Goal: Information Seeking & Learning: Learn about a topic

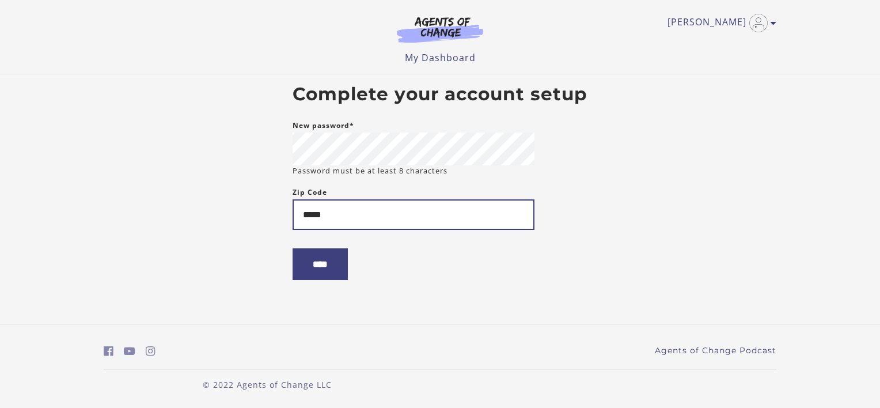
type input "*****"
click at [325, 265] on input "****" at bounding box center [320, 264] width 55 height 32
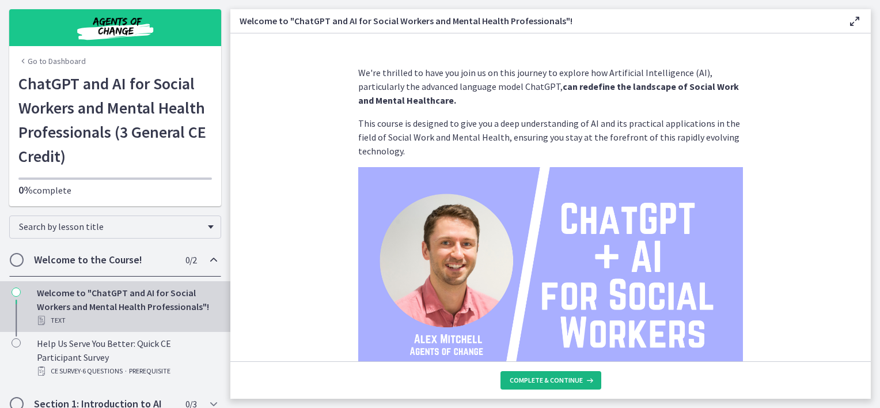
click at [535, 377] on span "Complete & continue" at bounding box center [546, 380] width 73 height 9
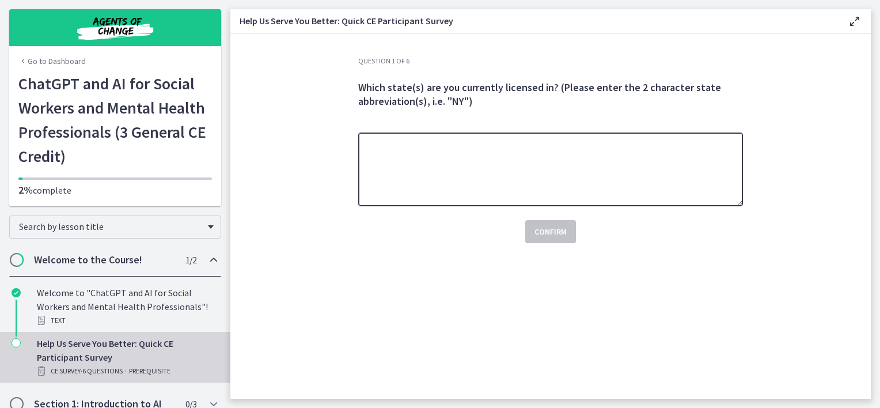
click at [544, 159] on textarea at bounding box center [550, 169] width 385 height 74
type textarea "**"
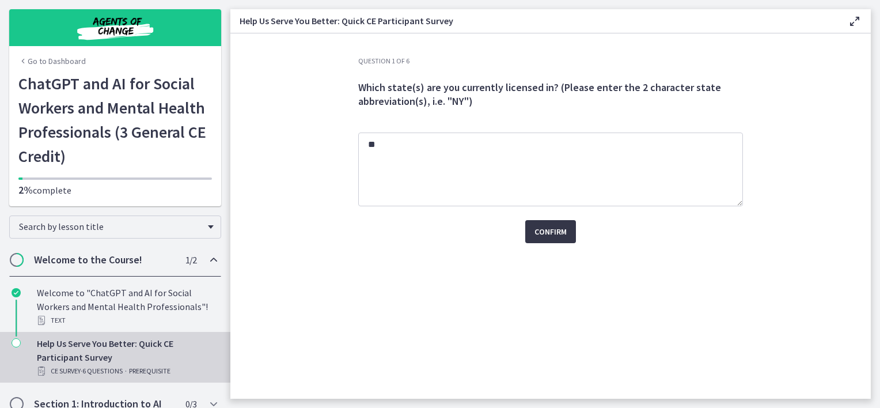
click at [551, 237] on span "Confirm" at bounding box center [551, 232] width 32 height 14
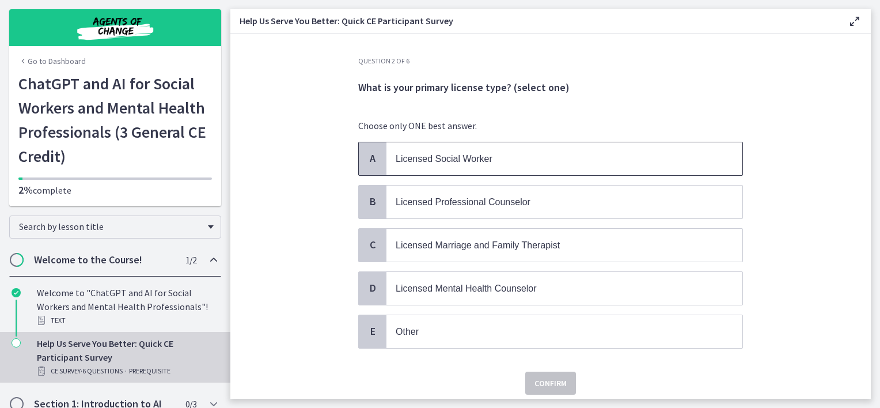
click at [433, 163] on span "Licensed Social Worker" at bounding box center [444, 159] width 97 height 10
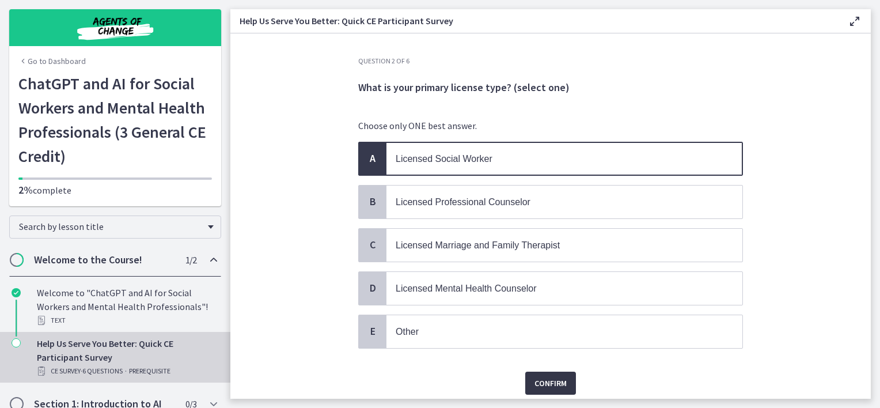
click at [541, 376] on span "Confirm" at bounding box center [551, 383] width 32 height 14
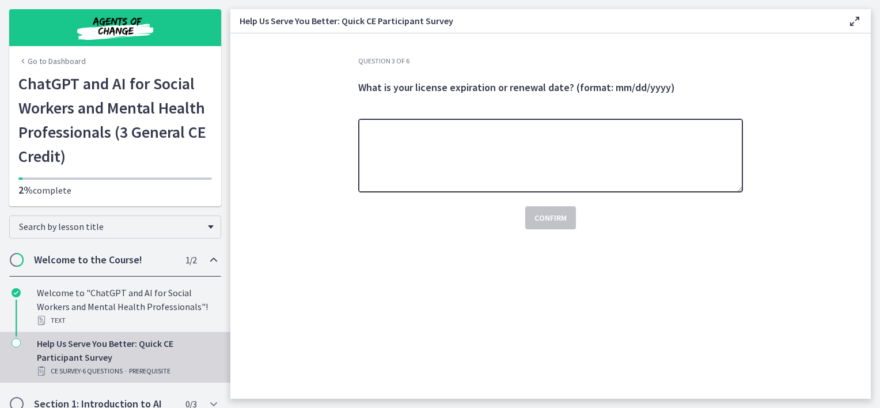
click at [495, 151] on textarea at bounding box center [550, 156] width 385 height 74
type textarea "********"
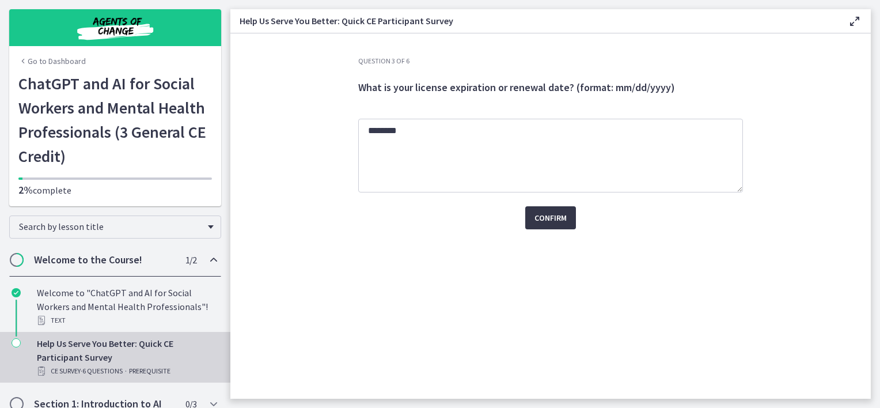
click at [537, 216] on span "Confirm" at bounding box center [551, 218] width 32 height 14
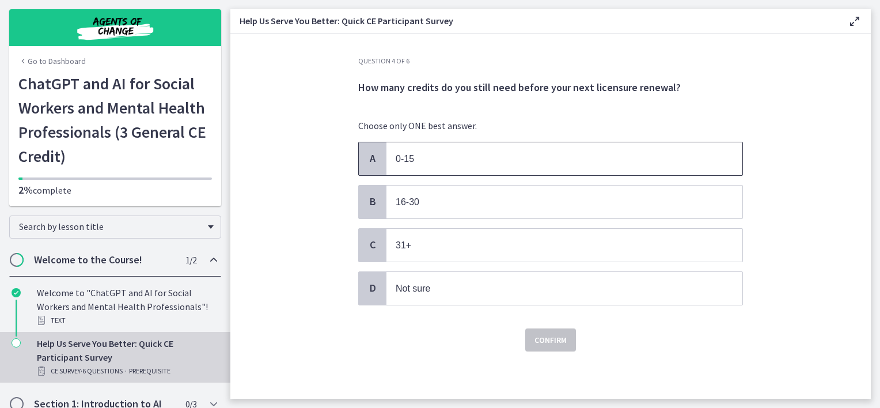
click at [452, 162] on p "0-15" at bounding box center [553, 158] width 314 height 14
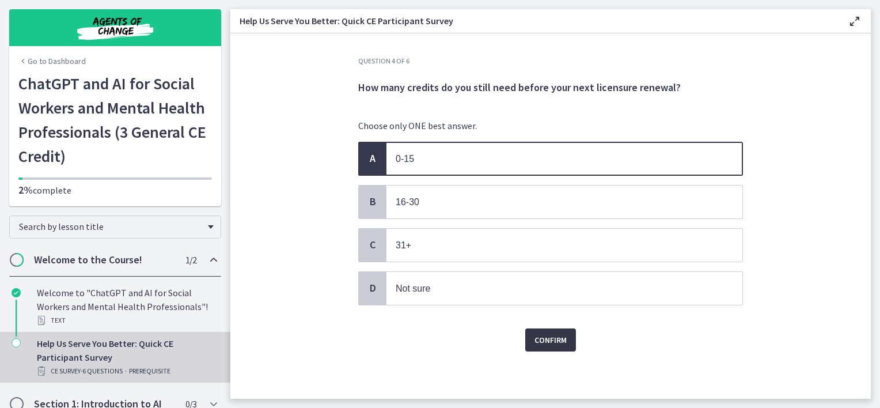
click at [540, 333] on span "Confirm" at bounding box center [551, 340] width 32 height 14
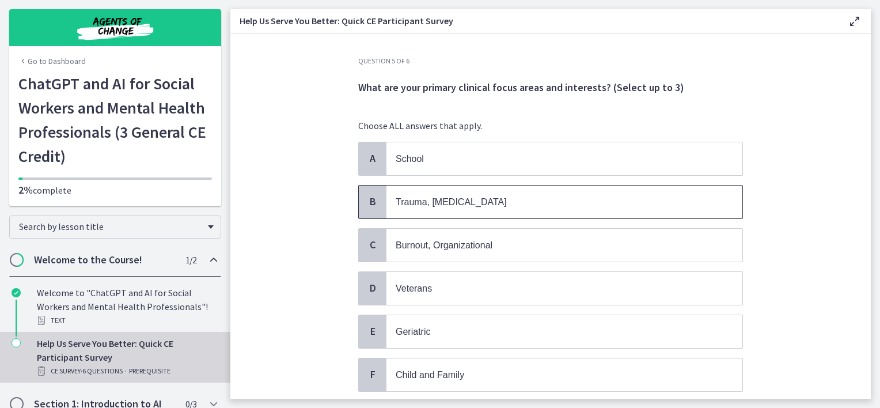
click at [442, 197] on span "Trauma, PTSD" at bounding box center [451, 202] width 111 height 10
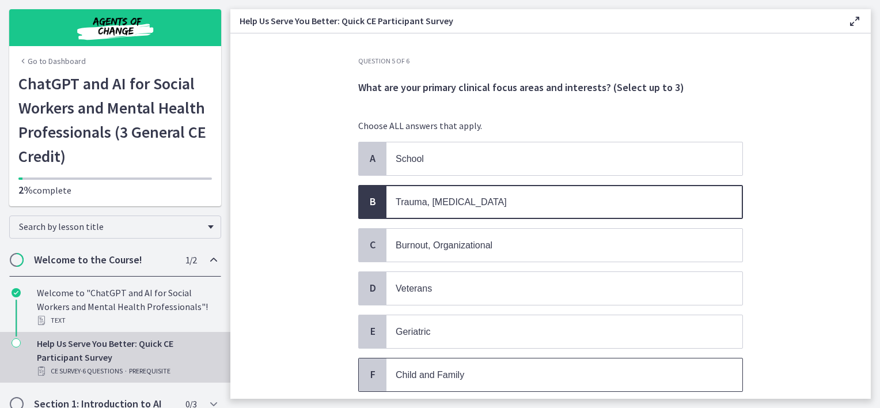
click at [468, 380] on span "Child and Family" at bounding box center [564, 374] width 356 height 33
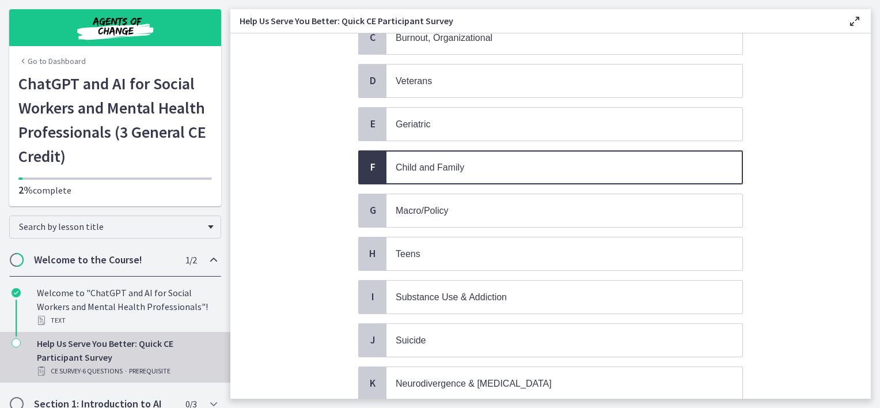
scroll to position [257, 0]
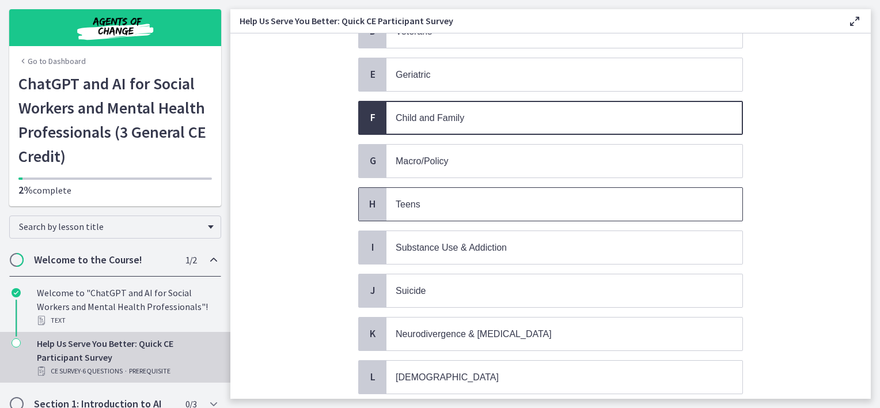
click at [509, 200] on p "Teens" at bounding box center [553, 204] width 314 height 14
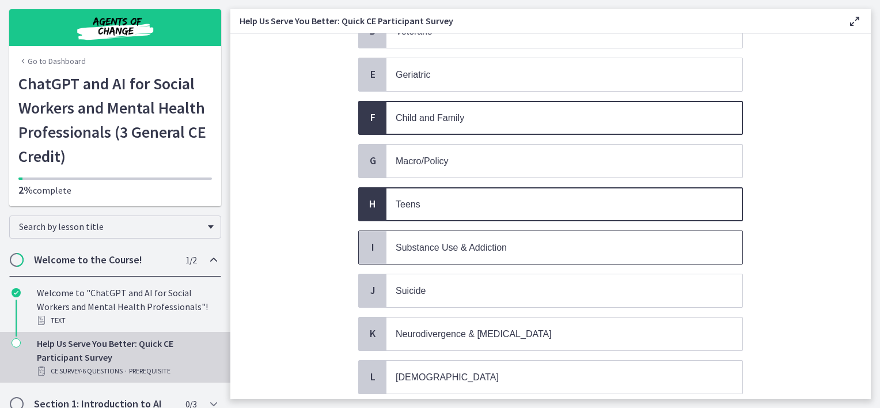
click at [459, 246] on p "Substance Use & Addiction" at bounding box center [553, 247] width 314 height 14
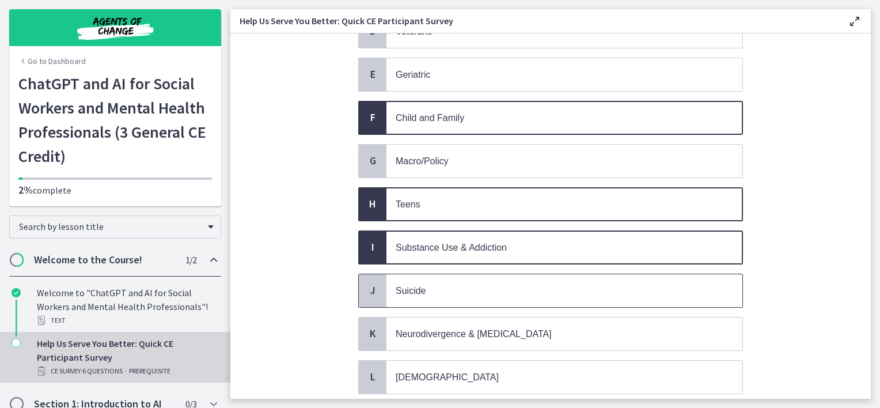
click at [439, 283] on p "Suicide" at bounding box center [553, 290] width 314 height 14
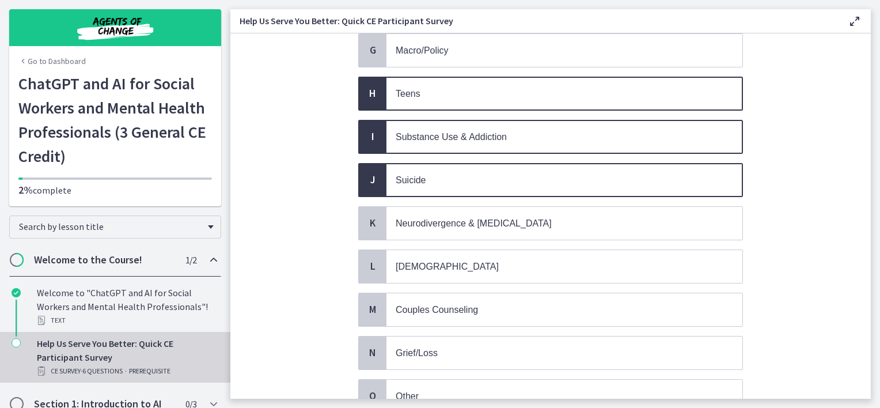
scroll to position [386, 0]
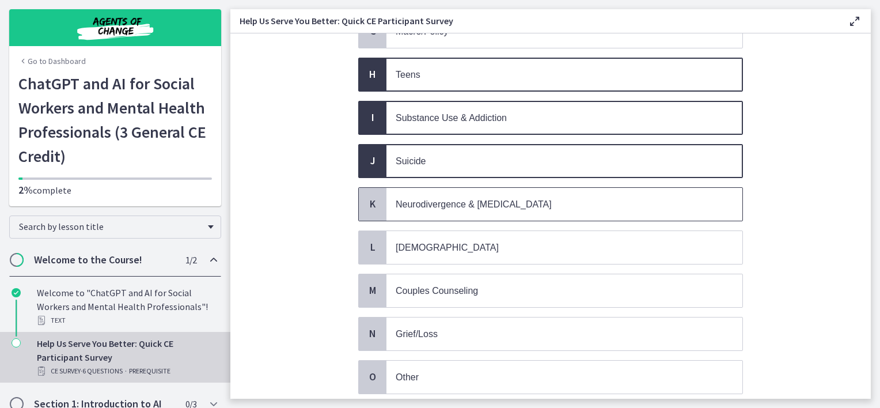
click at [595, 199] on p "Neurodivergence & Developmental Disorders" at bounding box center [553, 204] width 314 height 14
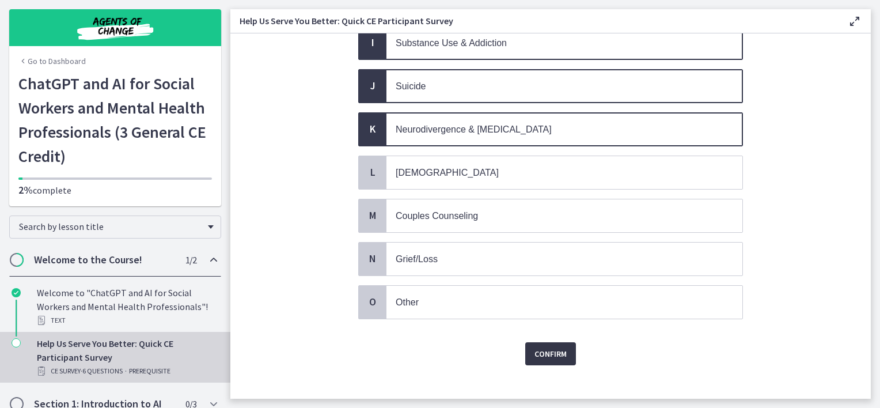
click at [535, 347] on span "Confirm" at bounding box center [551, 354] width 32 height 14
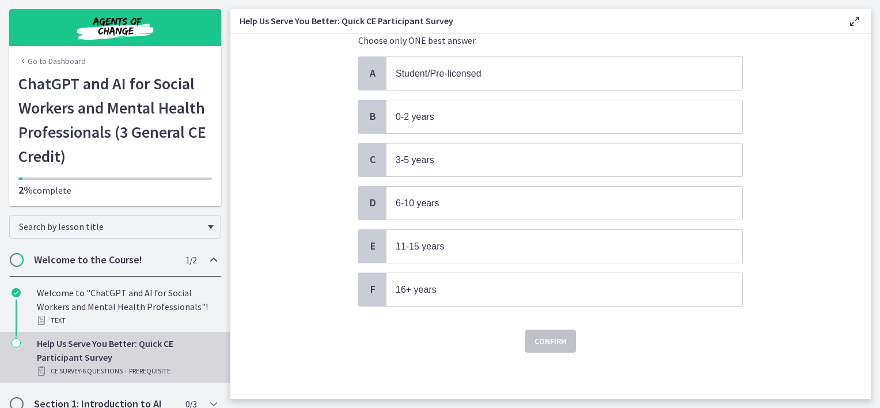
scroll to position [0, 0]
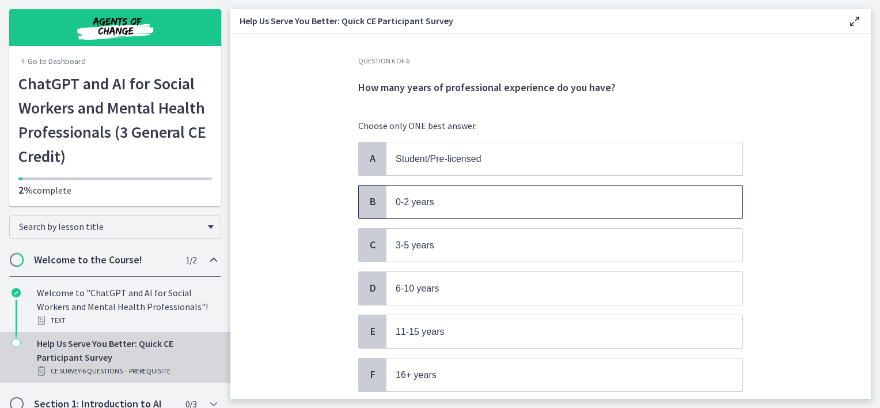
click at [455, 211] on span "0-2 years" at bounding box center [564, 201] width 356 height 33
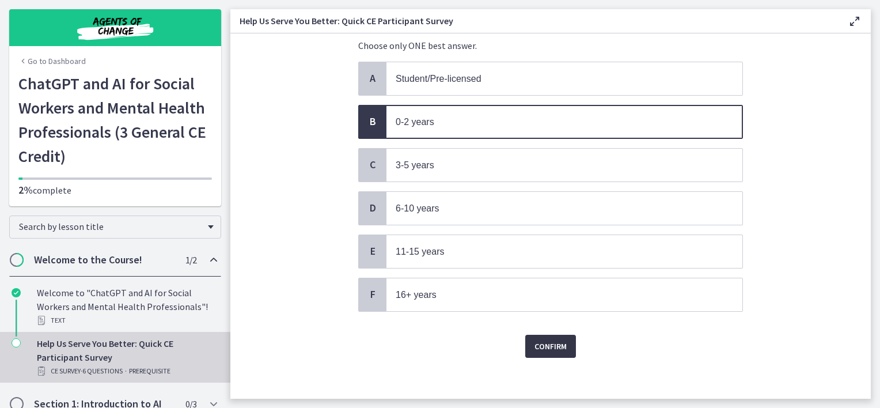
click at [545, 342] on span "Confirm" at bounding box center [551, 346] width 32 height 14
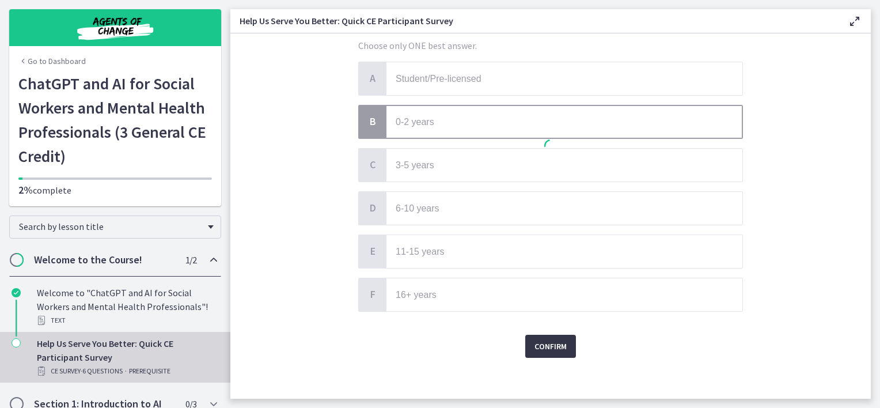
scroll to position [0, 0]
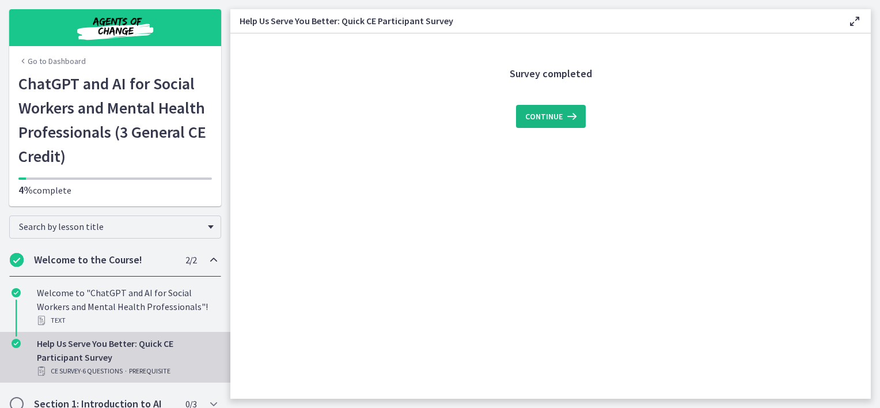
click at [541, 118] on span "Continue" at bounding box center [543, 116] width 37 height 14
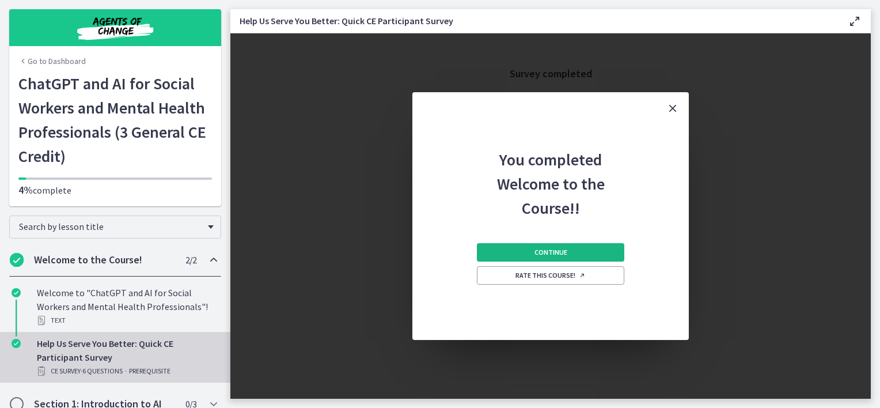
click at [544, 254] on span "Continue" at bounding box center [551, 252] width 33 height 9
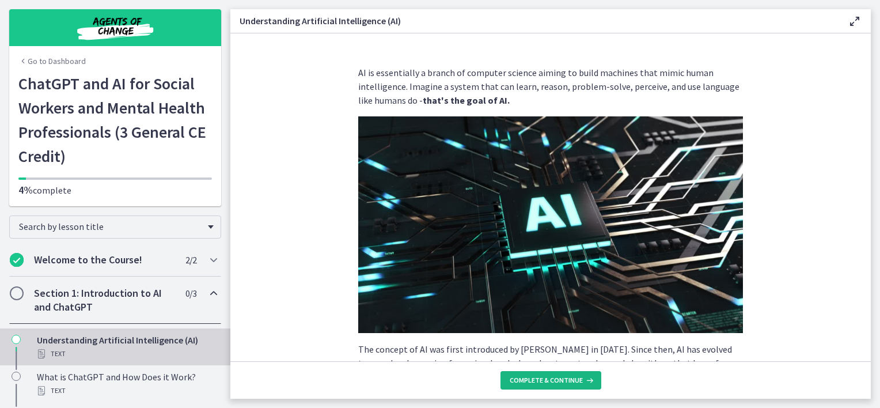
click at [517, 385] on button "Complete & continue" at bounding box center [551, 380] width 101 height 18
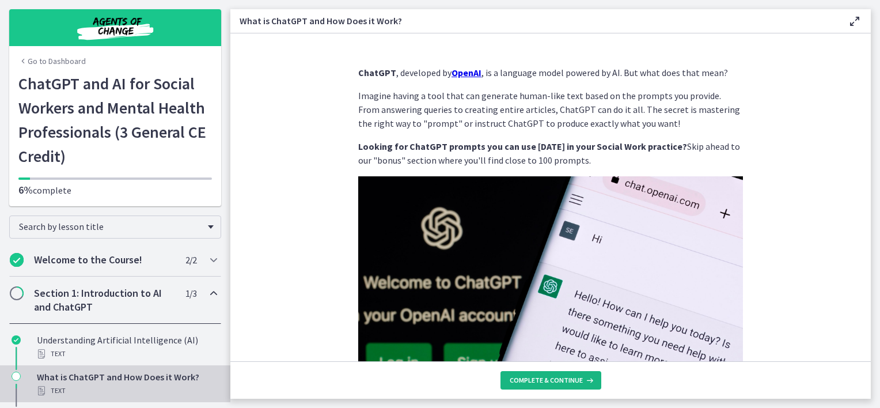
click at [517, 385] on button "Complete & continue" at bounding box center [551, 380] width 101 height 18
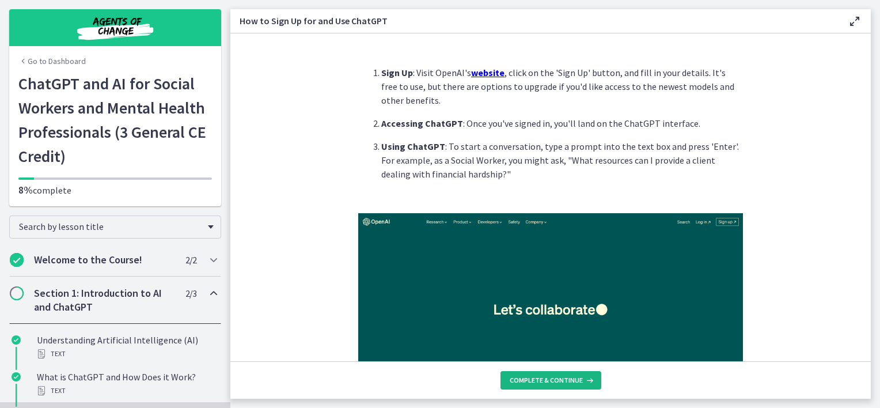
click at [517, 385] on button "Complete & continue" at bounding box center [551, 380] width 101 height 18
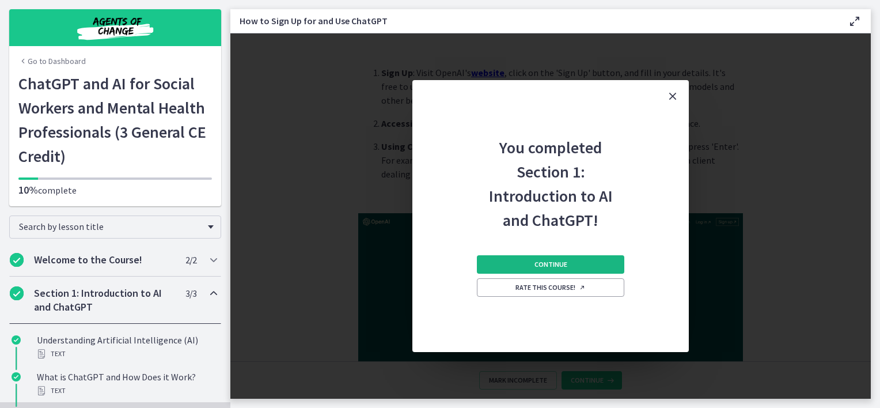
click at [535, 264] on span "Continue" at bounding box center [551, 264] width 33 height 9
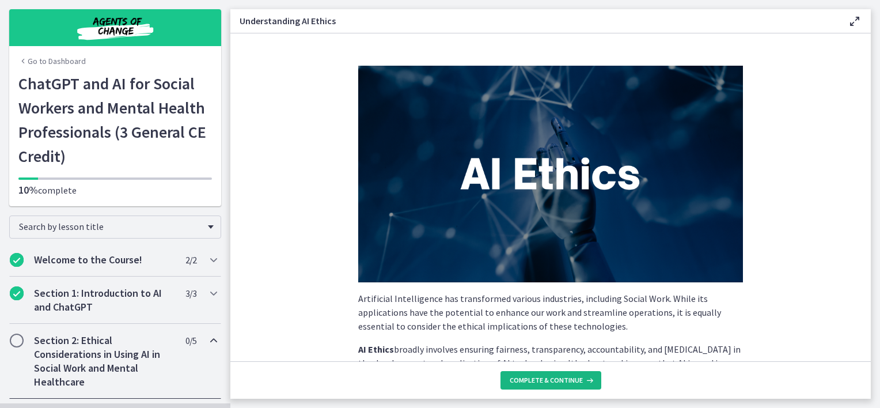
click at [528, 378] on span "Complete & continue" at bounding box center [546, 380] width 73 height 9
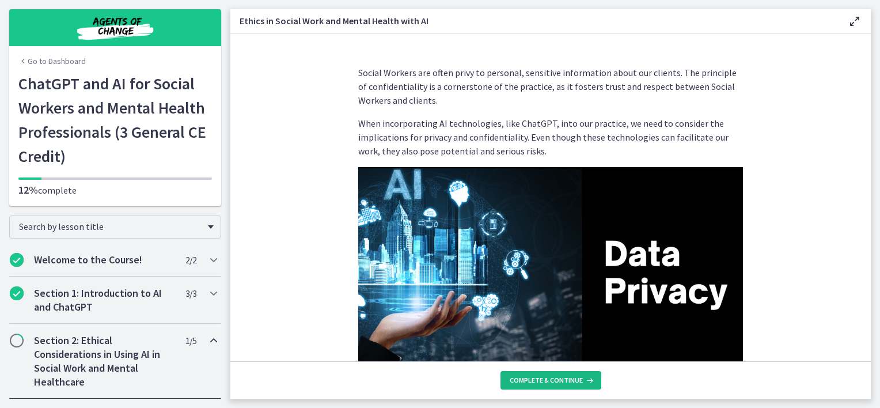
click at [540, 376] on span "Complete & continue" at bounding box center [546, 380] width 73 height 9
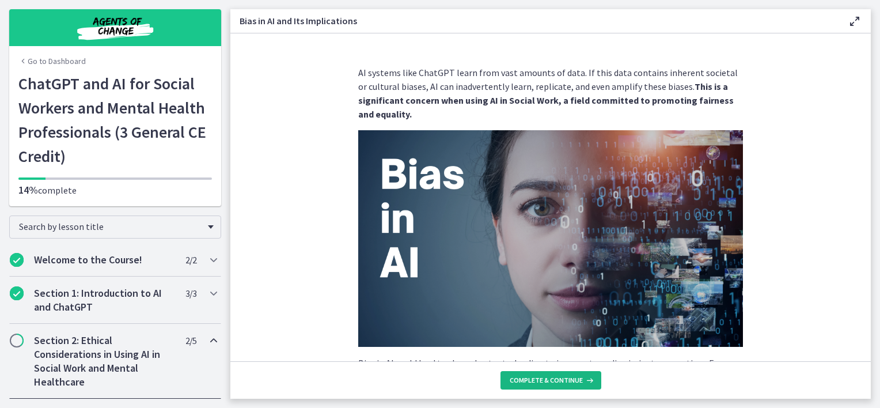
click at [543, 386] on button "Complete & continue" at bounding box center [551, 380] width 101 height 18
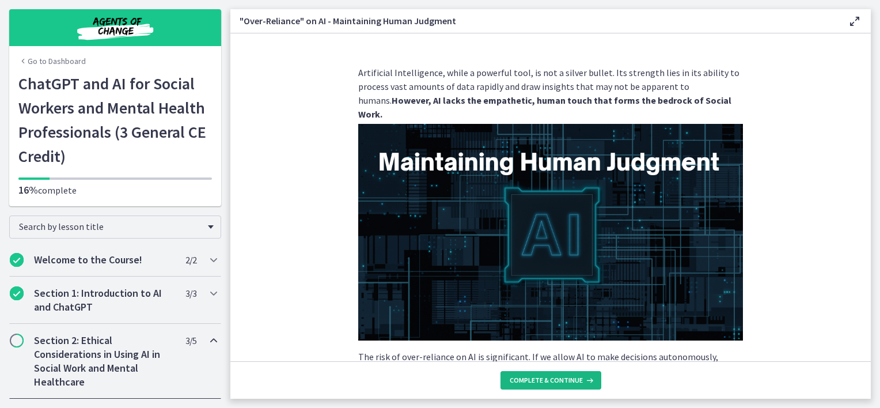
click at [543, 386] on button "Complete & continue" at bounding box center [551, 380] width 101 height 18
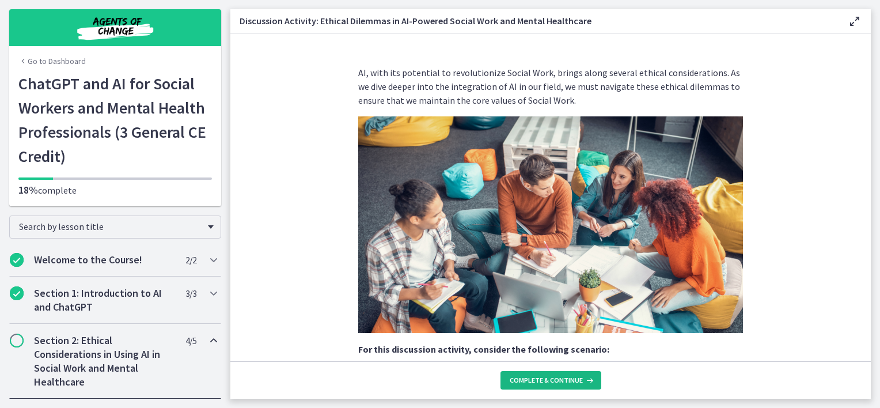
click at [543, 386] on button "Complete & continue" at bounding box center [551, 380] width 101 height 18
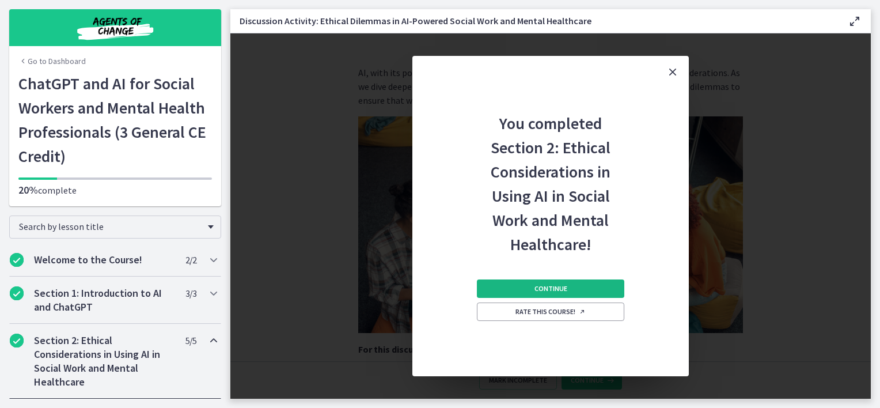
click at [537, 287] on span "Continue" at bounding box center [551, 288] width 33 height 9
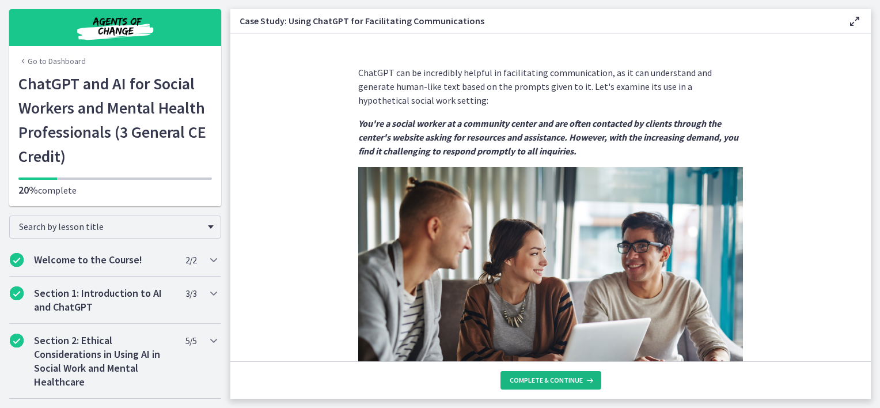
click at [528, 378] on span "Complete & continue" at bounding box center [546, 380] width 73 height 9
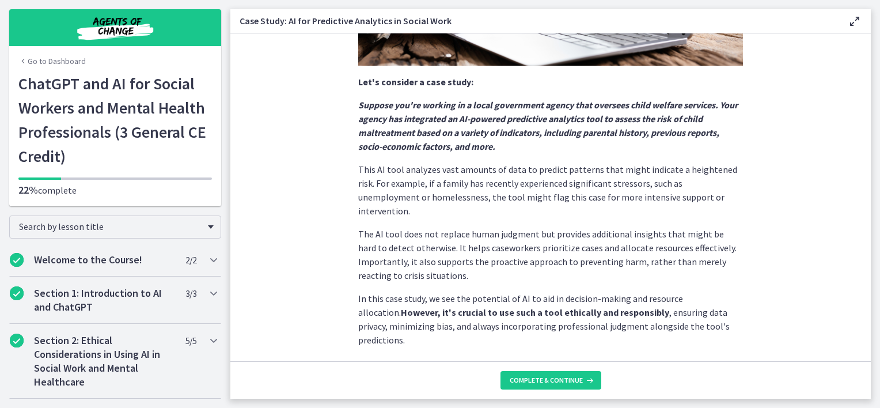
scroll to position [280, 0]
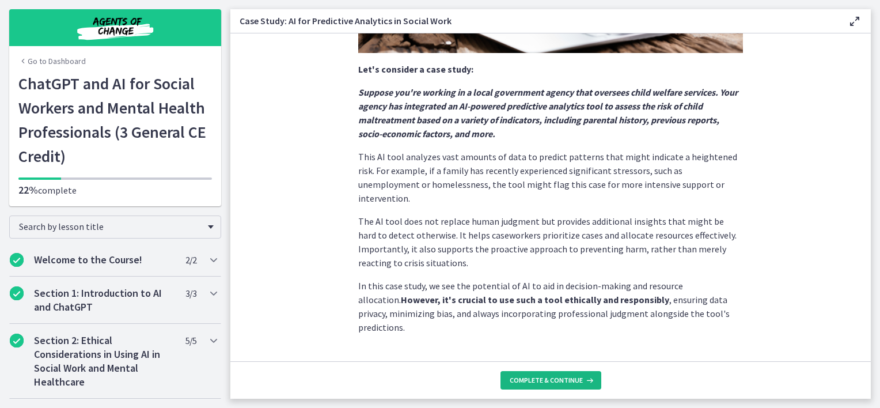
click at [539, 374] on button "Complete & continue" at bounding box center [551, 380] width 101 height 18
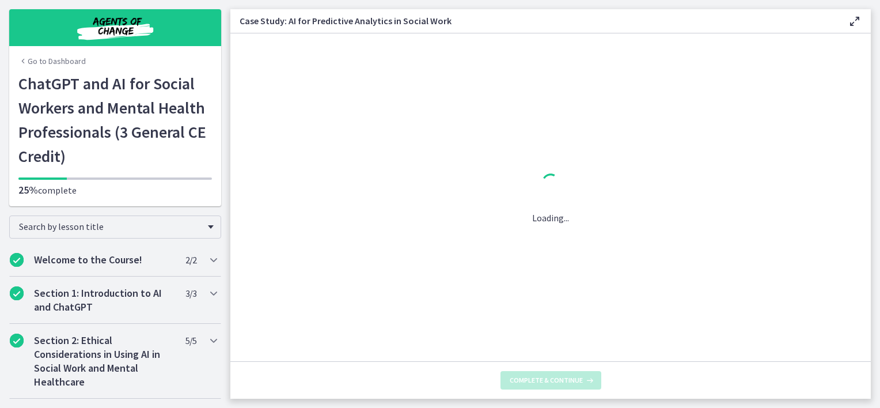
scroll to position [0, 0]
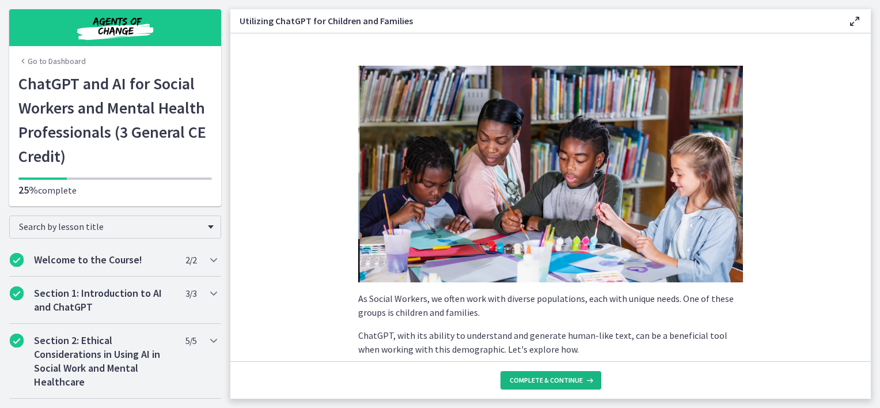
click at [539, 374] on button "Complete & continue" at bounding box center [551, 380] width 101 height 18
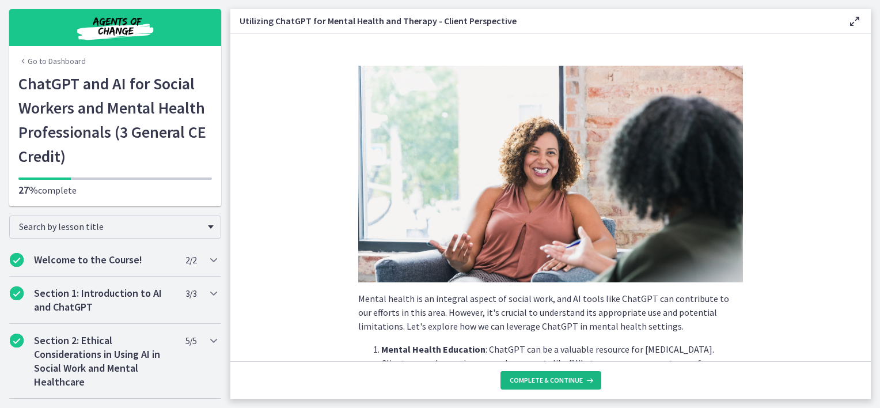
click at [539, 374] on button "Complete & continue" at bounding box center [551, 380] width 101 height 18
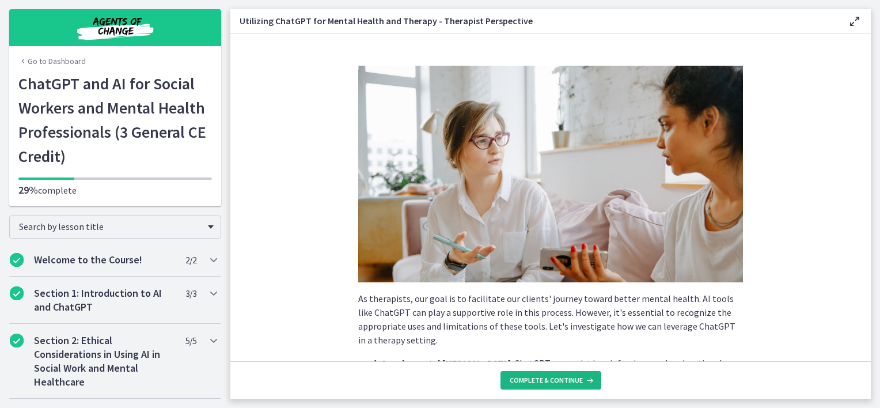
click at [539, 374] on button "Complete & continue" at bounding box center [551, 380] width 101 height 18
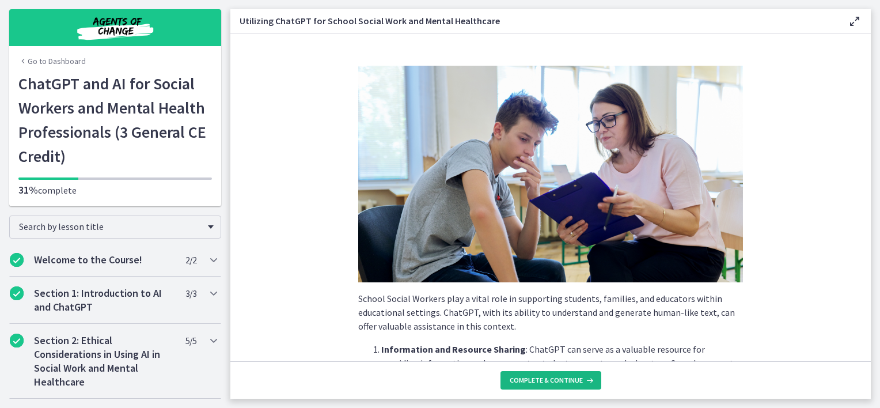
click at [539, 374] on button "Complete & continue" at bounding box center [551, 380] width 101 height 18
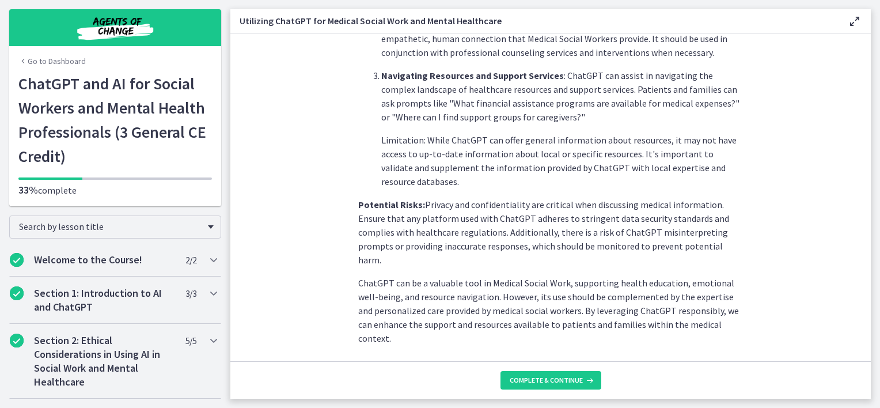
scroll to position [487, 0]
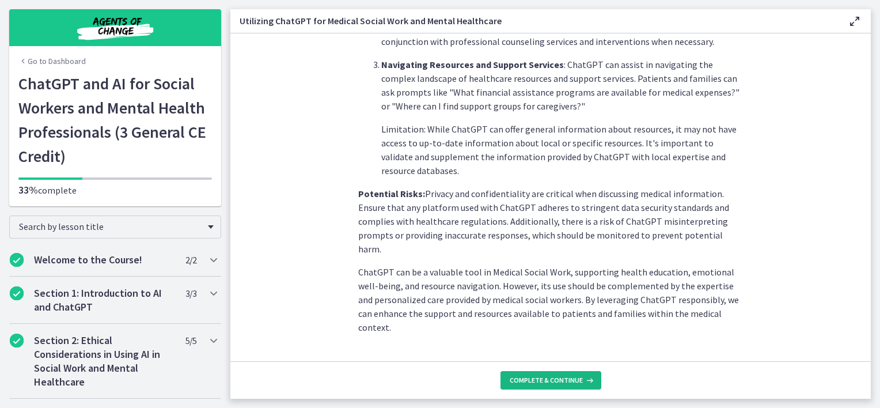
click at [534, 384] on span "Complete & continue" at bounding box center [546, 380] width 73 height 9
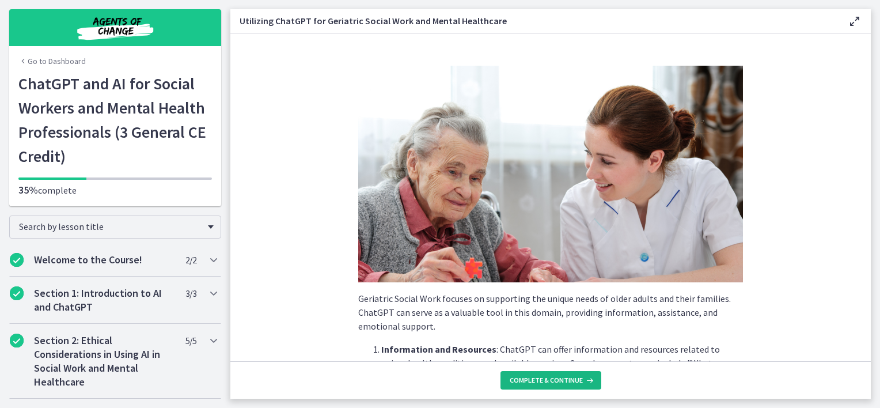
click at [534, 384] on span "Complete & continue" at bounding box center [546, 380] width 73 height 9
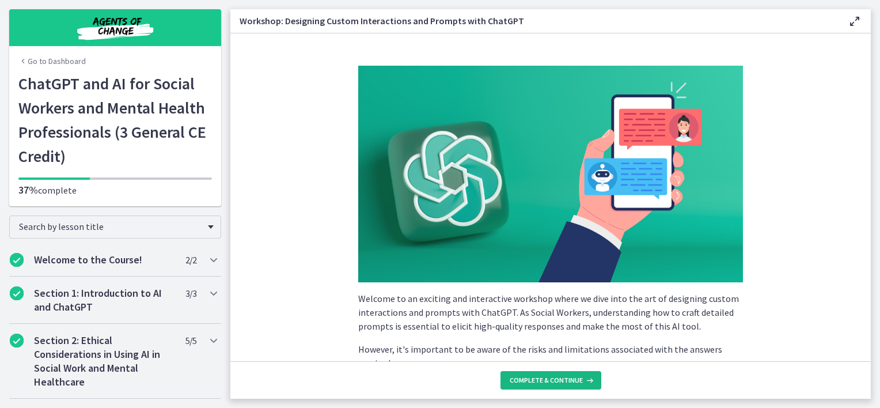
click at [534, 384] on span "Complete & continue" at bounding box center [546, 380] width 73 height 9
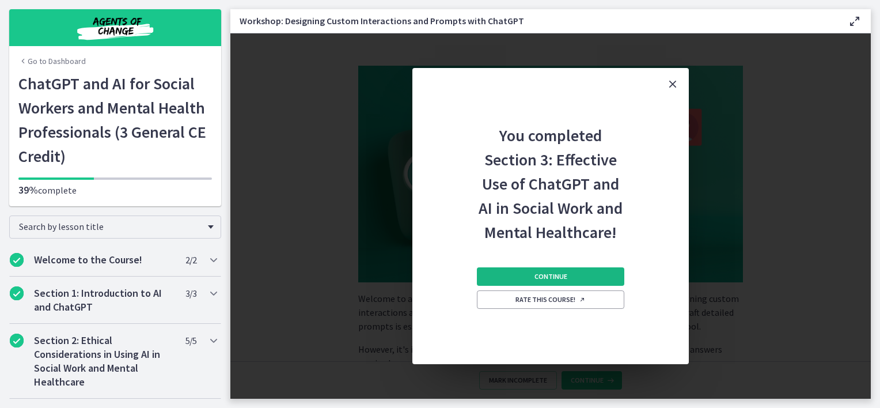
click at [514, 272] on button "Continue" at bounding box center [550, 276] width 147 height 18
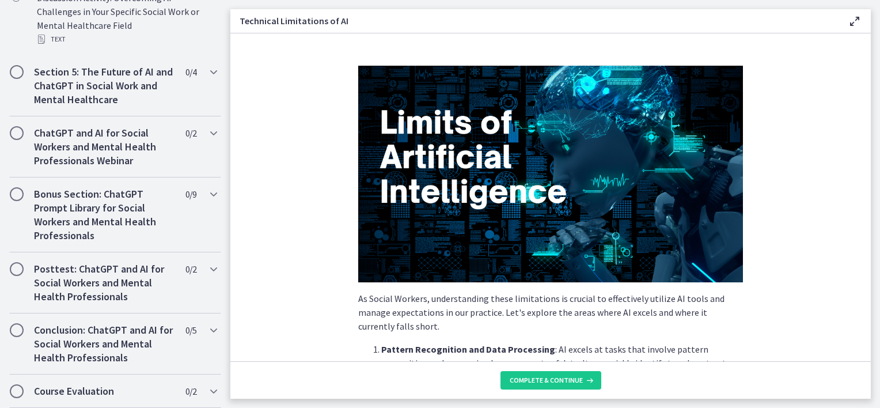
scroll to position [726, 0]
click at [510, 382] on button "Complete & continue" at bounding box center [551, 380] width 101 height 18
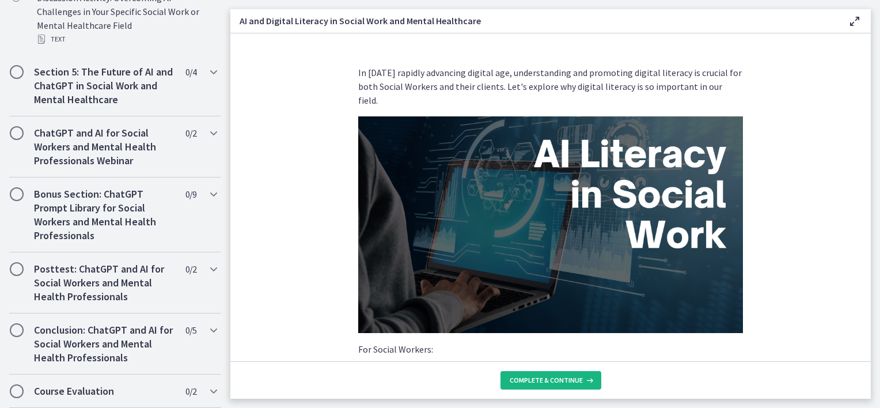
click at [510, 382] on button "Complete & continue" at bounding box center [551, 380] width 101 height 18
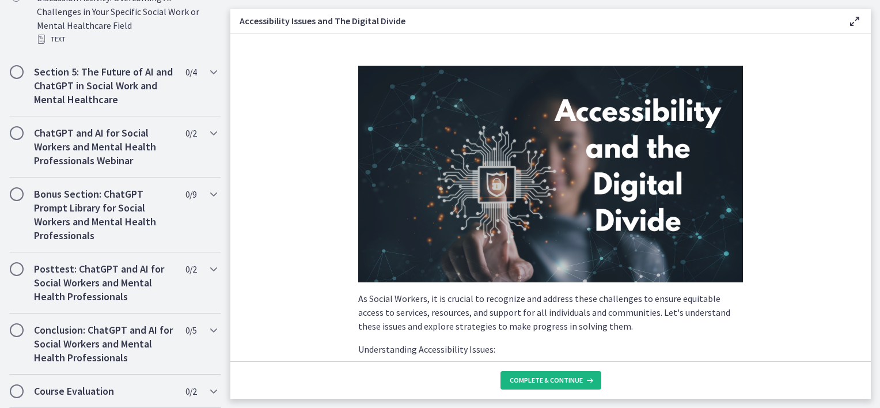
click at [510, 382] on button "Complete & continue" at bounding box center [551, 380] width 101 height 18
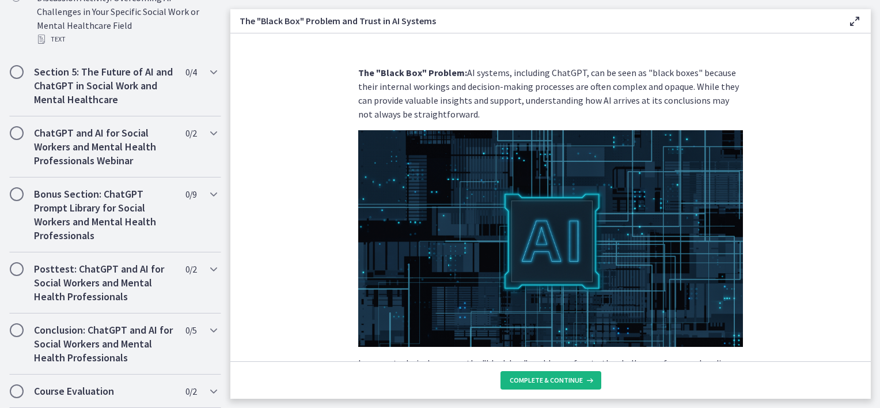
click at [510, 382] on button "Complete & continue" at bounding box center [551, 380] width 101 height 18
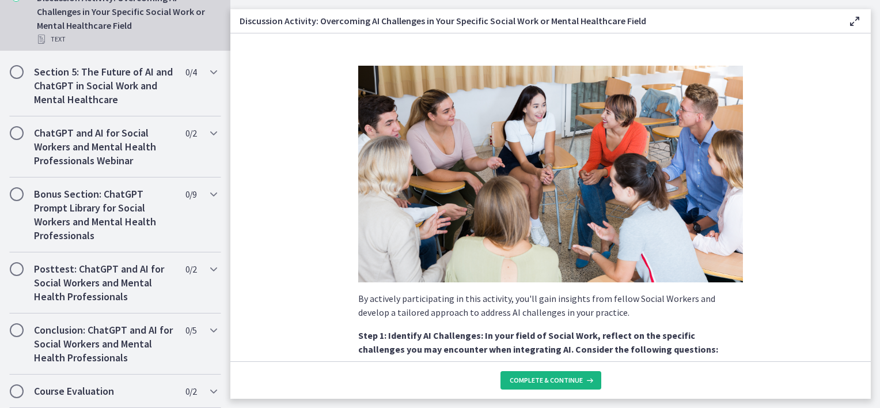
click at [510, 382] on button "Complete & continue" at bounding box center [551, 380] width 101 height 18
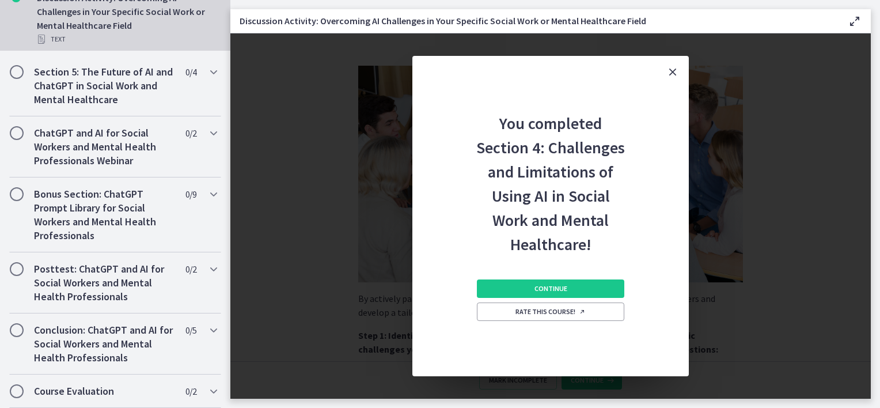
click at [510, 382] on div "You completed Section 4: Challenges and Limitations of Using AI in Social Work …" at bounding box center [550, 215] width 641 height 365
click at [522, 283] on button "Continue" at bounding box center [550, 288] width 147 height 18
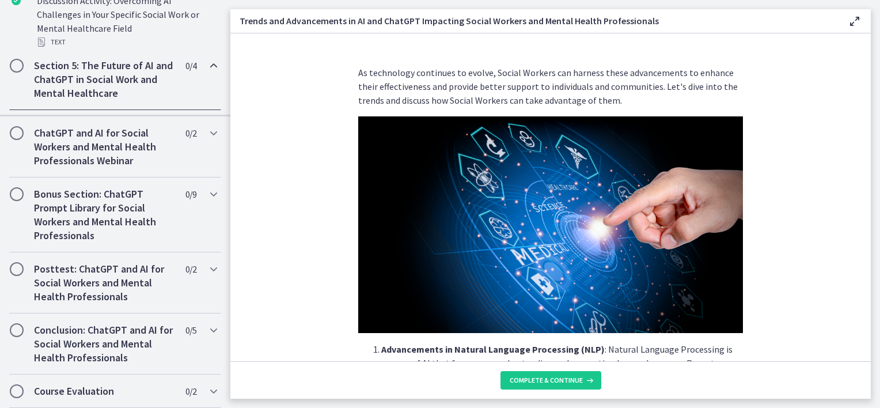
scroll to position [539, 0]
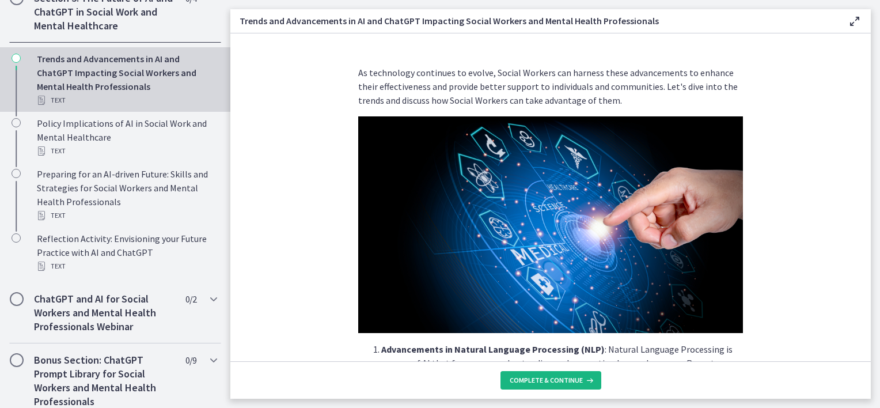
click at [540, 385] on button "Complete & continue" at bounding box center [551, 380] width 101 height 18
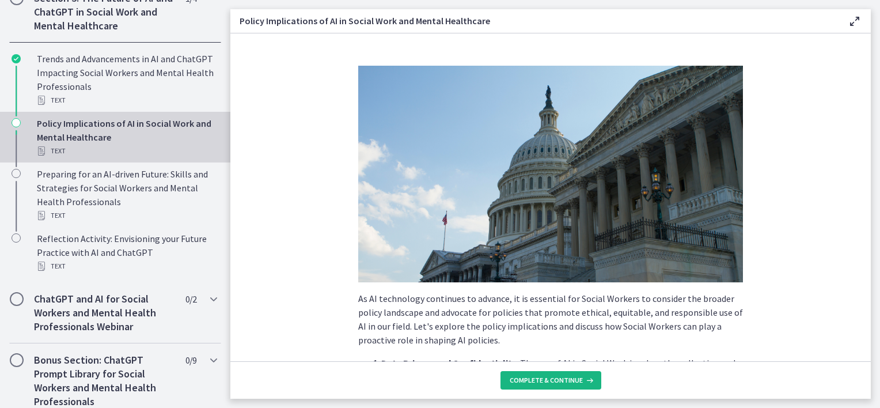
click at [540, 385] on button "Complete & continue" at bounding box center [551, 380] width 101 height 18
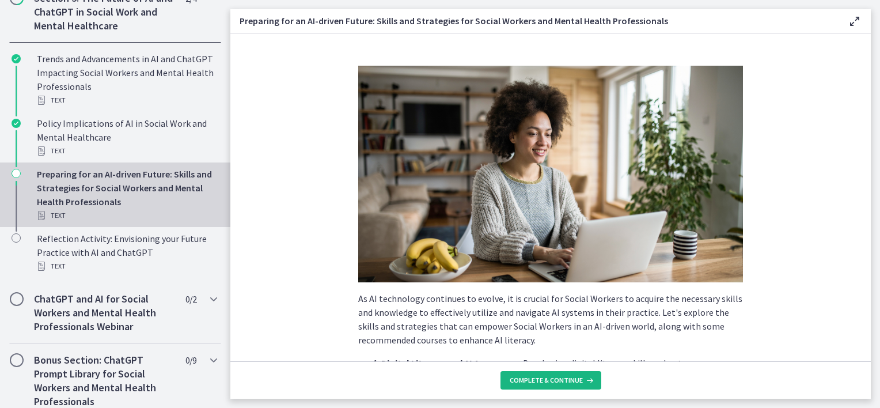
click at [540, 385] on button "Complete & continue" at bounding box center [551, 380] width 101 height 18
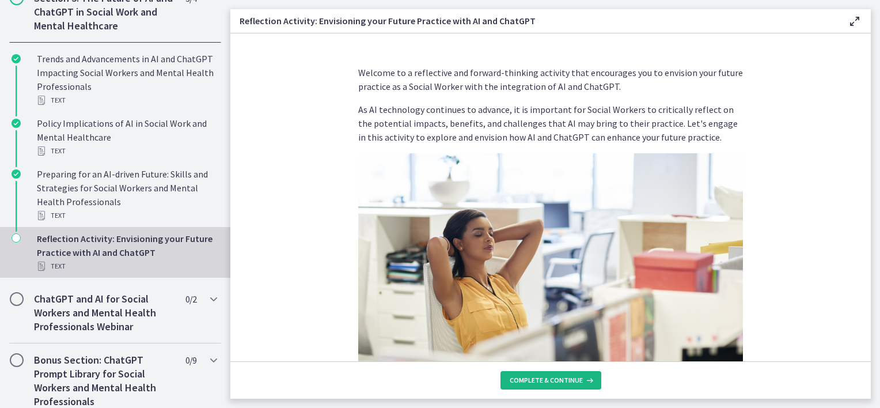
click at [540, 385] on button "Complete & continue" at bounding box center [551, 380] width 101 height 18
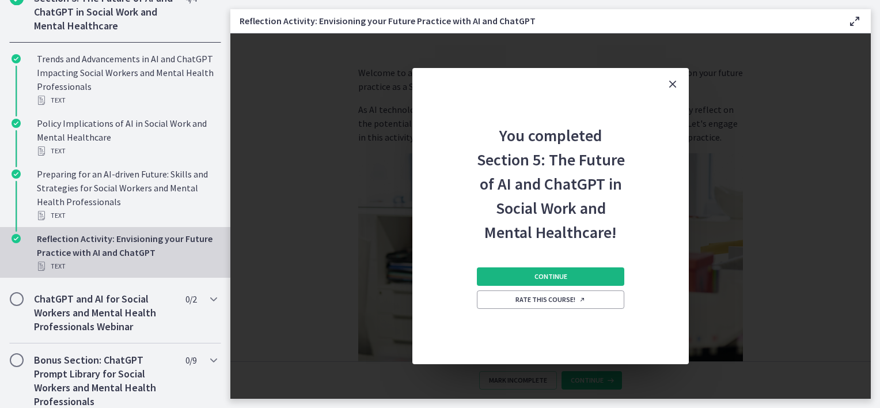
click at [541, 283] on button "Continue" at bounding box center [550, 276] width 147 height 18
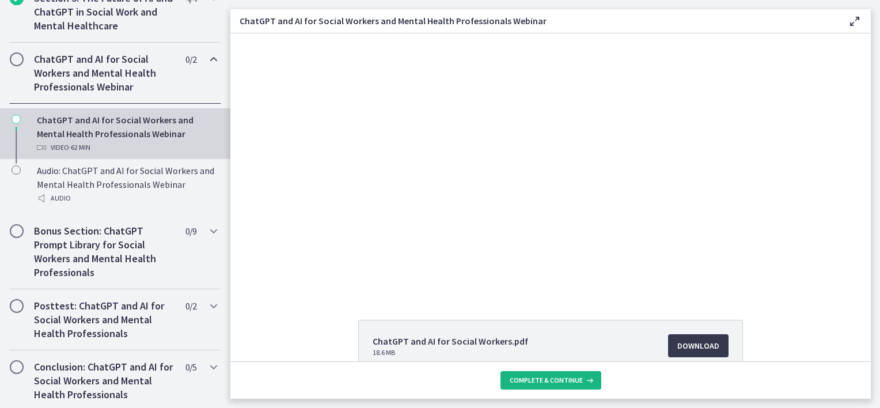
click at [557, 377] on span "Complete & continue" at bounding box center [546, 380] width 73 height 9
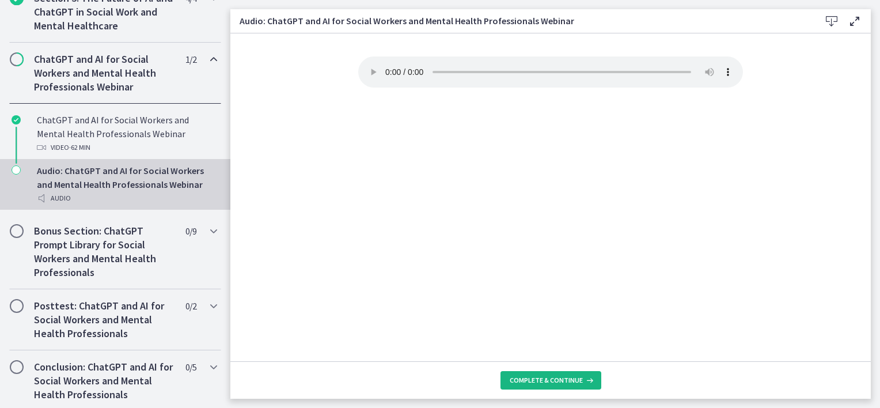
click at [533, 375] on button "Complete & continue" at bounding box center [551, 380] width 101 height 18
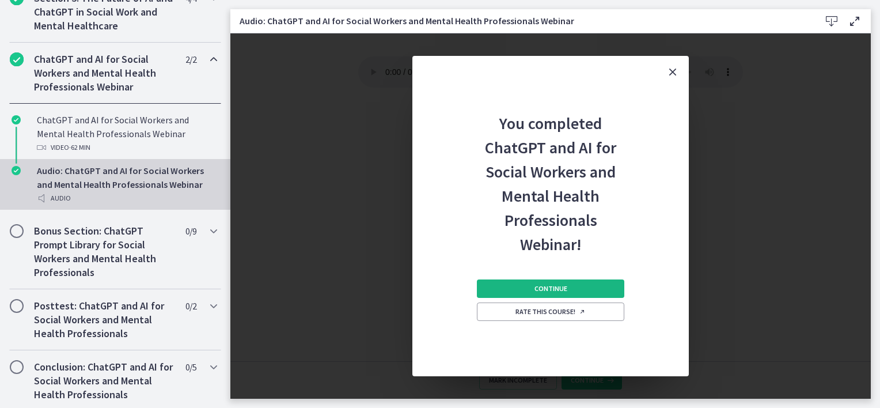
click at [528, 289] on button "Continue" at bounding box center [550, 288] width 147 height 18
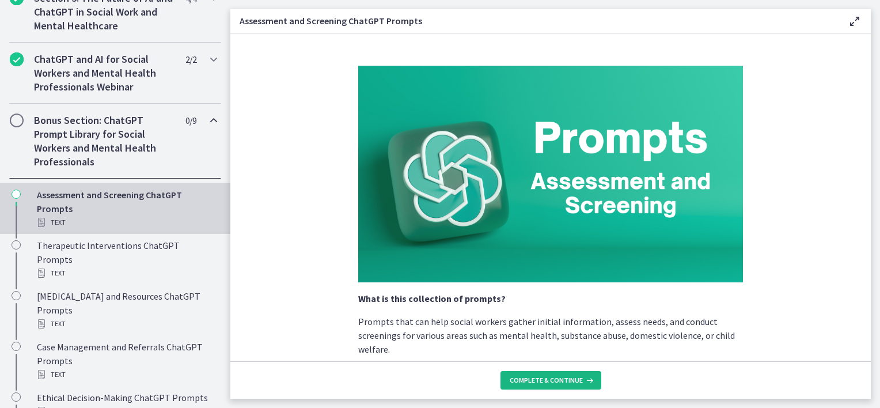
click at [531, 382] on span "Complete & continue" at bounding box center [546, 380] width 73 height 9
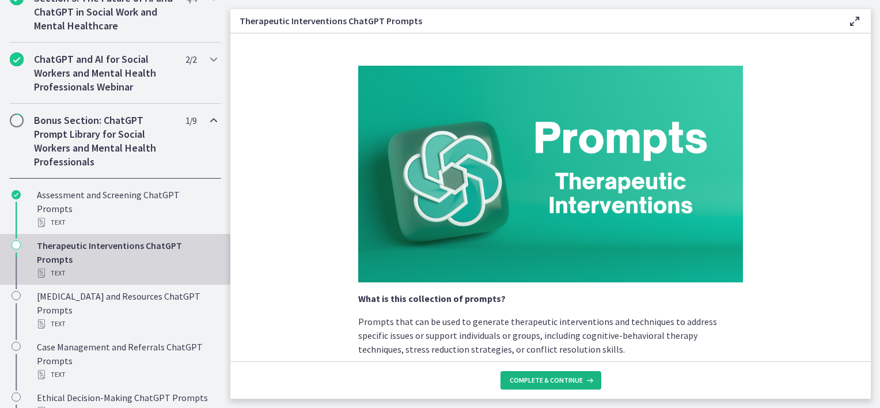
click at [533, 379] on span "Complete & continue" at bounding box center [546, 380] width 73 height 9
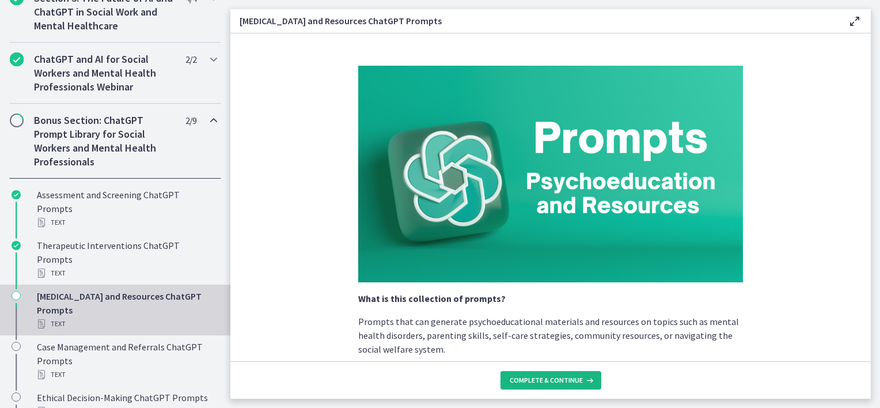
click at [533, 379] on span "Complete & continue" at bounding box center [546, 380] width 73 height 9
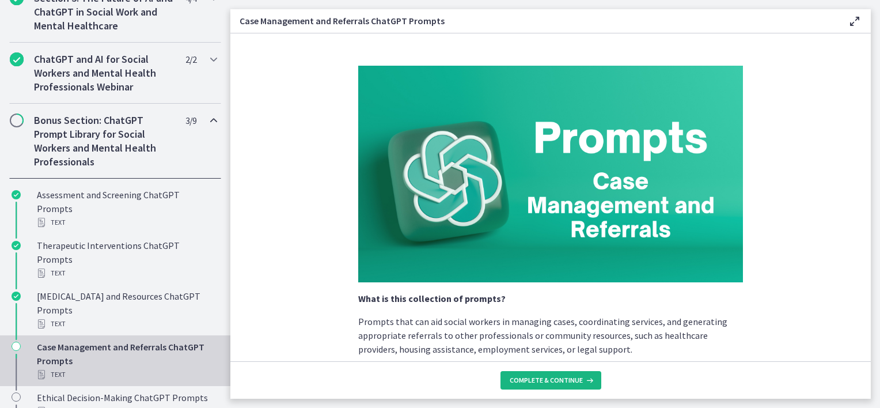
click at [533, 379] on span "Complete & continue" at bounding box center [546, 380] width 73 height 9
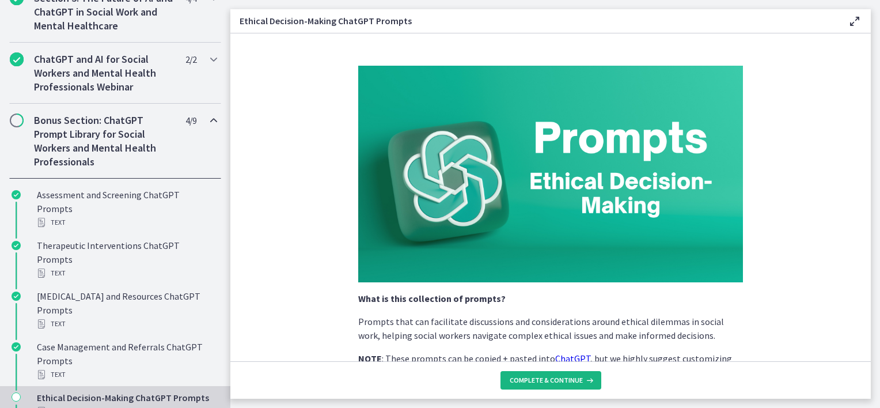
click at [533, 379] on span "Complete & continue" at bounding box center [546, 380] width 73 height 9
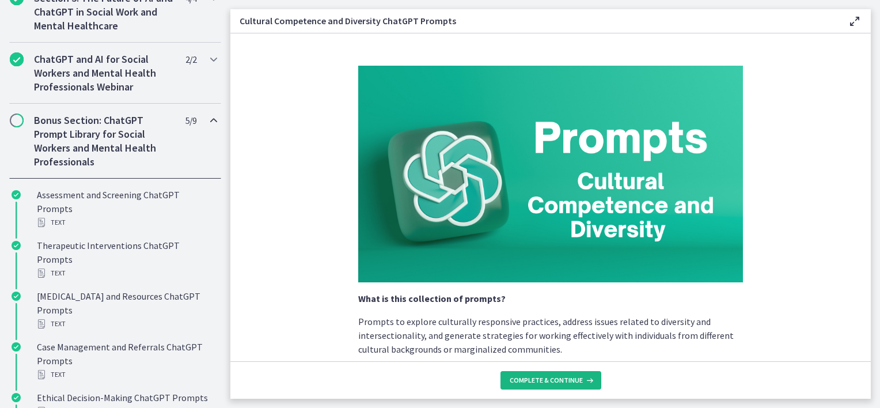
click at [533, 379] on span "Complete & continue" at bounding box center [546, 380] width 73 height 9
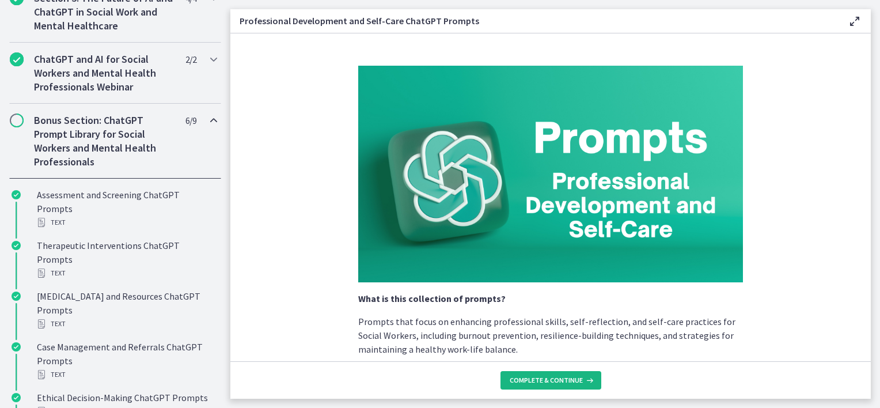
click at [533, 379] on span "Complete & continue" at bounding box center [546, 380] width 73 height 9
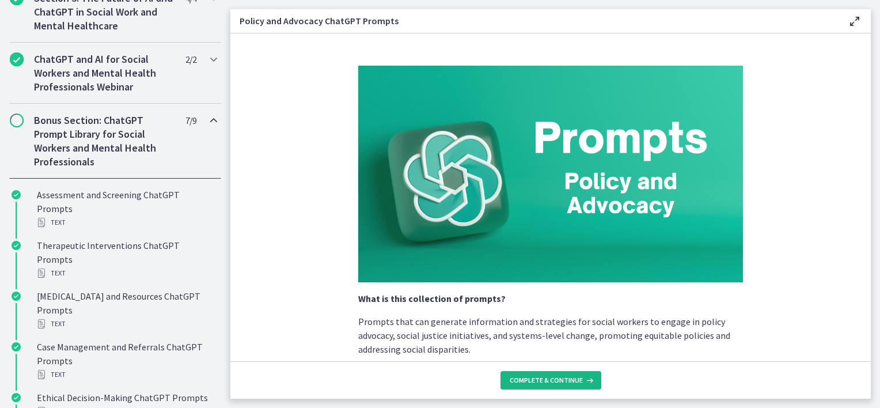
click at [533, 379] on span "Complete & continue" at bounding box center [546, 380] width 73 height 9
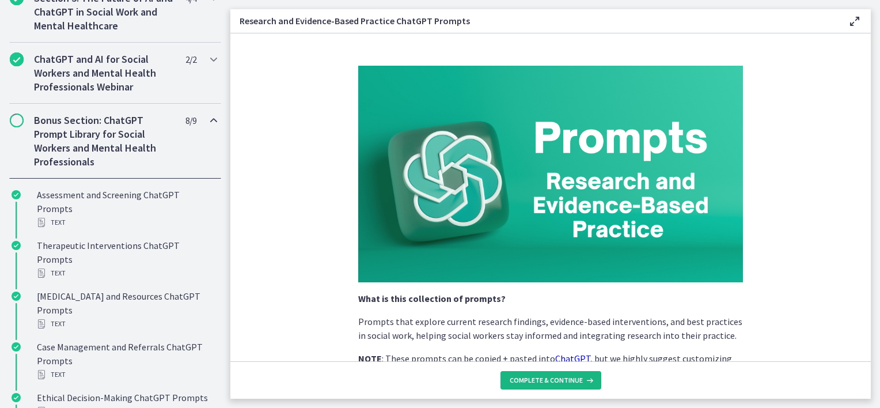
click at [533, 379] on span "Complete & continue" at bounding box center [546, 380] width 73 height 9
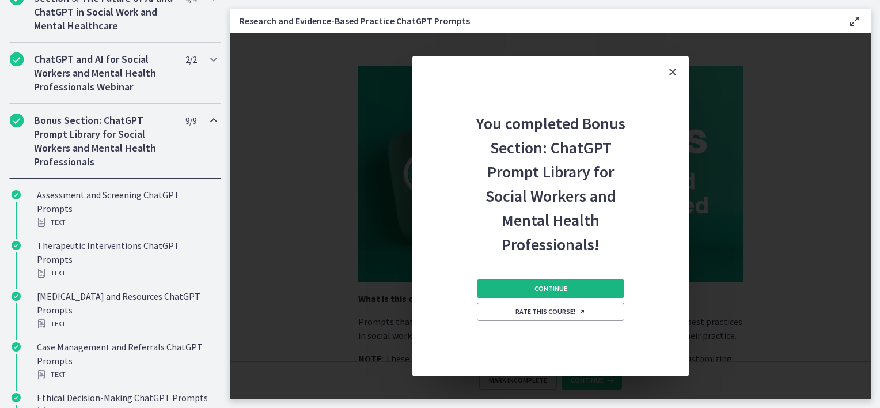
click at [528, 284] on button "Continue" at bounding box center [550, 288] width 147 height 18
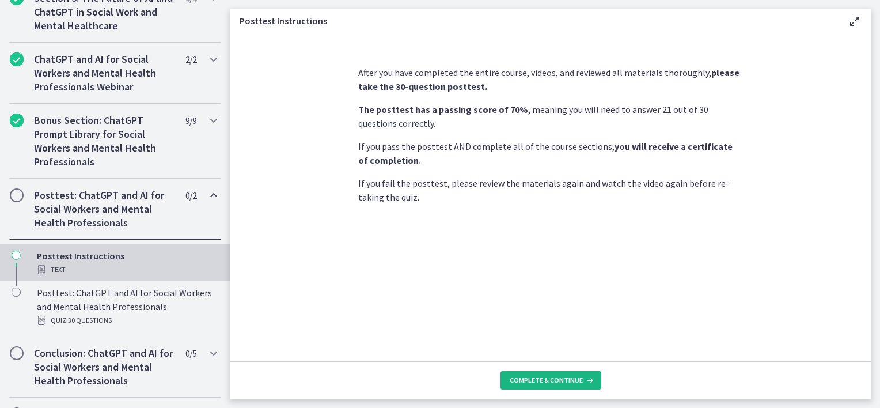
click at [537, 380] on span "Complete & continue" at bounding box center [546, 380] width 73 height 9
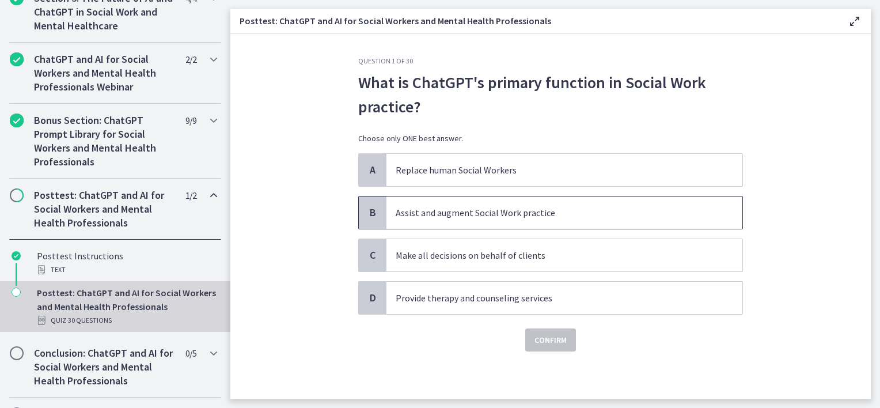
click at [419, 206] on p "Assist and augment Social Work practice" at bounding box center [553, 213] width 314 height 14
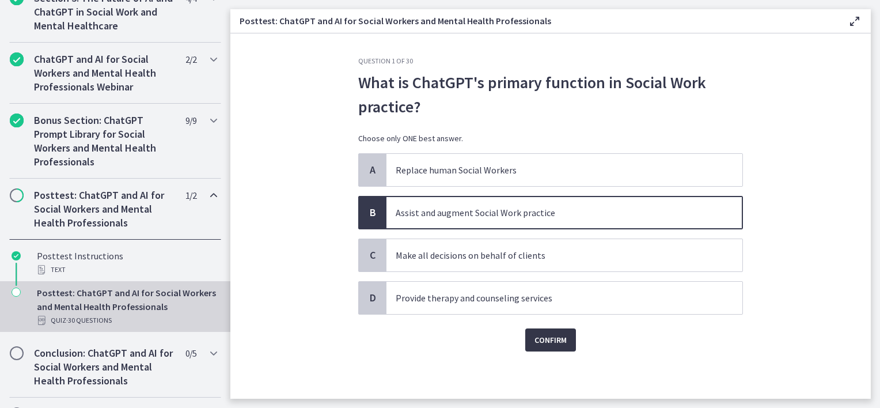
click at [563, 339] on span "Confirm" at bounding box center [551, 340] width 32 height 14
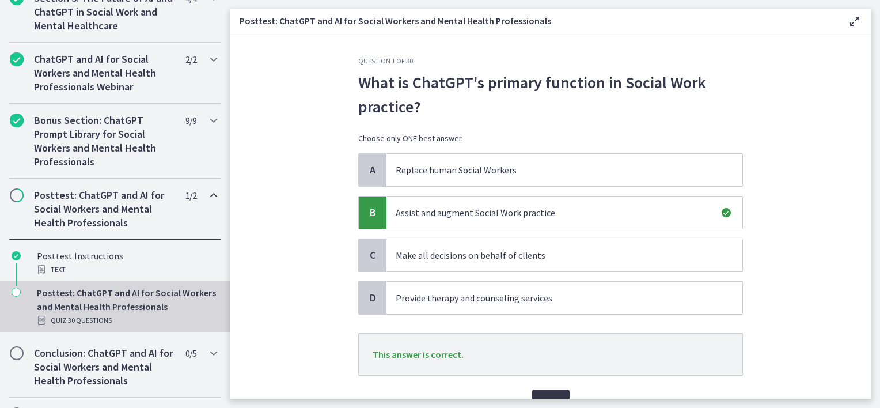
click at [541, 394] on span "Next" at bounding box center [550, 401] width 19 height 14
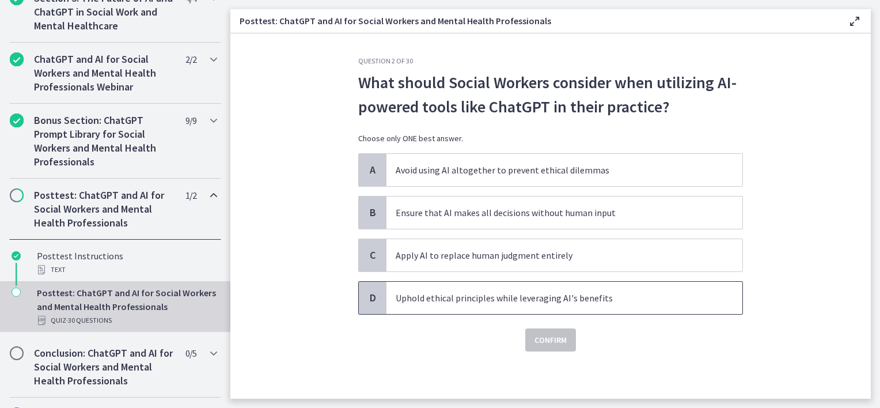
click at [436, 309] on span "Uphold ethical principles while leveraging AI's benefits" at bounding box center [564, 298] width 356 height 32
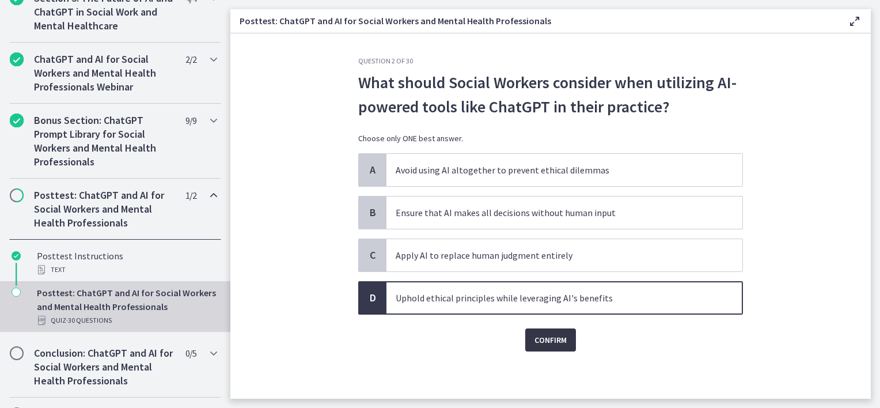
click at [552, 334] on span "Confirm" at bounding box center [551, 340] width 32 height 14
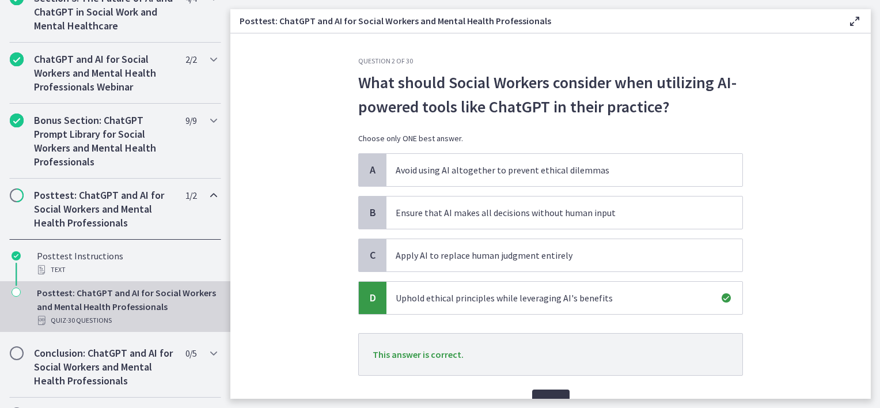
click at [551, 391] on button "Next" at bounding box center [550, 400] width 37 height 23
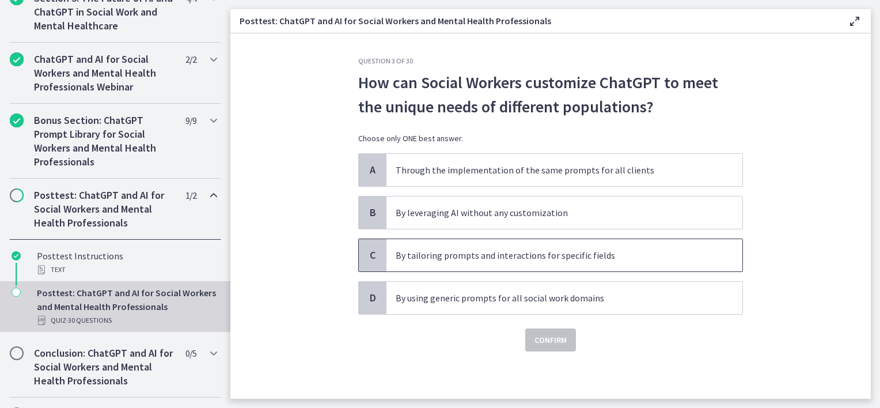
click at [467, 253] on p "By tailoring prompts and interactions for specific fields" at bounding box center [553, 255] width 314 height 14
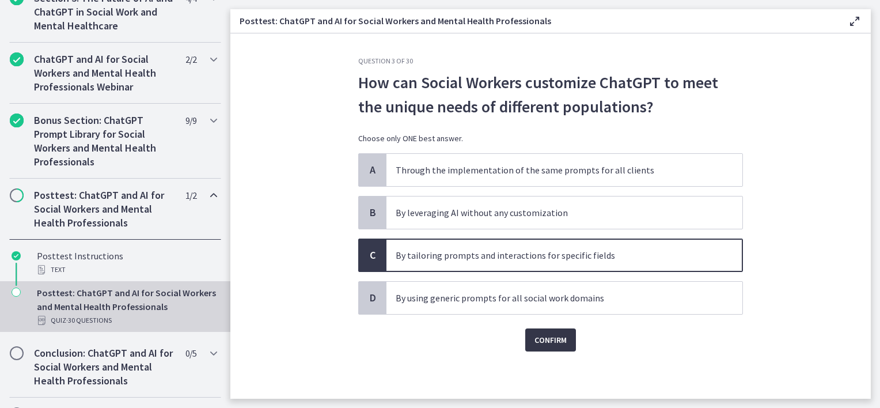
click at [550, 336] on span "Confirm" at bounding box center [551, 340] width 32 height 14
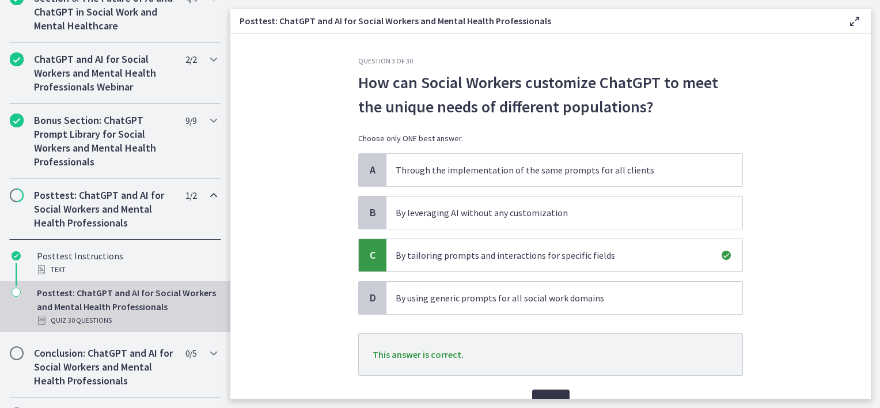
click at [541, 394] on span "Next" at bounding box center [550, 401] width 19 height 14
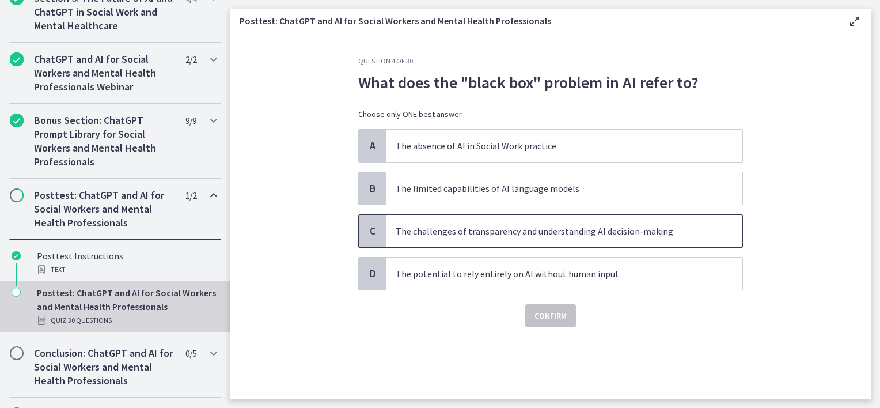
click at [540, 232] on p "The challenges of transparency and understanding AI decision-making" at bounding box center [553, 231] width 314 height 14
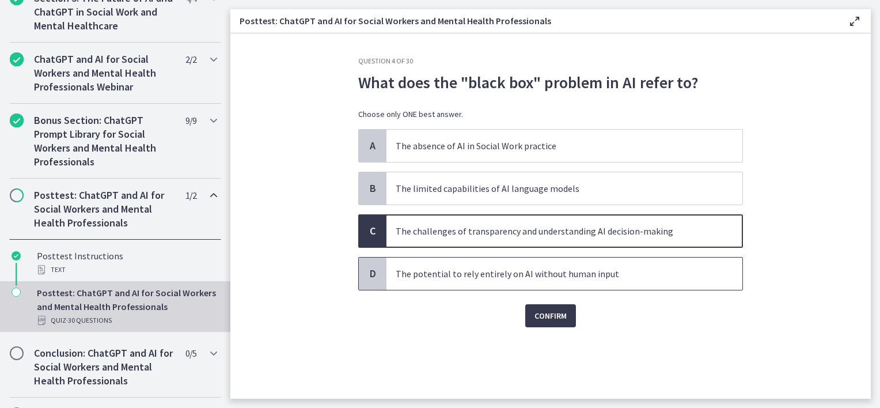
click at [479, 276] on p "The potential to rely entirely on AI without human input" at bounding box center [553, 274] width 314 height 14
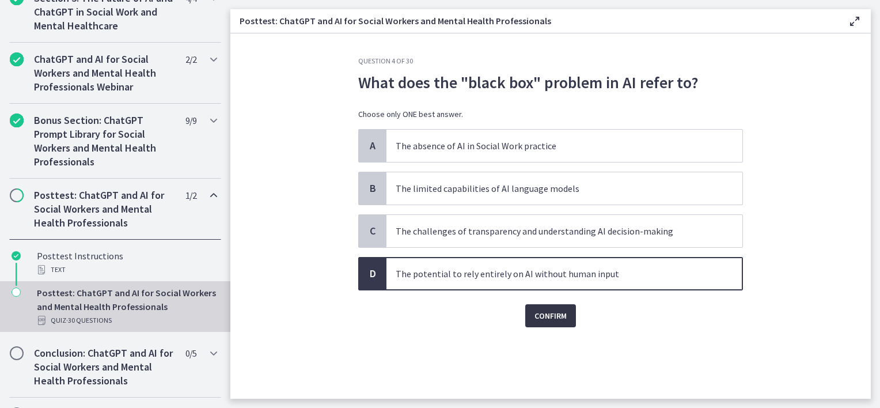
click at [554, 317] on span "Confirm" at bounding box center [551, 316] width 32 height 14
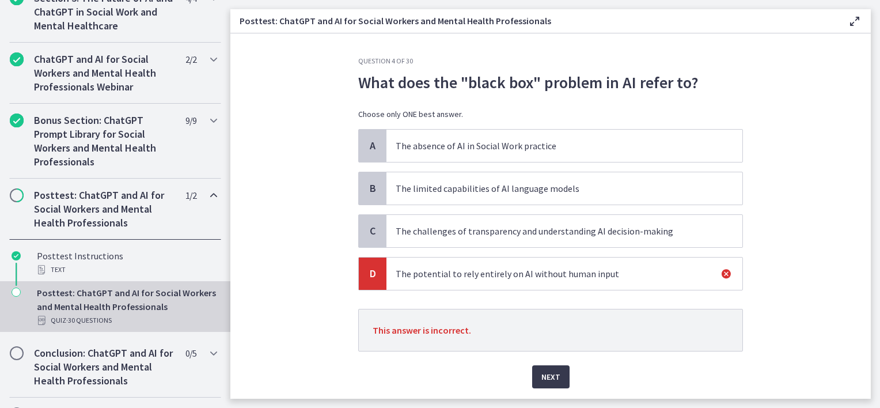
click at [506, 224] on p "The challenges of transparency and understanding AI decision-making" at bounding box center [553, 231] width 314 height 14
click at [547, 378] on span "Next" at bounding box center [550, 377] width 19 height 14
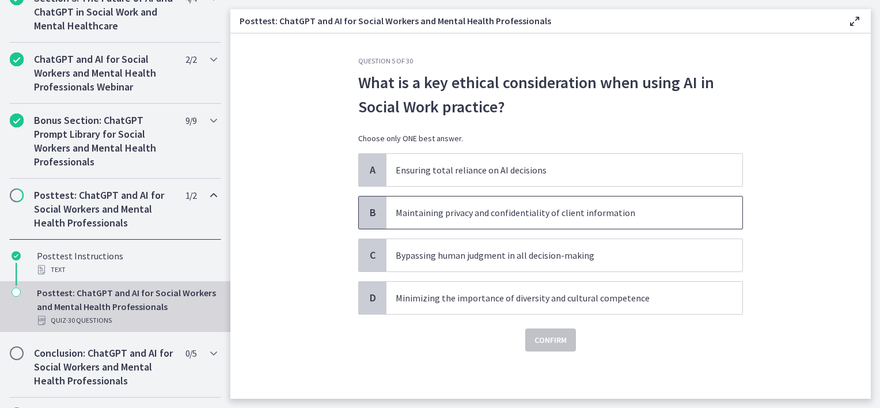
click at [539, 215] on p "Maintaining privacy and confidentiality of client information" at bounding box center [553, 213] width 314 height 14
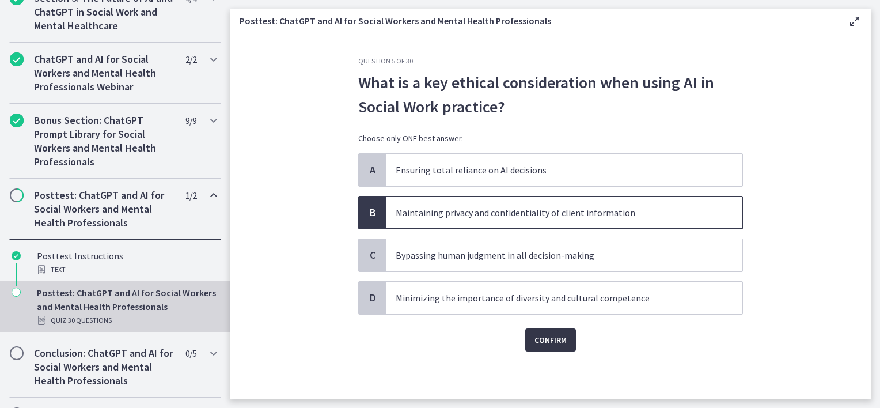
click at [557, 340] on span "Confirm" at bounding box center [551, 340] width 32 height 14
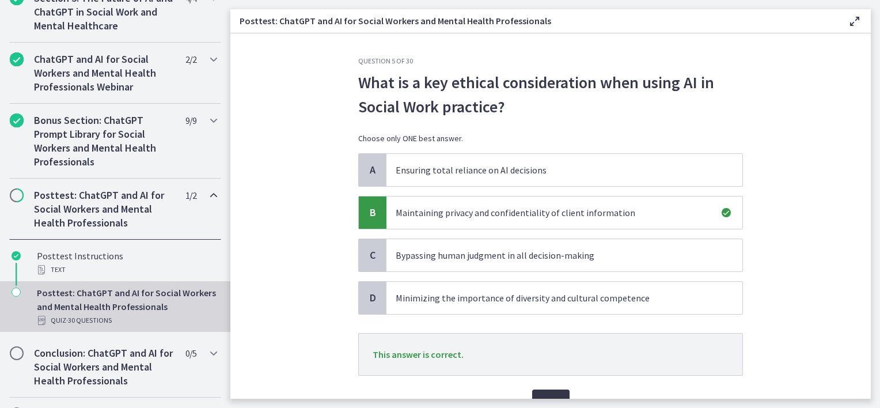
click at [542, 396] on span "Next" at bounding box center [550, 401] width 19 height 14
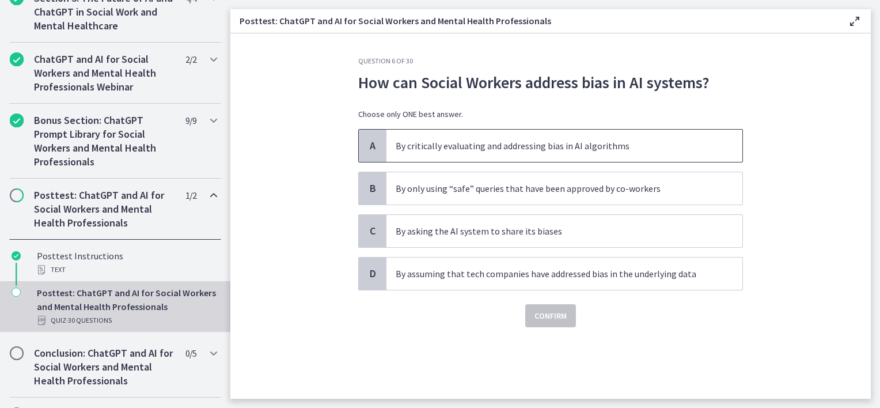
click at [460, 155] on span "By critically evaluating and addressing bias in AI algorithms" at bounding box center [564, 146] width 356 height 32
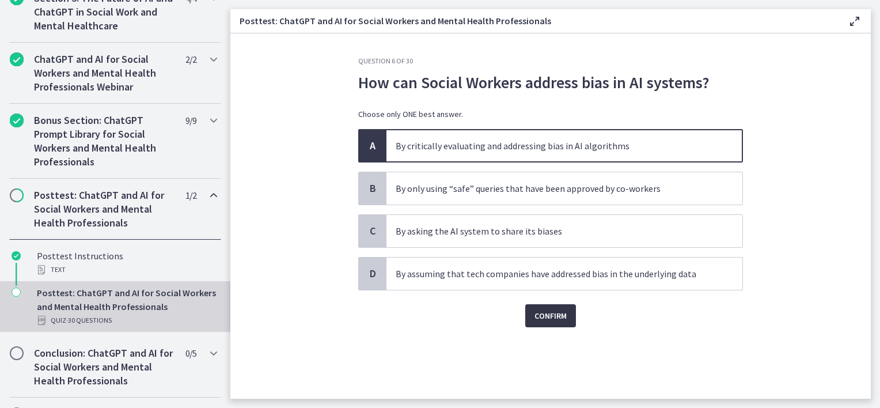
click at [537, 316] on span "Confirm" at bounding box center [551, 316] width 32 height 14
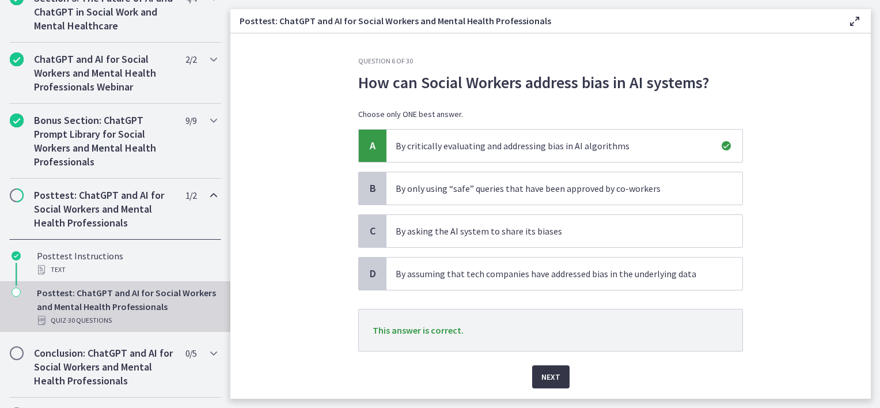
click at [555, 383] on button "Next" at bounding box center [550, 376] width 37 height 23
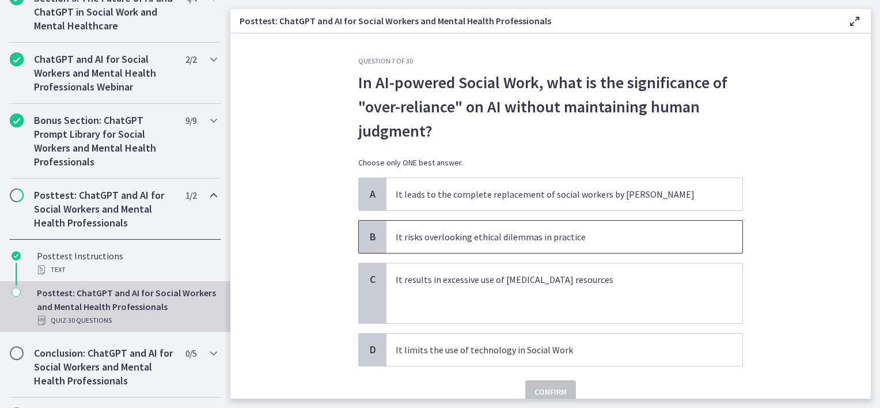
click at [468, 239] on p "It risks overlooking ethical dilemmas in practice" at bounding box center [553, 237] width 314 height 14
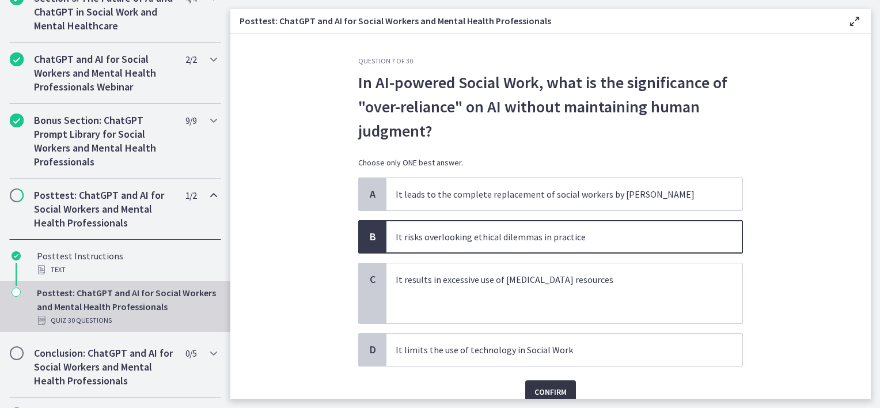
click at [552, 385] on span "Confirm" at bounding box center [551, 392] width 32 height 14
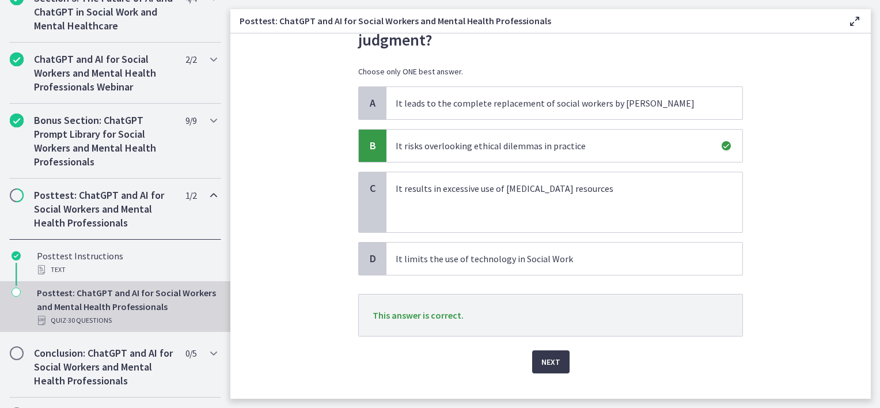
scroll to position [107, 0]
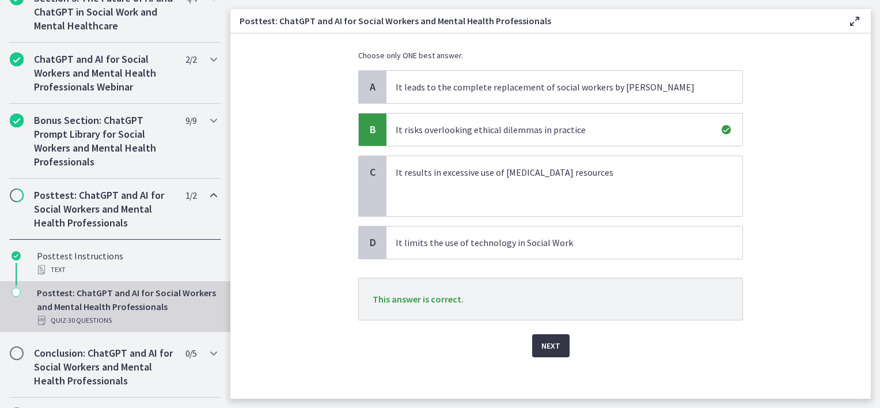
click at [545, 349] on span "Next" at bounding box center [550, 346] width 19 height 14
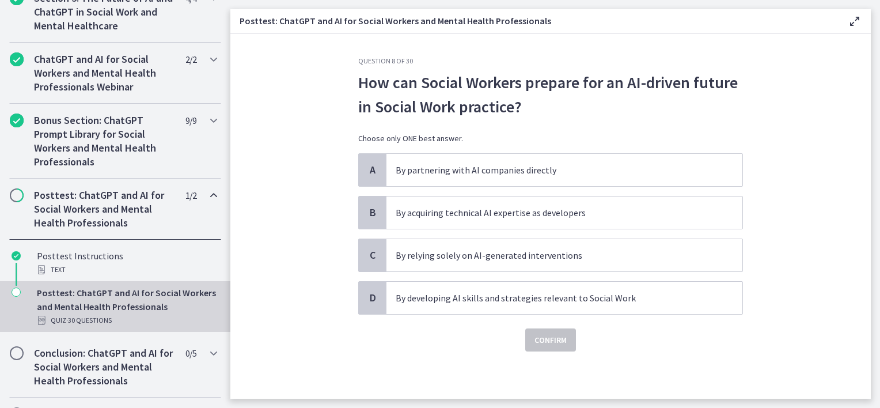
scroll to position [0, 0]
click at [477, 304] on span "By developing AI skills and strategies relevant to Social Work" at bounding box center [564, 298] width 356 height 32
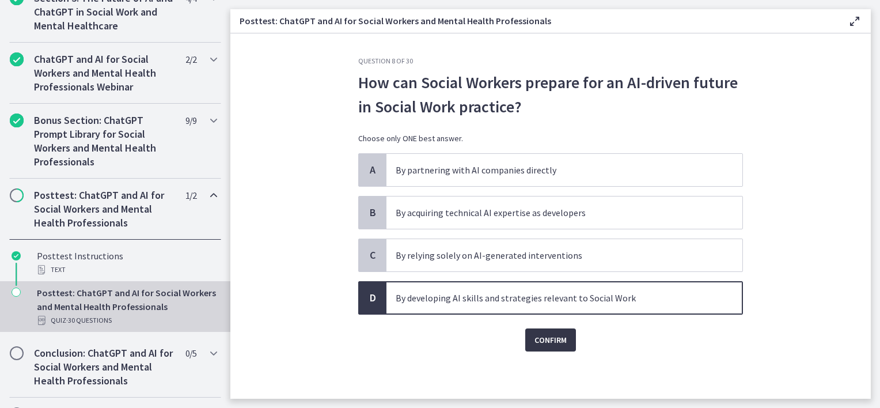
click at [532, 333] on button "Confirm" at bounding box center [550, 339] width 51 height 23
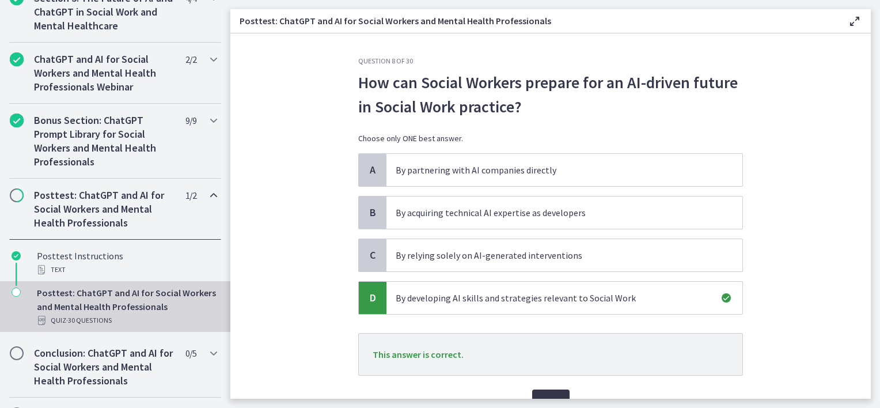
click at [544, 395] on span "Next" at bounding box center [550, 401] width 19 height 14
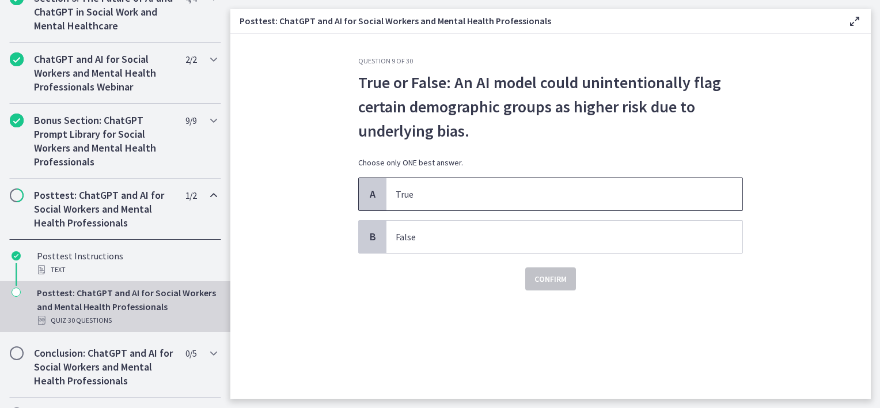
click at [441, 187] on span "True" at bounding box center [564, 194] width 356 height 32
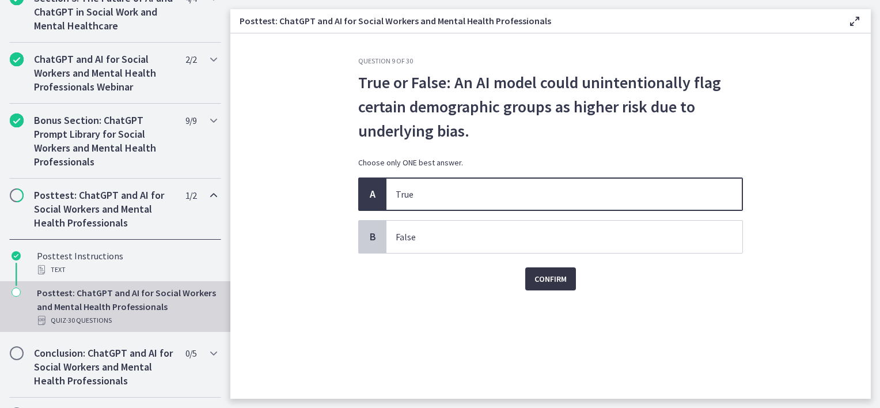
click at [558, 281] on span "Confirm" at bounding box center [551, 279] width 32 height 14
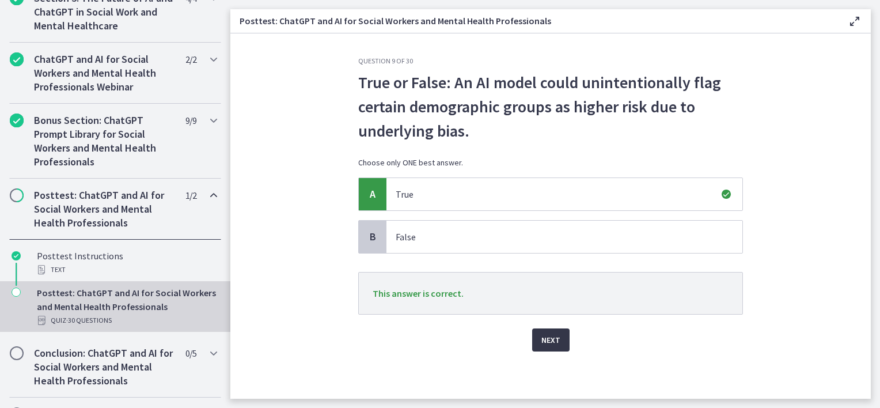
click at [546, 336] on span "Next" at bounding box center [550, 340] width 19 height 14
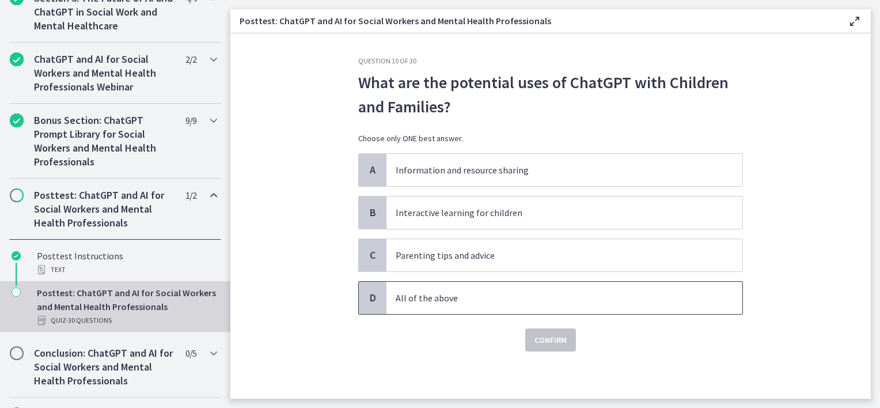
click at [444, 291] on p "All of the above" at bounding box center [553, 298] width 314 height 14
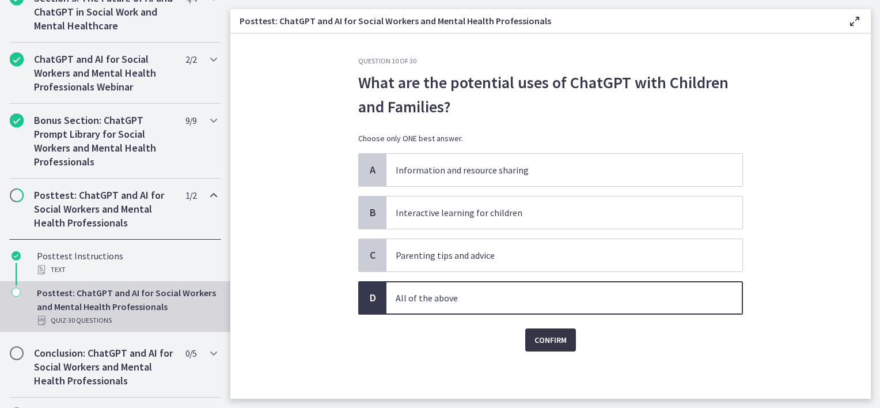
click at [558, 338] on span "Confirm" at bounding box center [551, 340] width 32 height 14
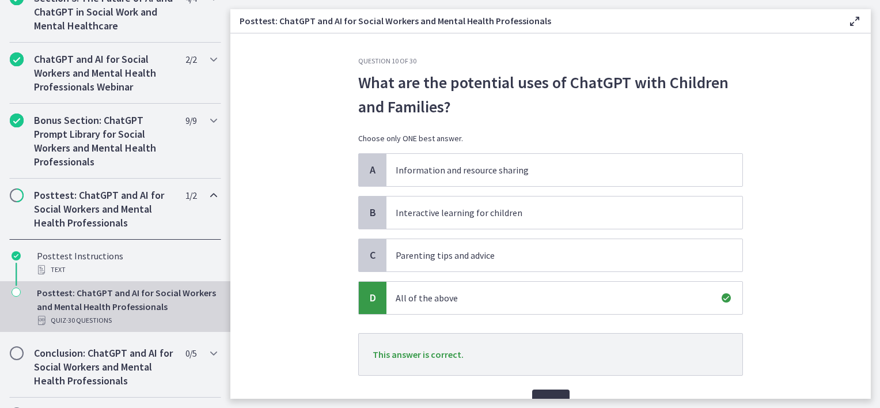
click at [548, 389] on button "Next" at bounding box center [550, 400] width 37 height 23
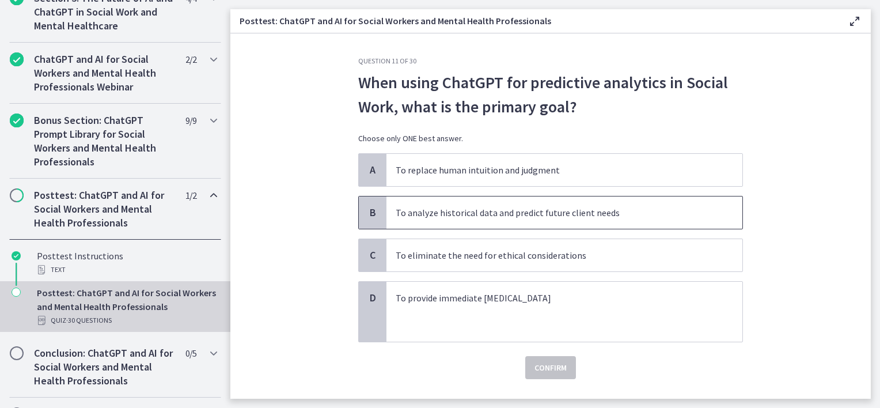
click at [438, 211] on p "To analyze historical data and predict future client needs" at bounding box center [553, 213] width 314 height 14
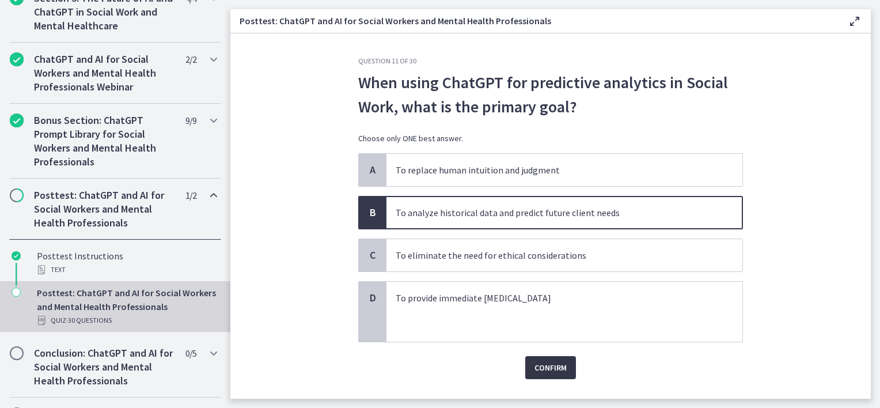
click at [550, 365] on span "Confirm" at bounding box center [551, 368] width 32 height 14
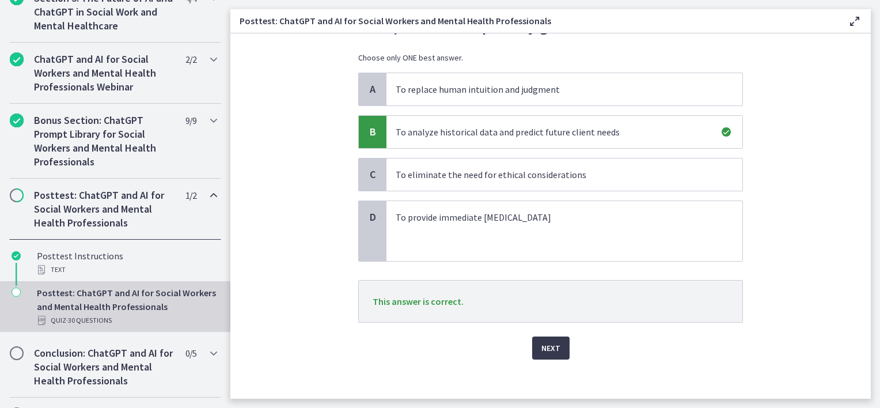
scroll to position [82, 0]
click at [549, 342] on span "Next" at bounding box center [550, 346] width 19 height 14
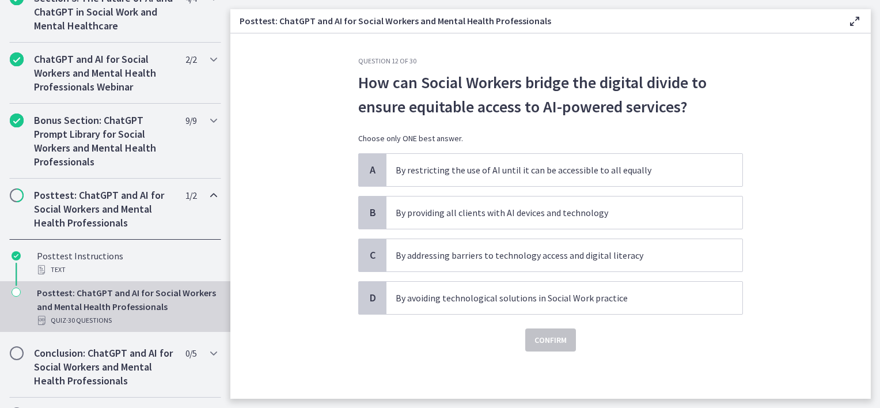
scroll to position [0, 0]
click at [734, 109] on p "How can Social Workers bridge the digital divide to ensure equitable access to …" at bounding box center [550, 94] width 385 height 48
click at [430, 266] on span "By addressing barriers to technology access and digital literacy" at bounding box center [564, 255] width 356 height 32
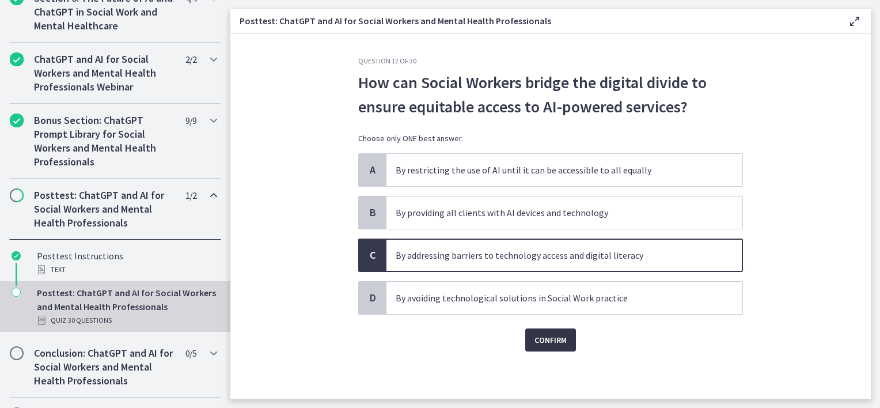
click at [551, 335] on span "Confirm" at bounding box center [551, 340] width 32 height 14
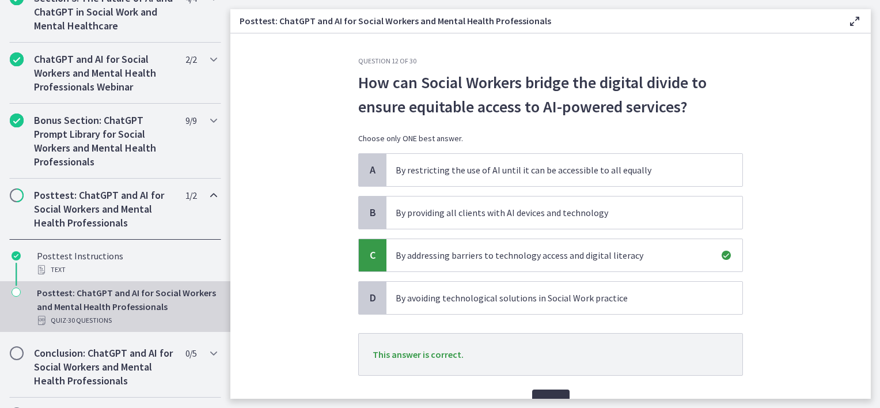
click at [543, 395] on span "Next" at bounding box center [550, 401] width 19 height 14
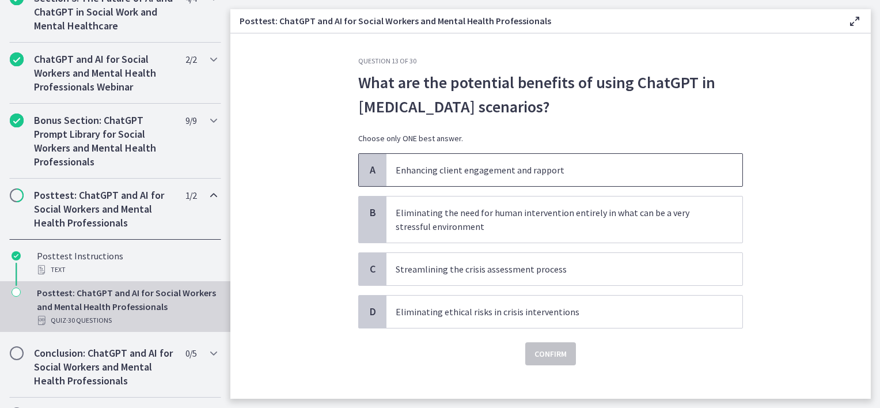
click at [551, 183] on span "Enhancing client engagement and rapport" at bounding box center [564, 170] width 356 height 32
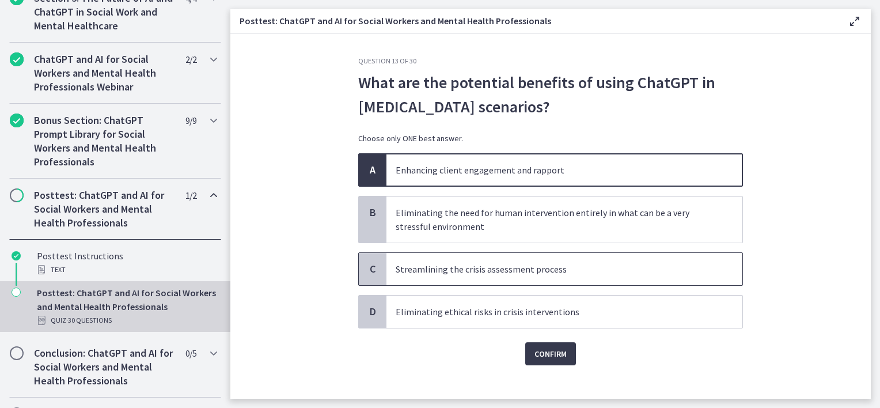
click at [540, 274] on p "Streamlining the crisis assessment process" at bounding box center [553, 269] width 314 height 14
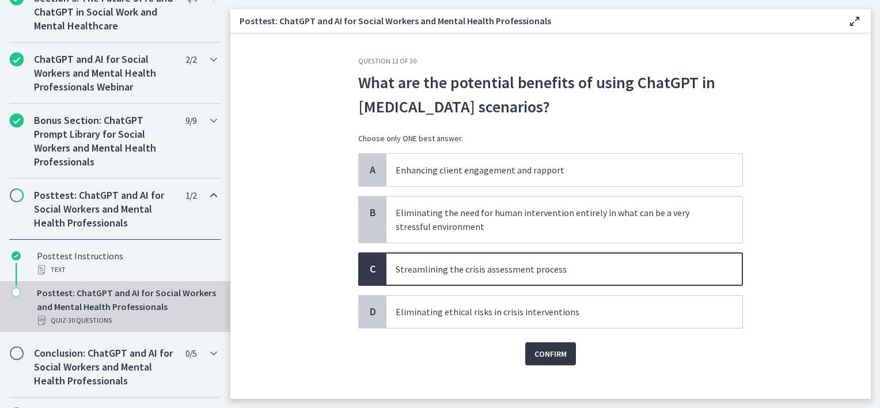
click at [537, 353] on span "Confirm" at bounding box center [551, 354] width 32 height 14
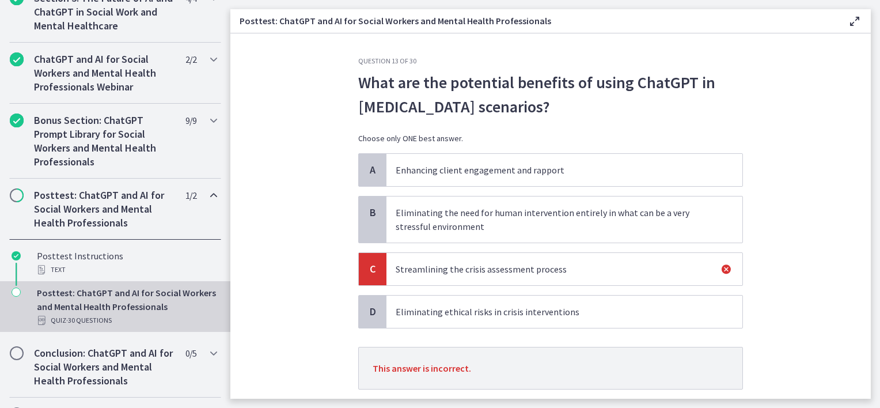
scroll to position [72, 0]
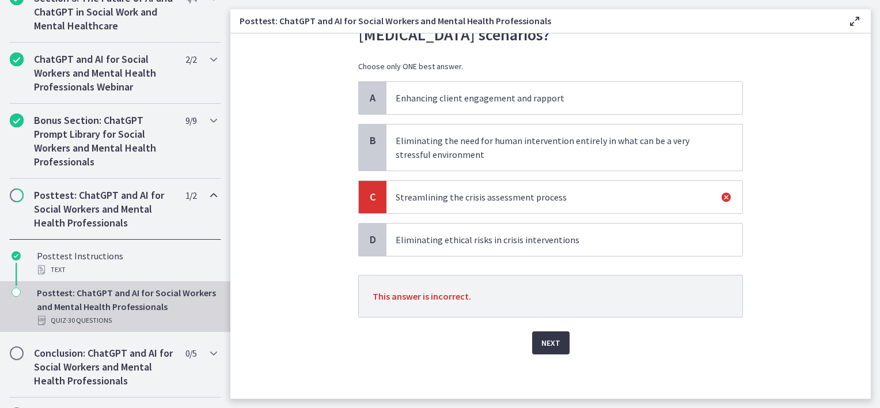
click at [550, 340] on span "Next" at bounding box center [550, 343] width 19 height 14
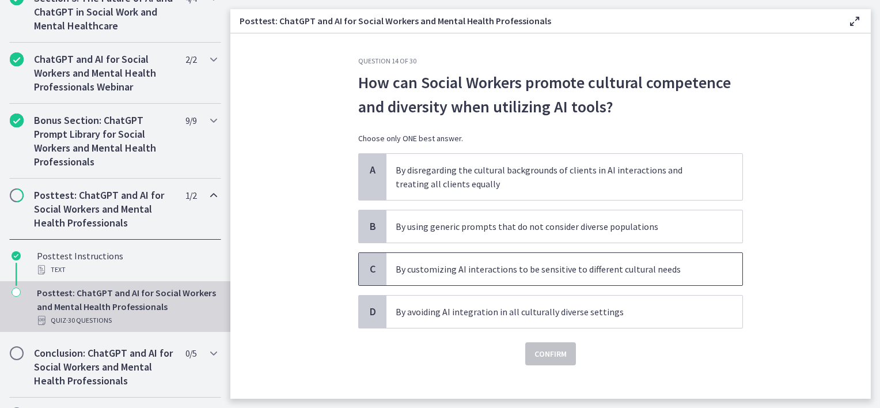
click at [493, 278] on span "By customizing AI interactions to be sensitive to different cultural needs" at bounding box center [564, 269] width 356 height 32
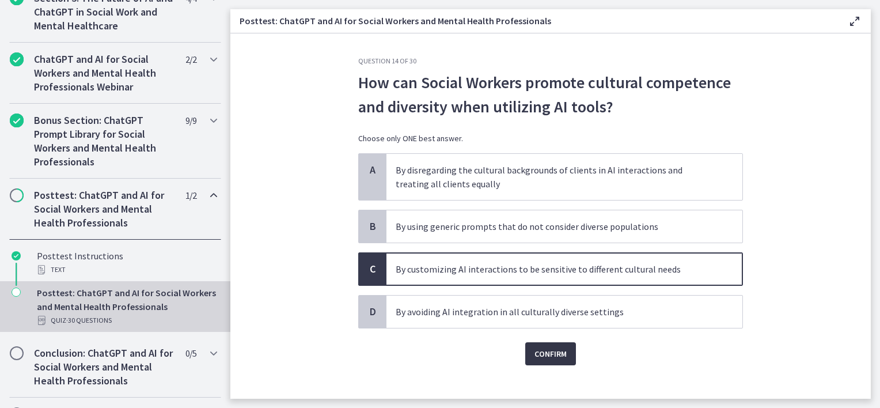
click at [537, 362] on button "Confirm" at bounding box center [550, 353] width 51 height 23
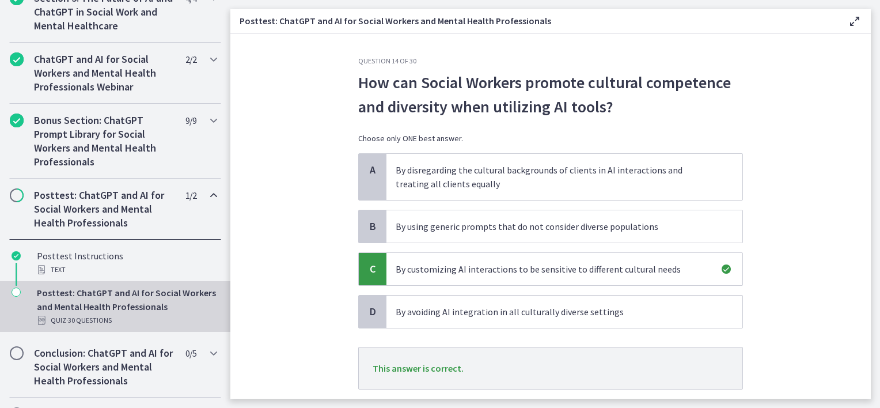
scroll to position [51, 0]
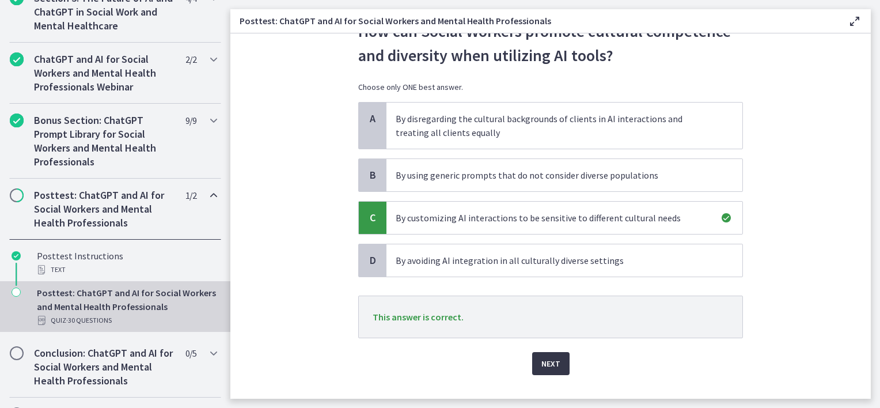
click at [543, 366] on span "Next" at bounding box center [550, 364] width 19 height 14
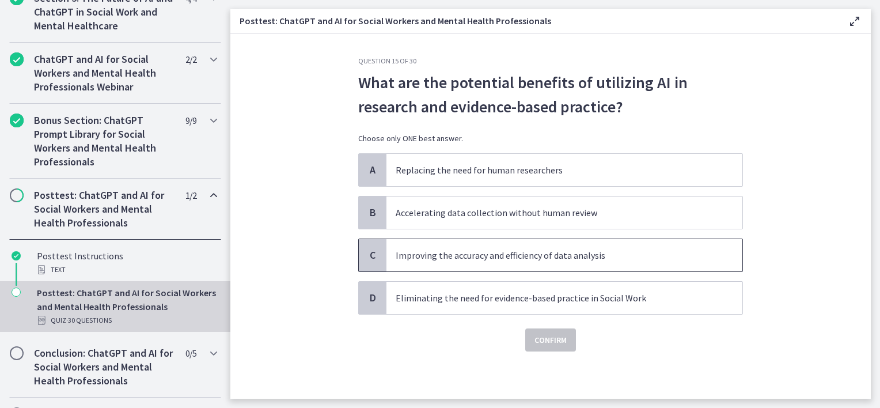
click at [534, 266] on span "Improving the accuracy and efficiency of data analysis" at bounding box center [564, 255] width 356 height 32
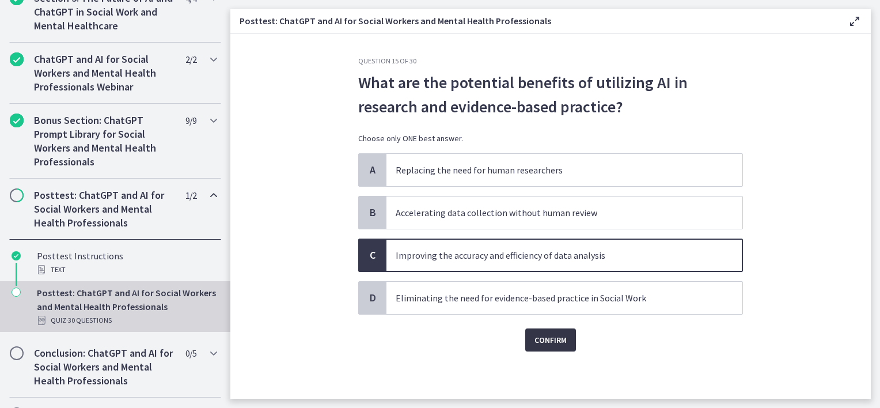
click at [550, 331] on button "Confirm" at bounding box center [550, 339] width 51 height 23
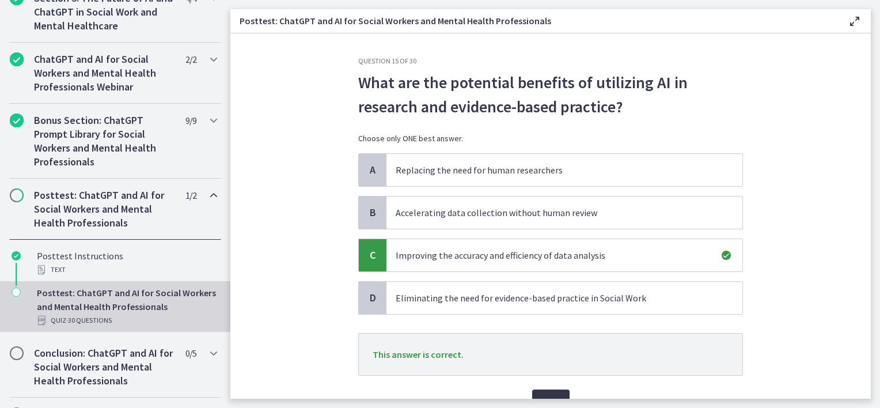
click at [551, 394] on span "Next" at bounding box center [550, 401] width 19 height 14
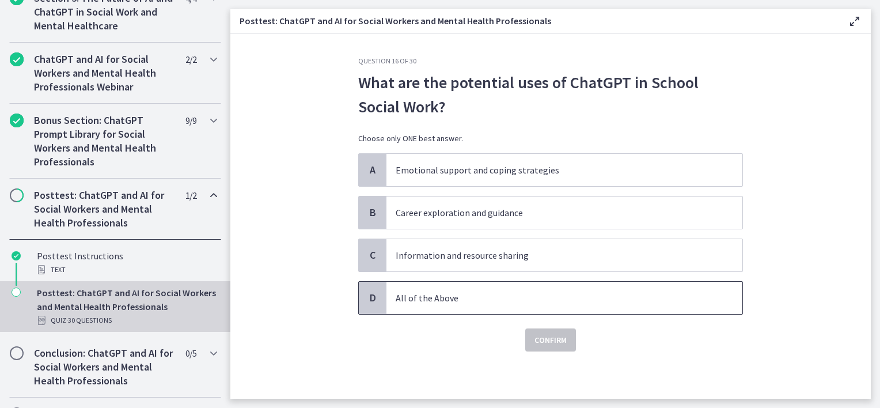
click at [416, 304] on span "All of the Above" at bounding box center [564, 298] width 356 height 32
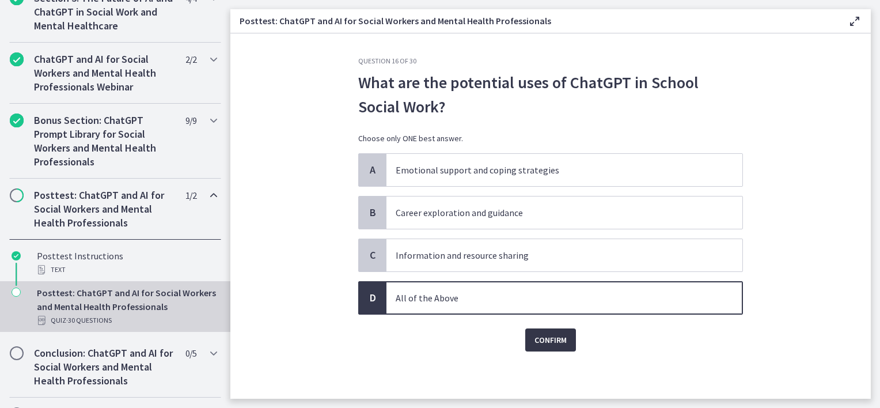
click at [539, 329] on button "Confirm" at bounding box center [550, 339] width 51 height 23
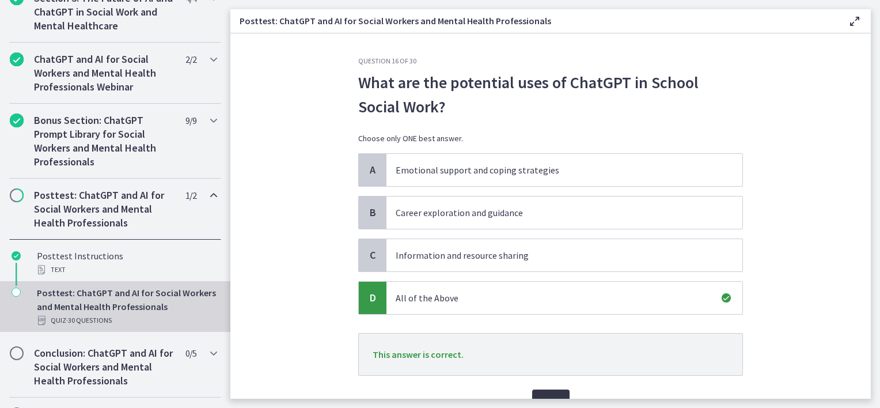
click at [541, 397] on span "Next" at bounding box center [550, 401] width 19 height 14
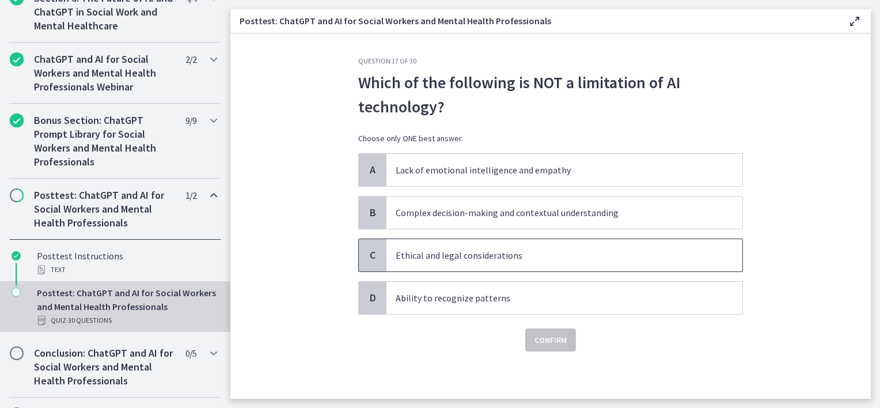
click at [429, 256] on p "Ethical and legal considerations" at bounding box center [553, 255] width 314 height 14
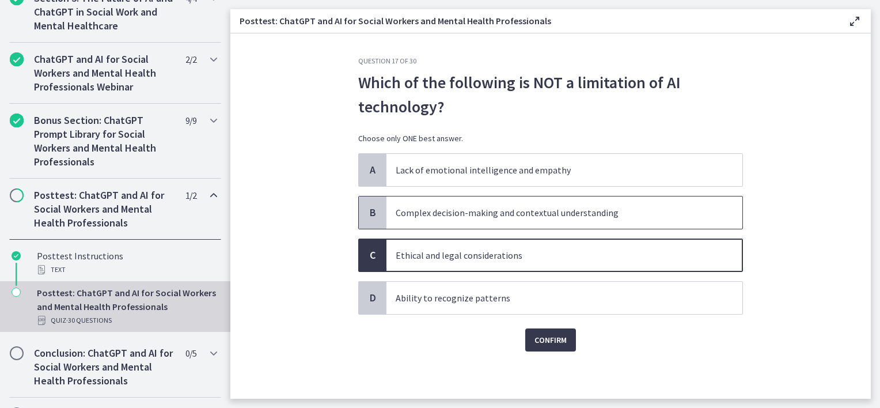
click at [428, 216] on p "Complex decision-making and contextual understanding" at bounding box center [553, 213] width 314 height 14
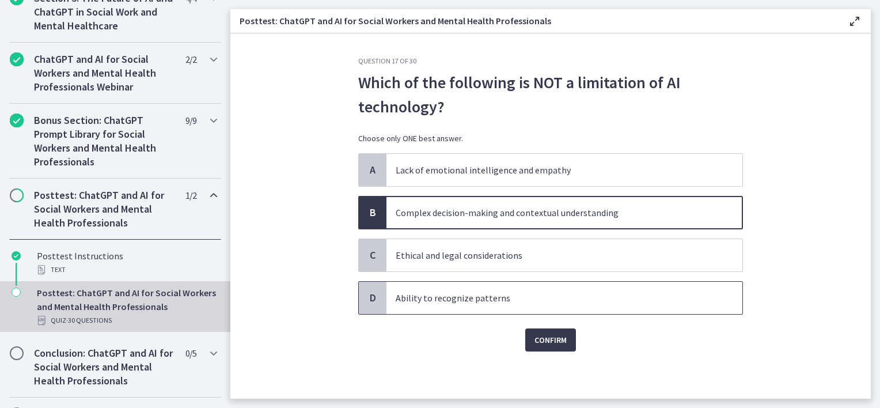
click at [459, 298] on p "Ability to recognize patterns" at bounding box center [553, 298] width 314 height 14
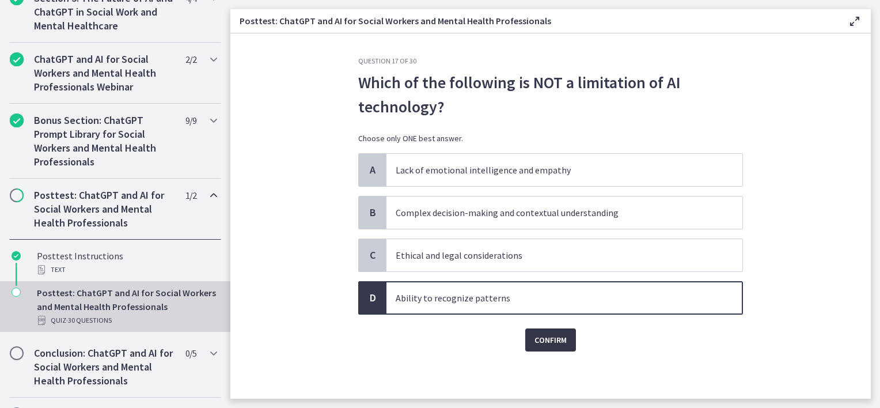
click at [564, 333] on span "Confirm" at bounding box center [551, 340] width 32 height 14
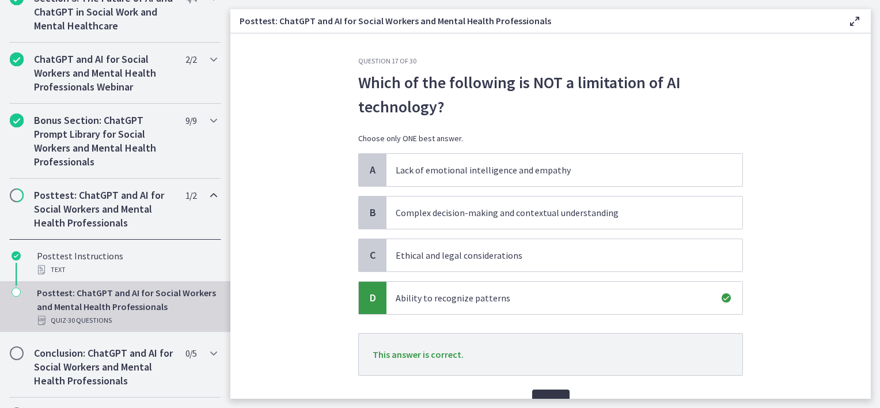
click at [537, 391] on button "Next" at bounding box center [550, 400] width 37 height 23
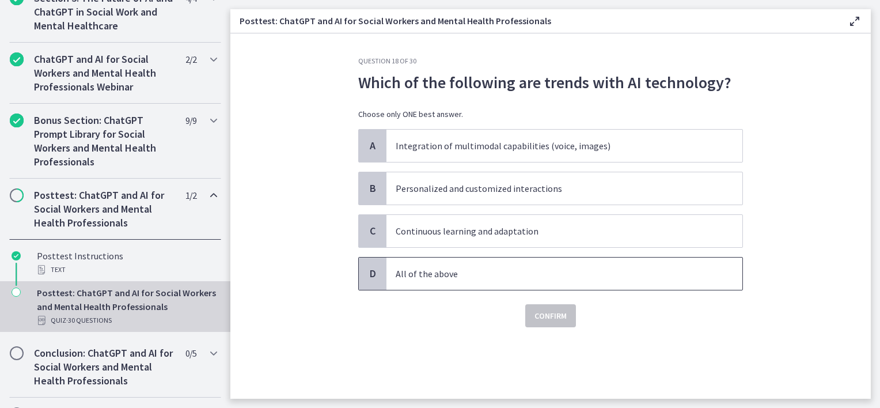
click at [403, 269] on p "All of the above" at bounding box center [553, 274] width 314 height 14
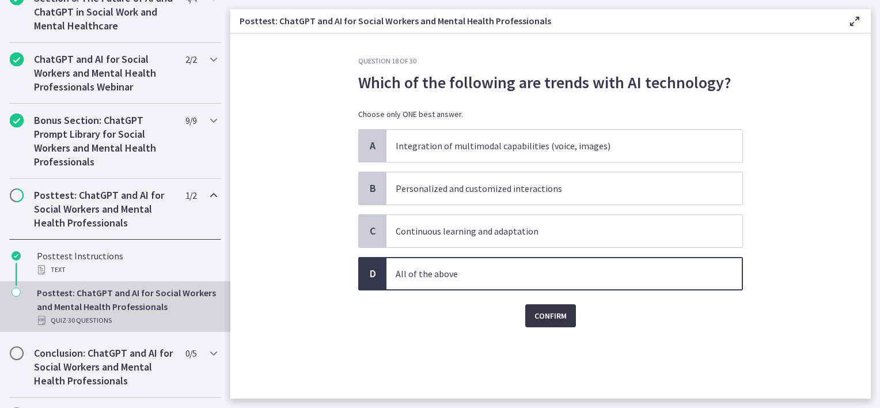
click at [552, 316] on span "Confirm" at bounding box center [551, 316] width 32 height 14
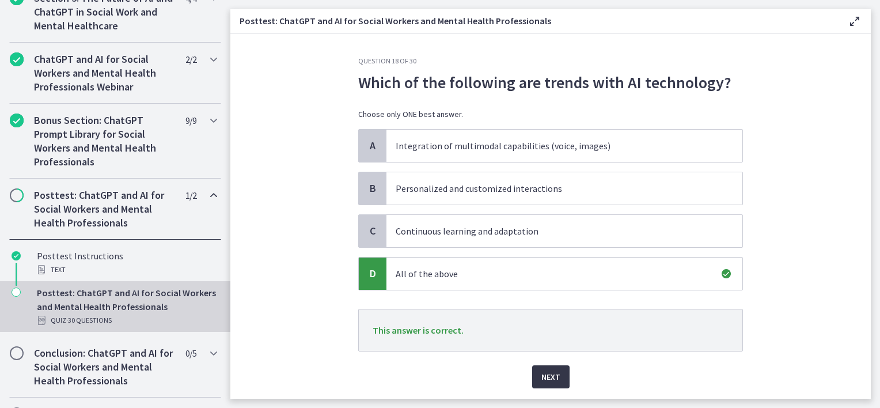
click at [547, 370] on span "Next" at bounding box center [550, 377] width 19 height 14
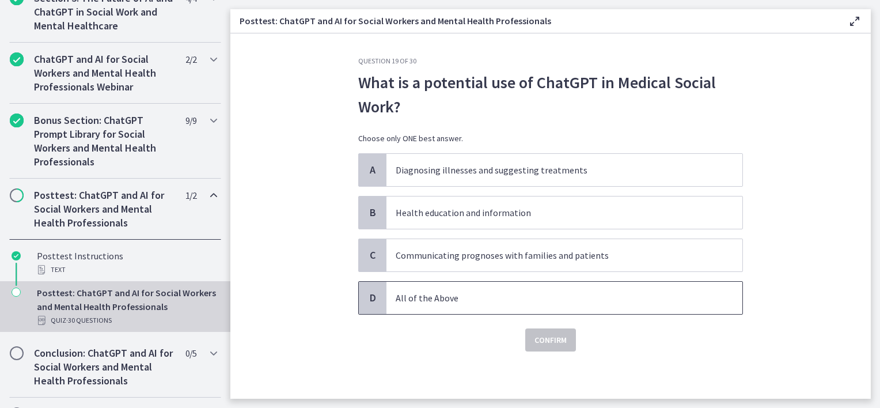
click at [433, 302] on p "All of the Above" at bounding box center [553, 298] width 314 height 14
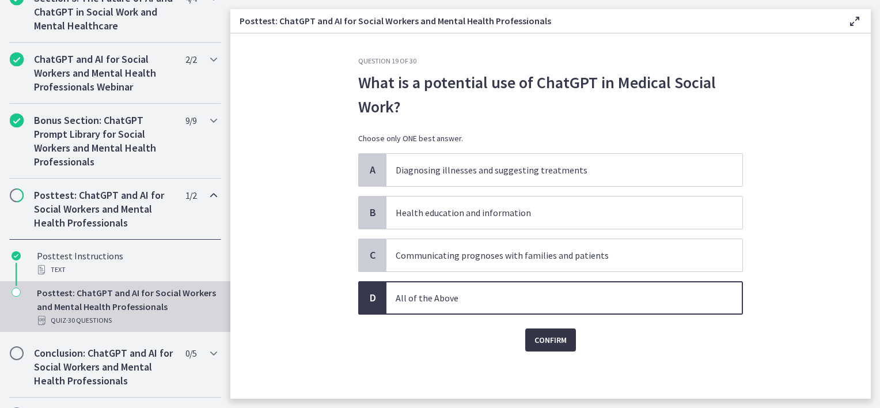
click at [560, 346] on button "Confirm" at bounding box center [550, 339] width 51 height 23
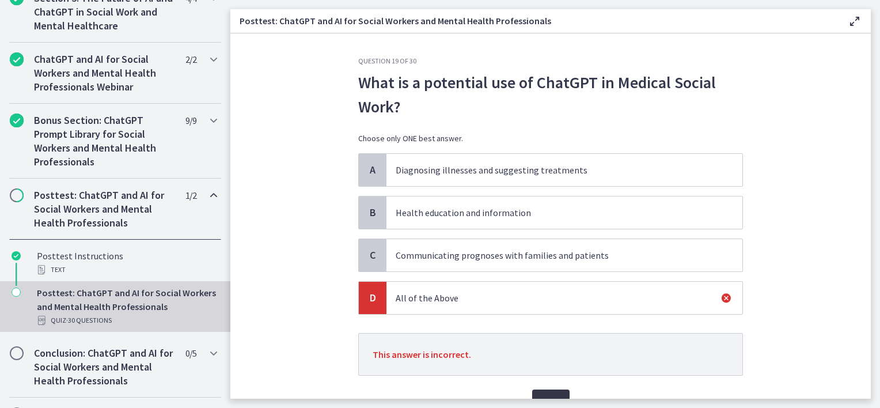
click at [541, 394] on span "Next" at bounding box center [550, 401] width 19 height 14
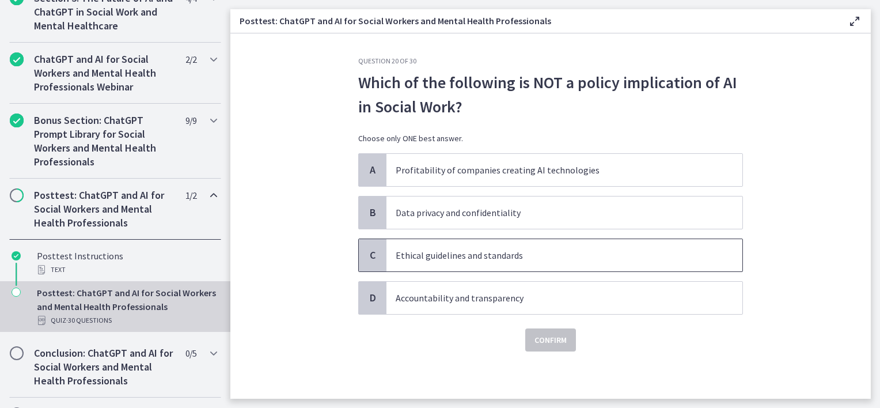
click at [445, 265] on span "Ethical guidelines and standards" at bounding box center [564, 255] width 356 height 32
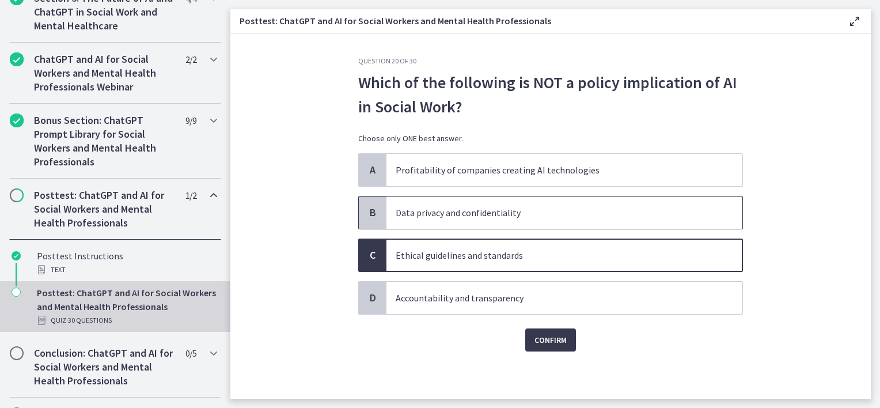
click at [433, 209] on p "Data privacy and confidentiality" at bounding box center [553, 213] width 314 height 14
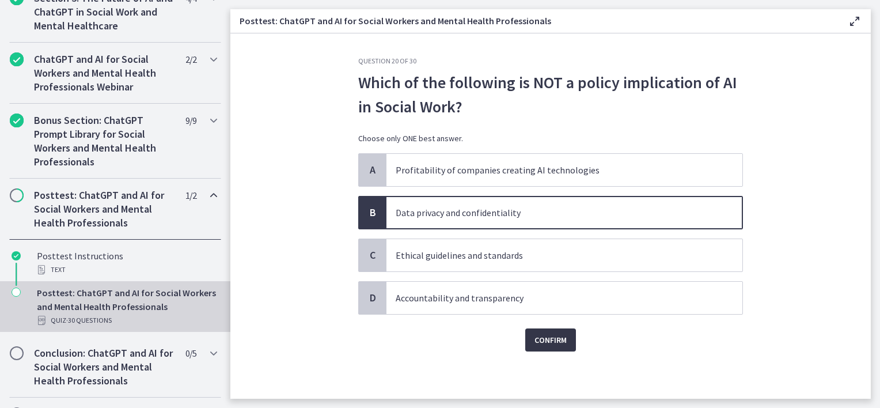
click at [547, 346] on button "Confirm" at bounding box center [550, 339] width 51 height 23
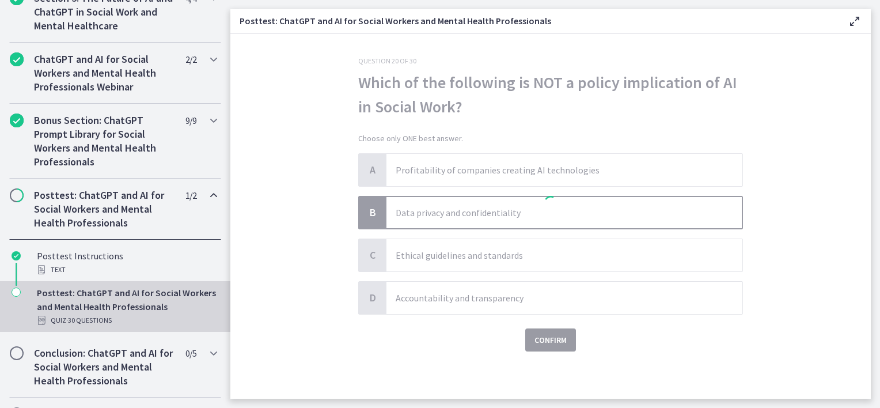
click at [547, 346] on div at bounding box center [550, 203] width 385 height 295
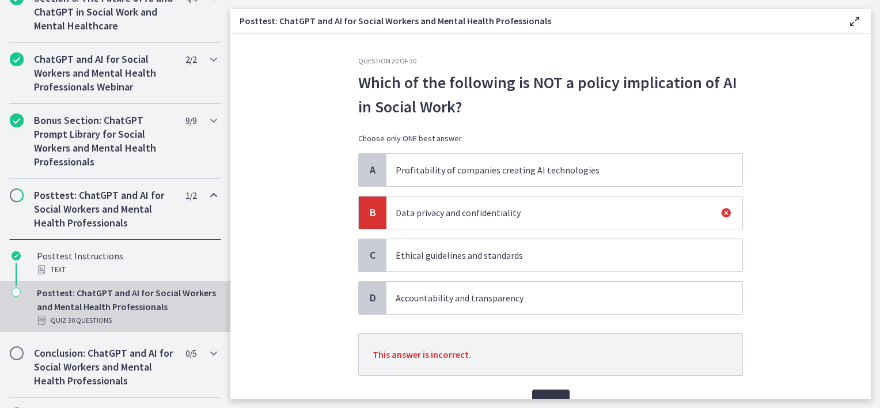
click at [541, 391] on button "Next" at bounding box center [550, 400] width 37 height 23
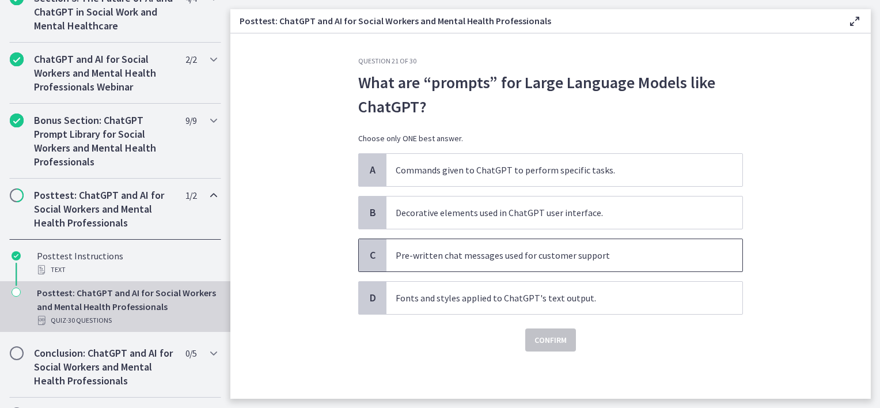
click at [504, 267] on span "Pre-written chat messages used for customer support" at bounding box center [564, 255] width 356 height 32
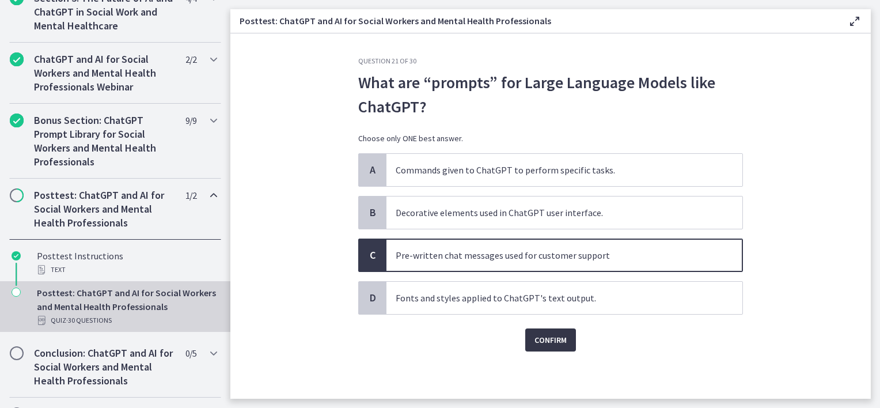
click at [541, 343] on span "Confirm" at bounding box center [551, 340] width 32 height 14
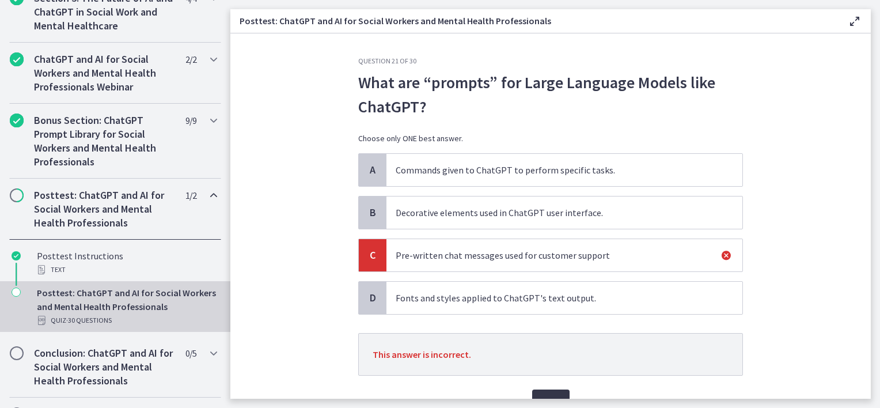
click at [544, 389] on button "Next" at bounding box center [550, 400] width 37 height 23
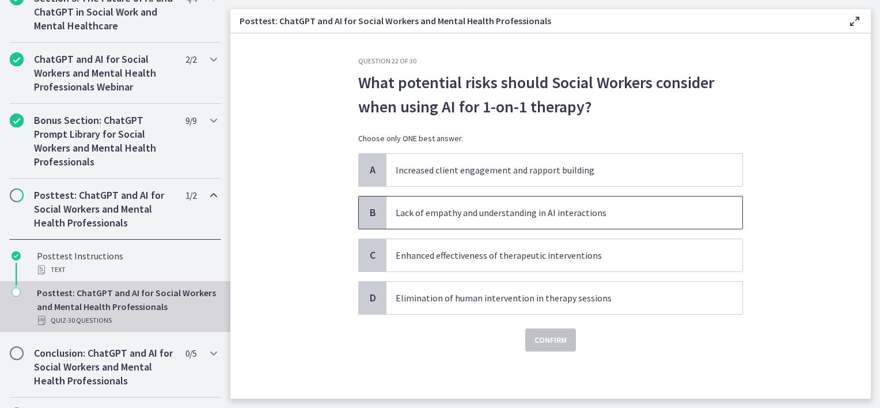
click at [507, 211] on p "Lack of empathy and understanding in AI interactions" at bounding box center [553, 213] width 314 height 14
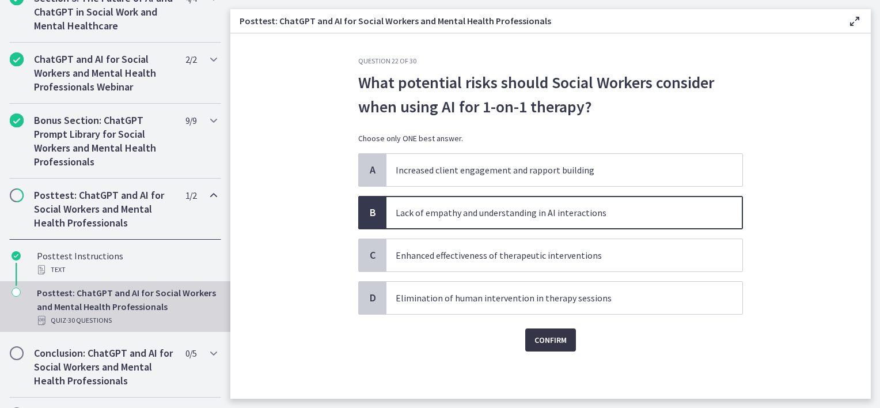
click at [553, 341] on span "Confirm" at bounding box center [551, 340] width 32 height 14
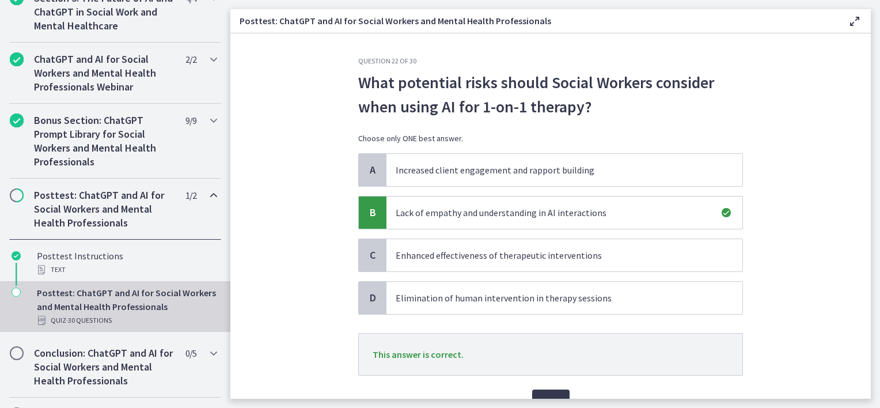
click at [544, 383] on div "Next" at bounding box center [550, 394] width 385 height 37
click at [541, 394] on span "Next" at bounding box center [550, 401] width 19 height 14
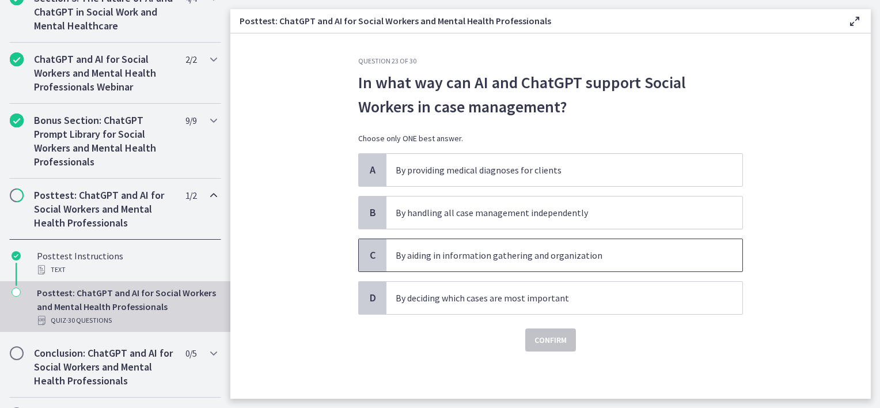
click at [486, 260] on p "By aiding in information gathering and organization" at bounding box center [553, 255] width 314 height 14
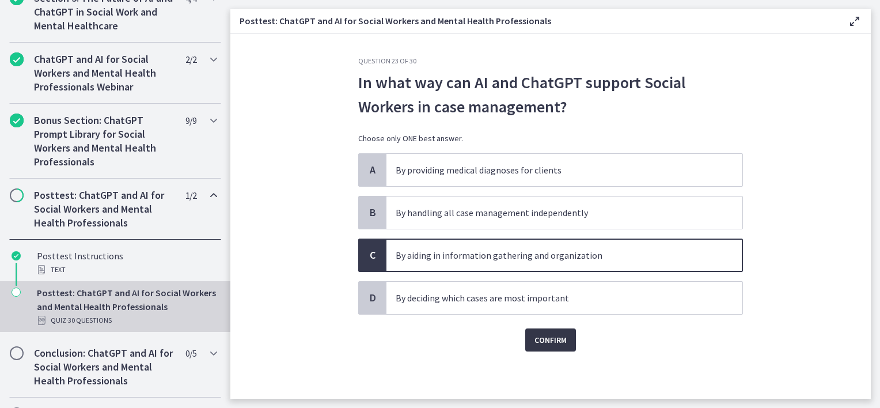
click at [551, 334] on span "Confirm" at bounding box center [551, 340] width 32 height 14
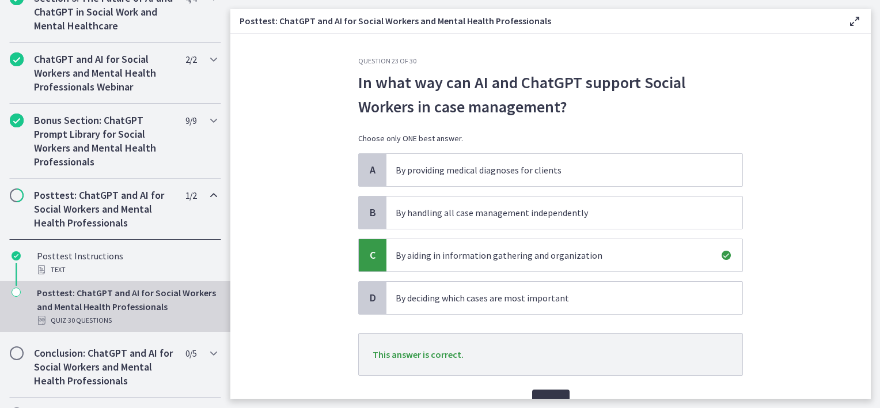
click at [542, 389] on button "Next" at bounding box center [550, 400] width 37 height 23
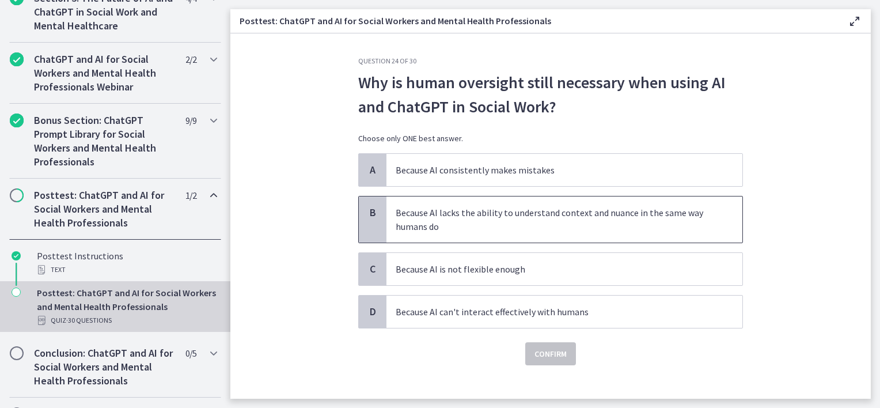
click at [645, 223] on p "Because AI lacks the ability to understand context and nuance in the same way h…" at bounding box center [553, 220] width 314 height 28
click at [535, 348] on span "Confirm" at bounding box center [551, 354] width 32 height 14
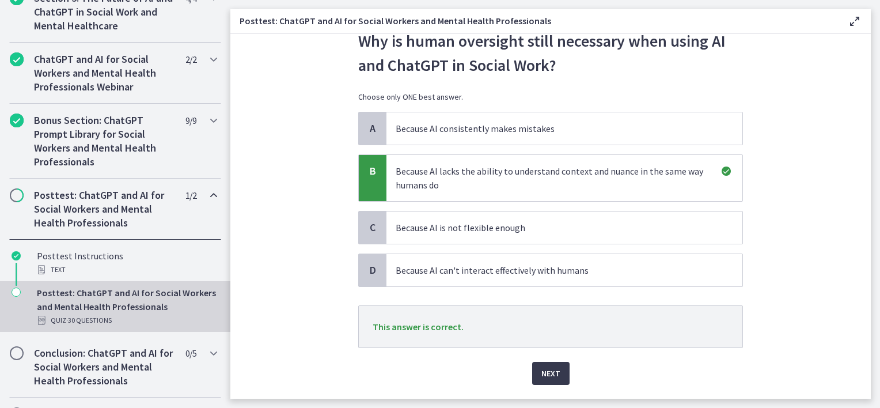
scroll to position [72, 0]
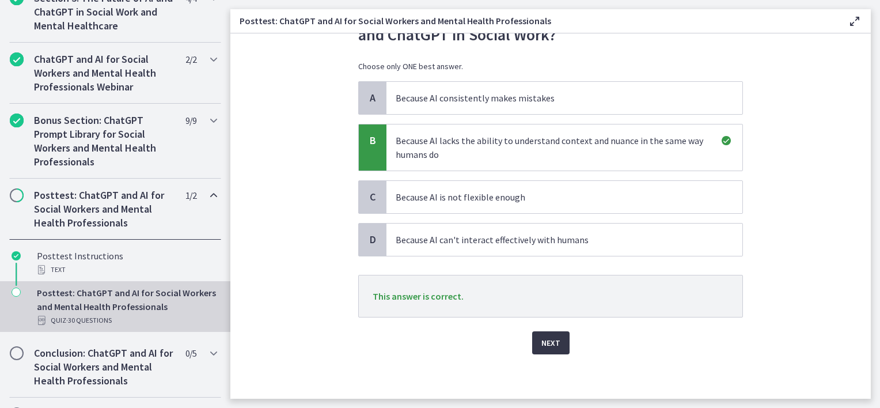
click at [560, 339] on button "Next" at bounding box center [550, 342] width 37 height 23
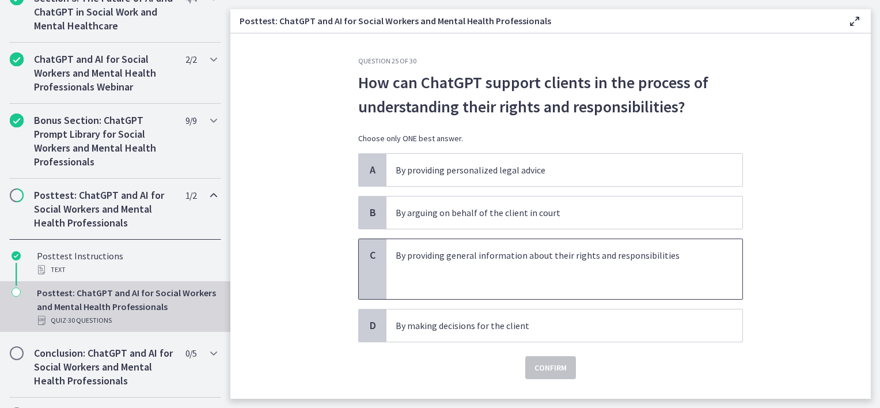
click at [425, 254] on p "By providing general information about their rights and responsibilities" at bounding box center [553, 255] width 314 height 14
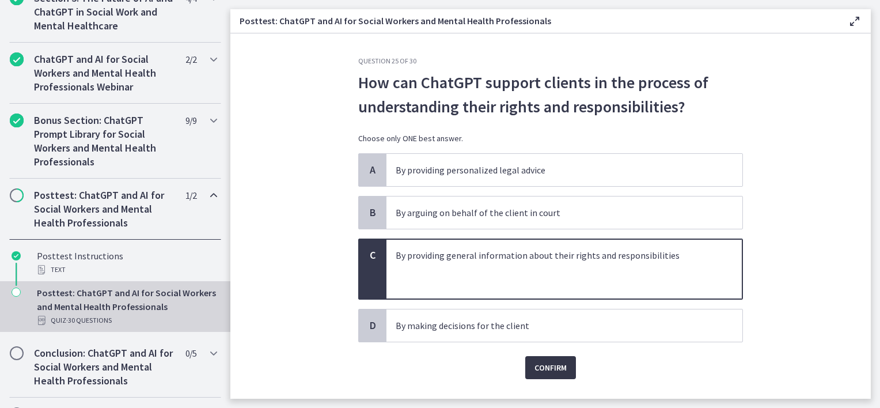
click at [548, 372] on span "Confirm" at bounding box center [551, 368] width 32 height 14
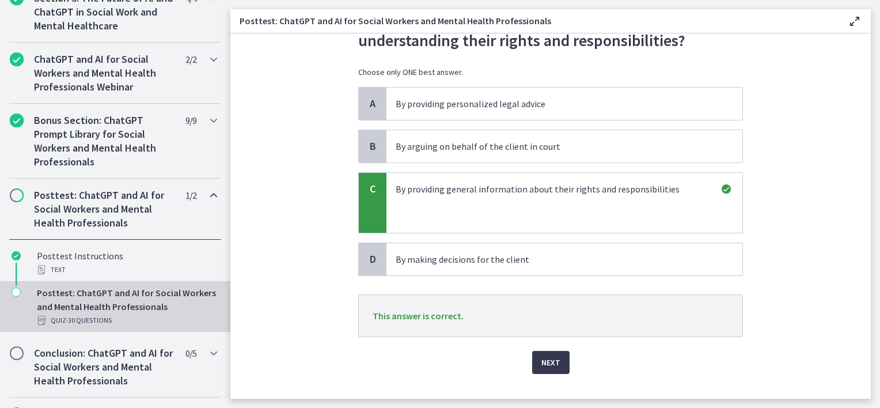
scroll to position [86, 0]
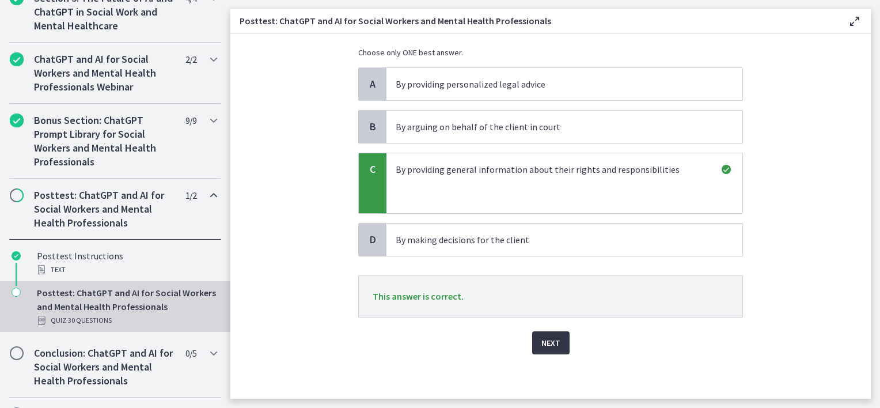
click at [548, 346] on span "Next" at bounding box center [550, 343] width 19 height 14
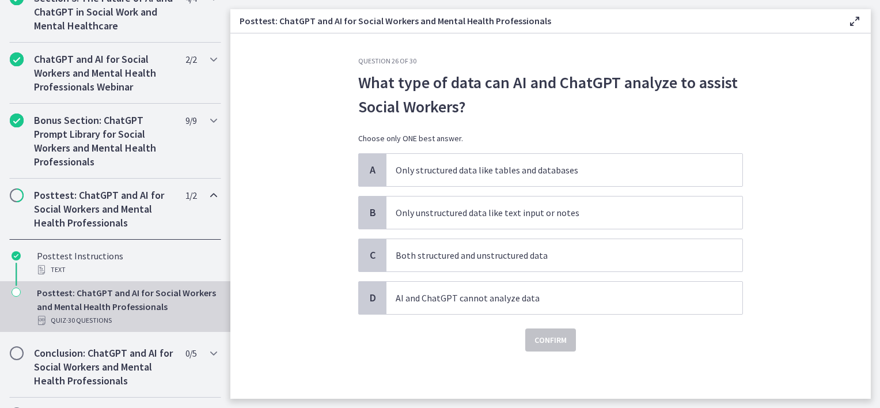
scroll to position [0, 0]
click at [456, 262] on span "Both structured and unstructured data" at bounding box center [564, 255] width 356 height 32
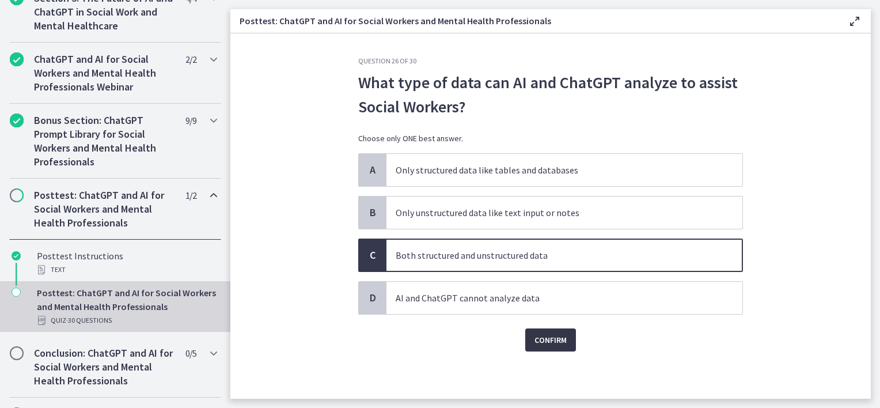
click at [540, 348] on button "Confirm" at bounding box center [550, 339] width 51 height 23
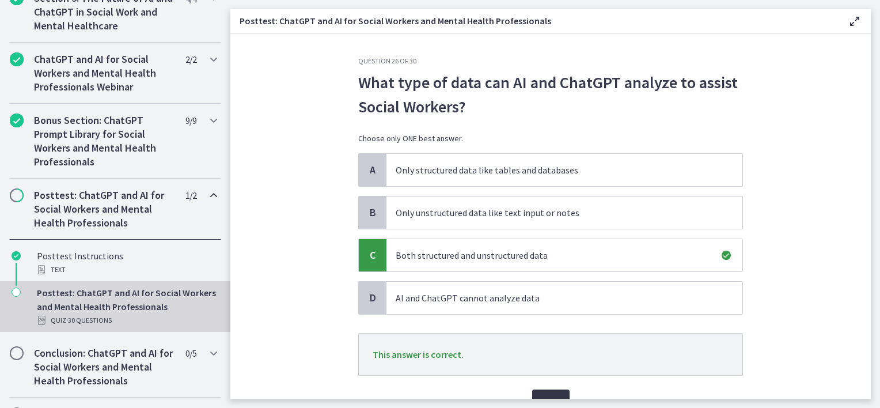
click at [541, 389] on button "Next" at bounding box center [550, 400] width 37 height 23
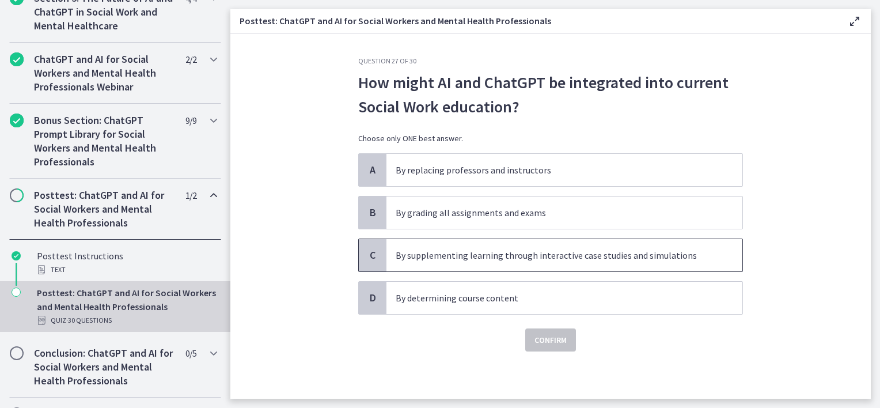
click at [616, 260] on p "By supplementing learning through interactive case studies and simulations" at bounding box center [553, 255] width 314 height 14
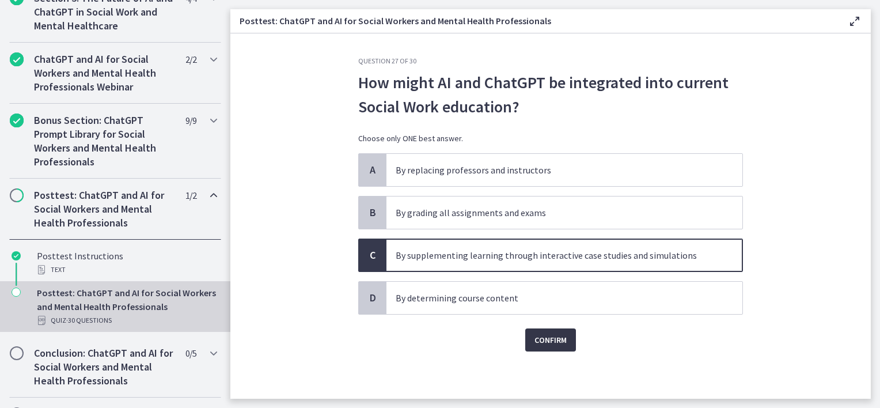
click at [540, 340] on span "Confirm" at bounding box center [551, 340] width 32 height 14
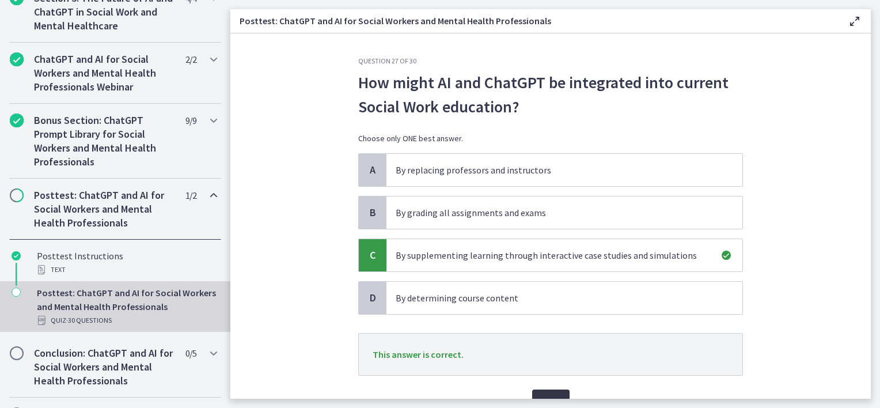
click at [544, 397] on span "Next" at bounding box center [550, 401] width 19 height 14
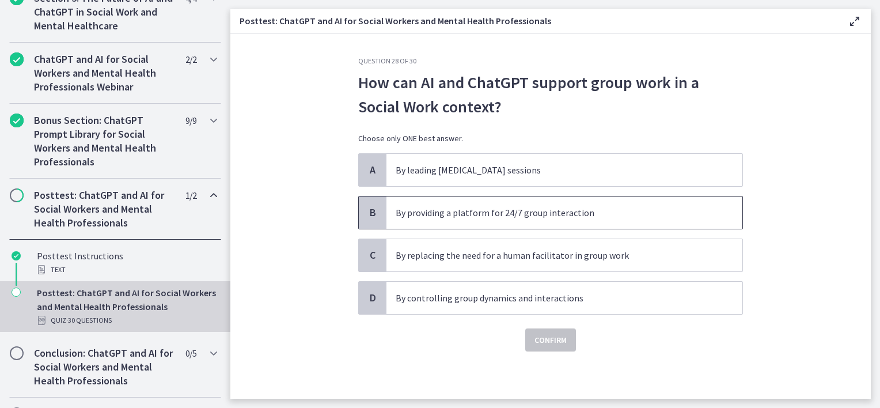
click at [471, 212] on p "By providing a platform for 24/7 group interaction" at bounding box center [553, 213] width 314 height 14
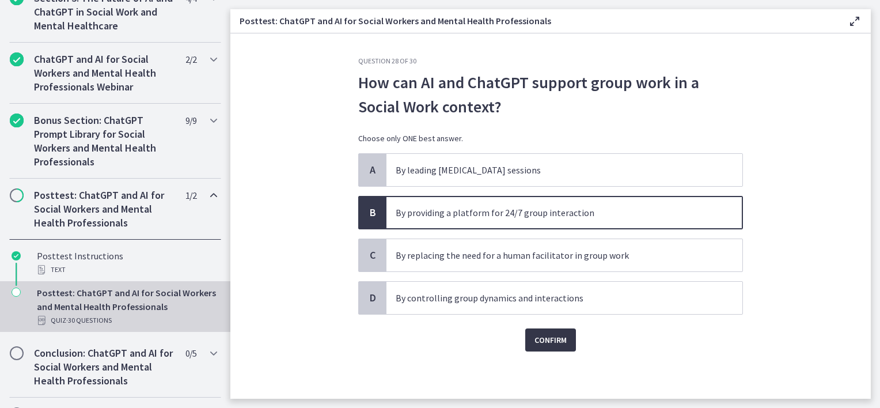
click at [558, 337] on span "Confirm" at bounding box center [551, 340] width 32 height 14
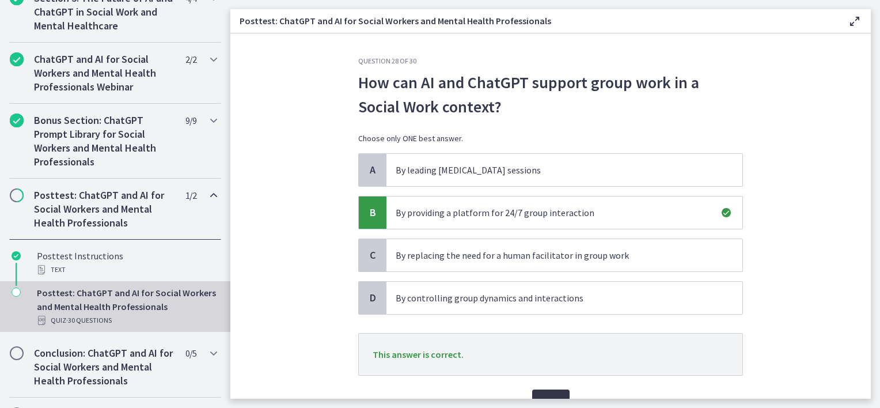
click at [546, 390] on button "Next" at bounding box center [550, 400] width 37 height 23
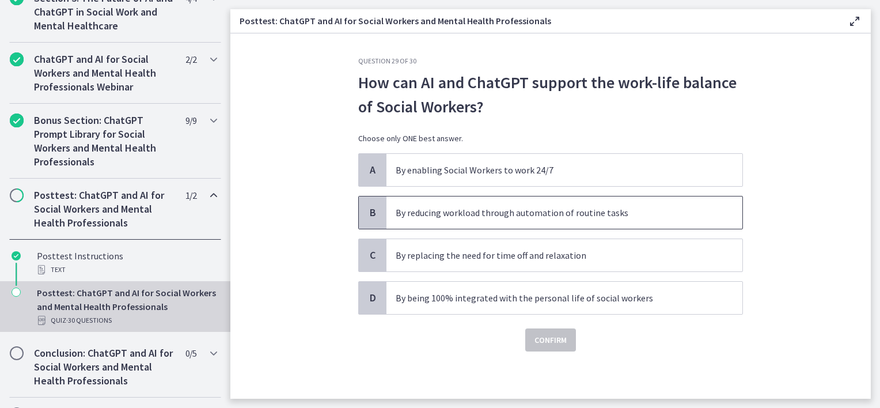
click at [558, 212] on p "By reducing workload through automation of routine tasks" at bounding box center [553, 213] width 314 height 14
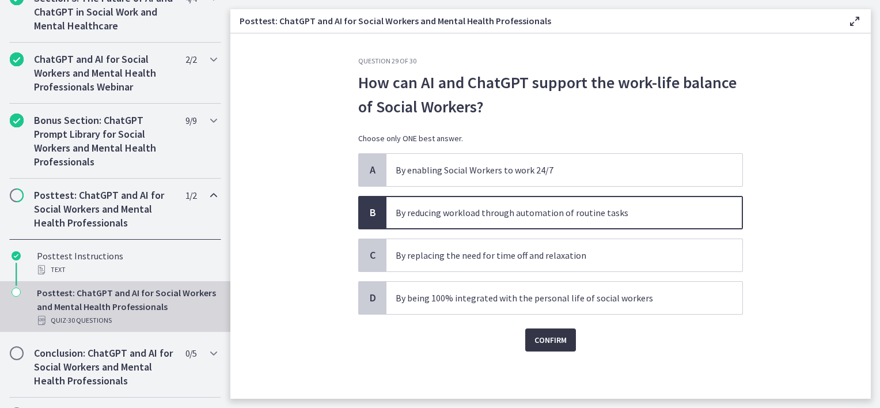
click at [547, 343] on span "Confirm" at bounding box center [551, 340] width 32 height 14
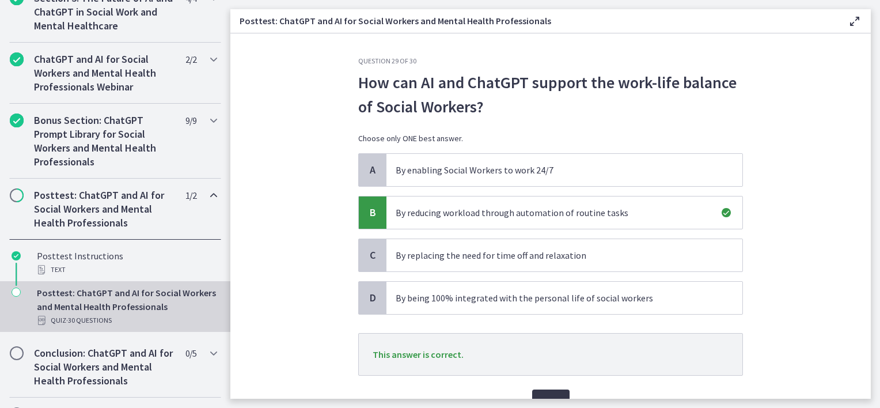
click at [544, 391] on button "Next" at bounding box center [550, 400] width 37 height 23
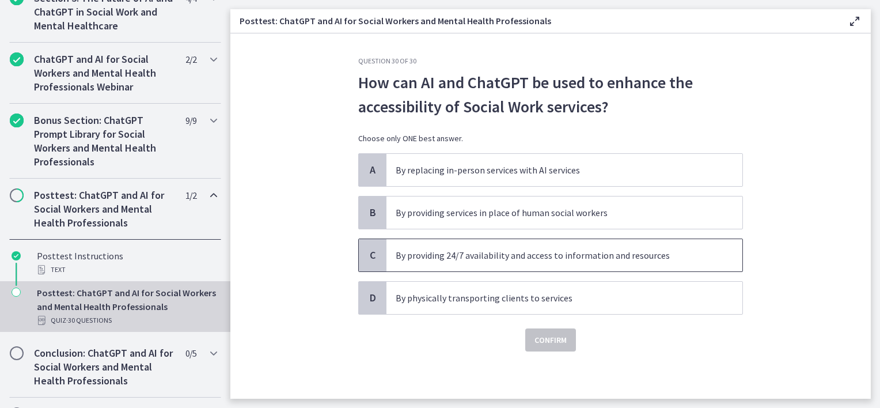
click at [544, 256] on p "By providing 24/7 availability and access to information and resources" at bounding box center [553, 255] width 314 height 14
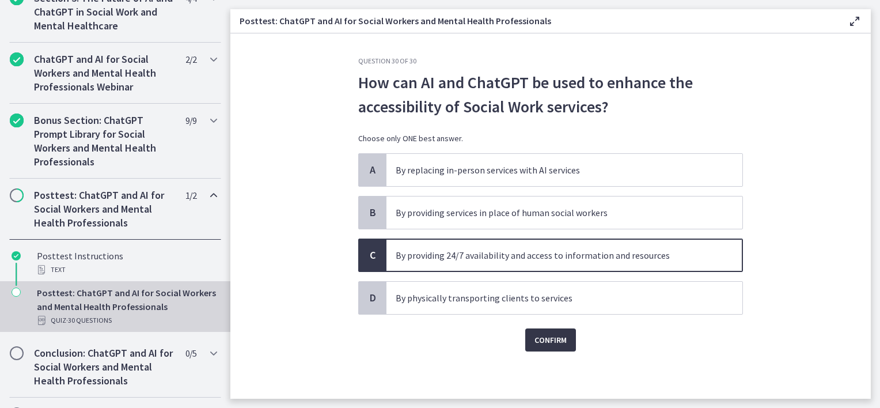
click at [542, 341] on span "Confirm" at bounding box center [551, 340] width 32 height 14
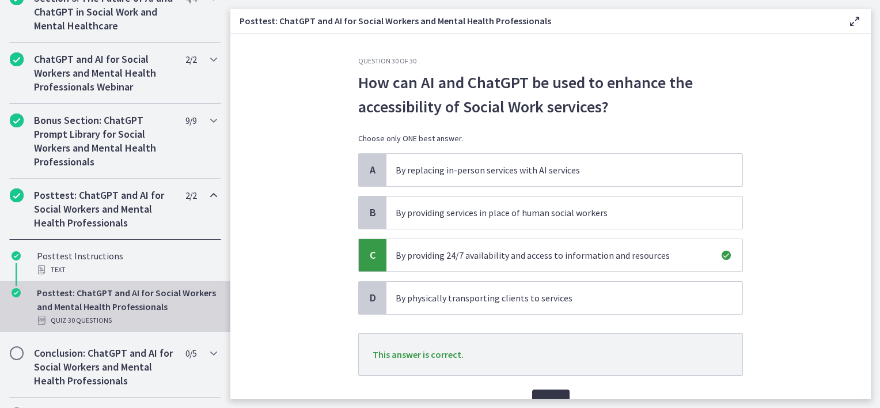
click at [541, 394] on span "Next" at bounding box center [550, 401] width 19 height 14
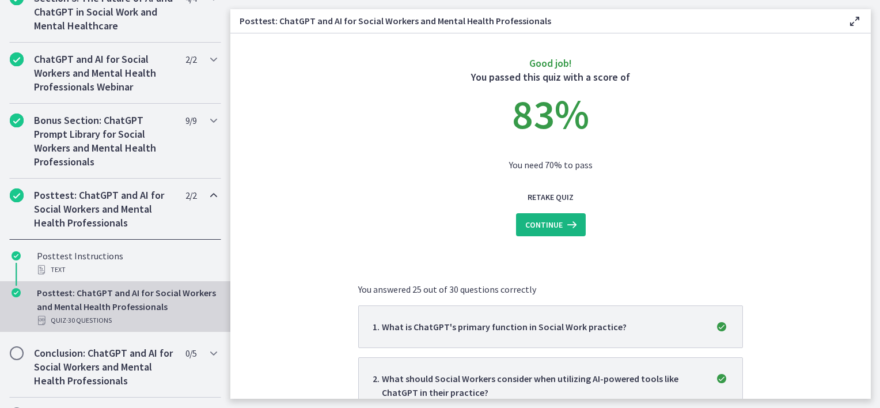
click at [537, 225] on span "Continue" at bounding box center [543, 225] width 37 height 14
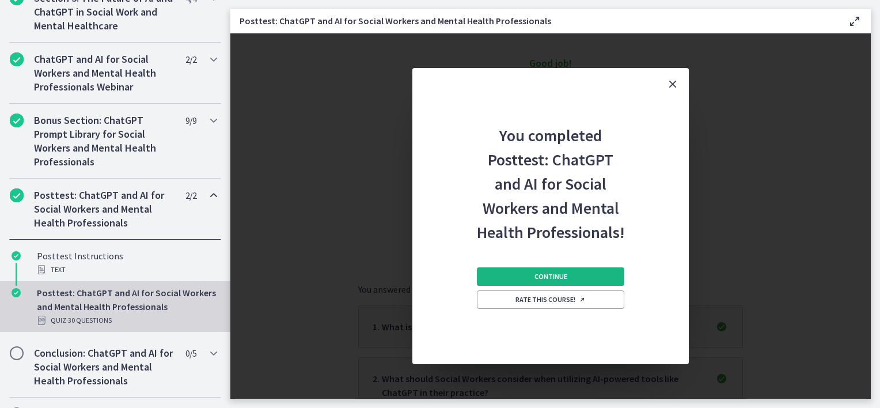
click at [546, 278] on span "Continue" at bounding box center [551, 276] width 33 height 9
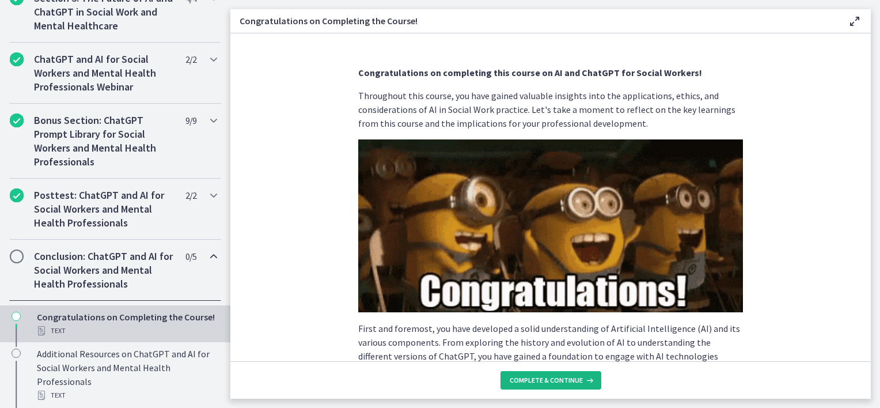
click at [541, 375] on button "Complete & continue" at bounding box center [551, 380] width 101 height 18
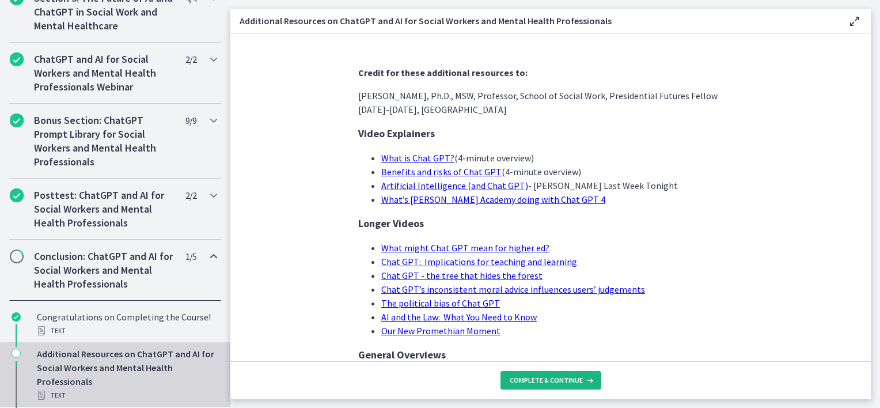
click at [541, 375] on button "Complete & continue" at bounding box center [551, 380] width 101 height 18
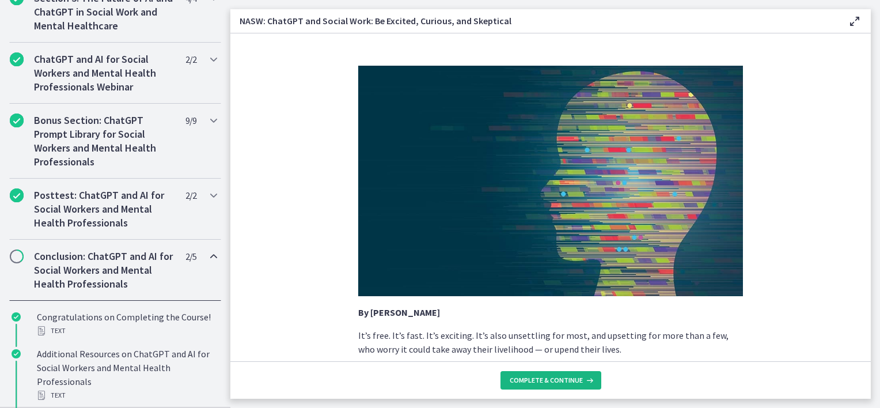
click at [541, 375] on button "Complete & continue" at bounding box center [551, 380] width 101 height 18
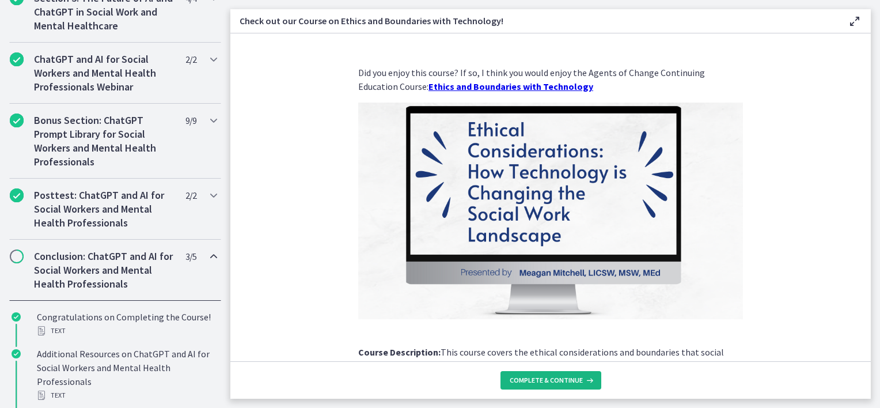
click at [541, 375] on button "Complete & continue" at bounding box center [551, 380] width 101 height 18
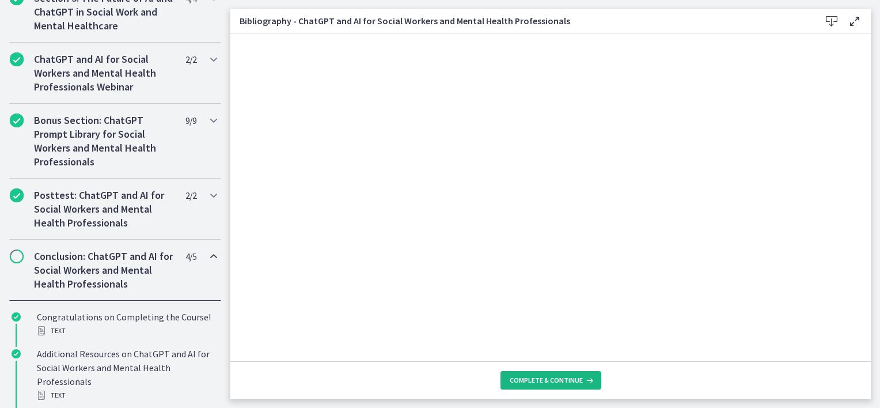
click at [541, 375] on button "Complete & continue" at bounding box center [551, 380] width 101 height 18
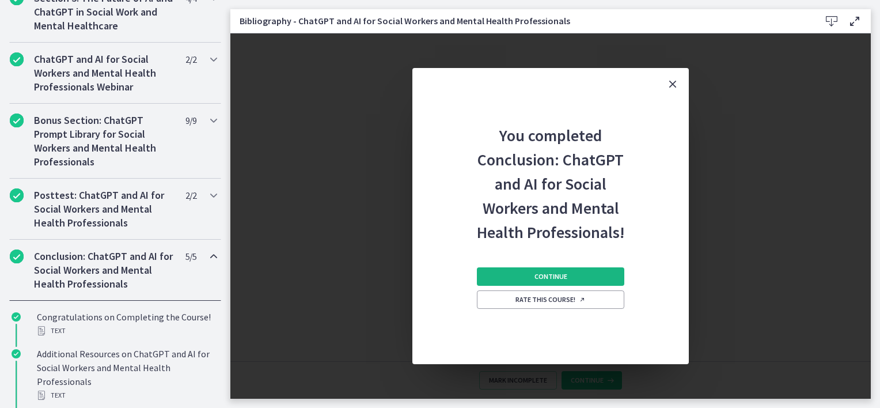
click at [546, 274] on span "Continue" at bounding box center [551, 276] width 33 height 9
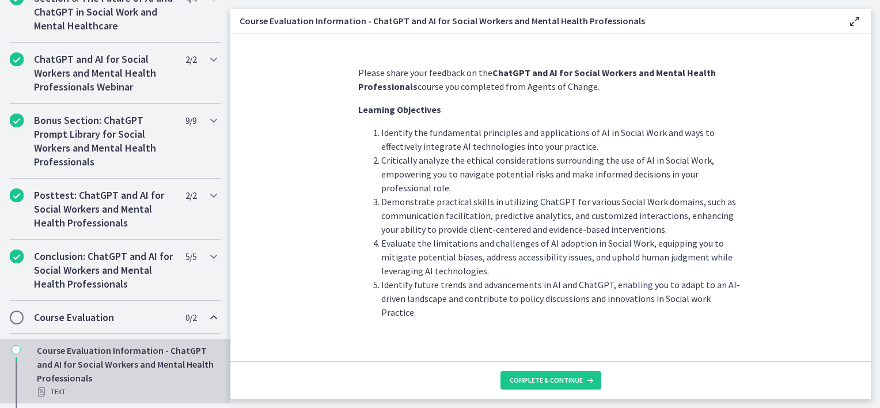
scroll to position [588, 0]
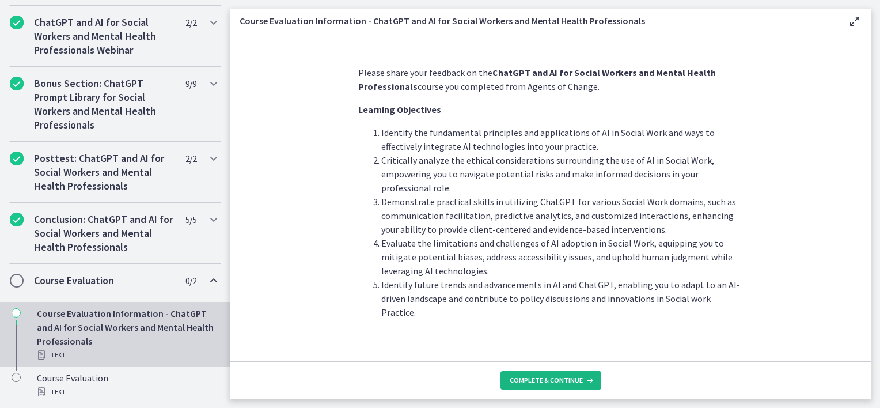
click at [507, 373] on button "Complete & continue" at bounding box center [551, 380] width 101 height 18
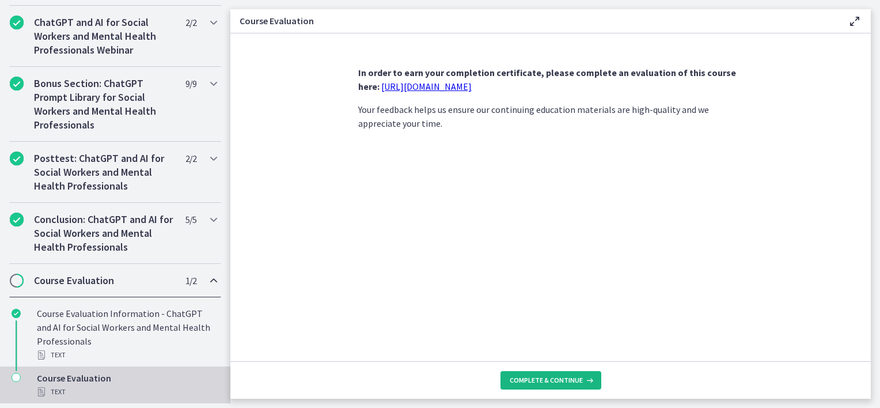
click at [509, 374] on button "Complete & continue" at bounding box center [551, 380] width 101 height 18
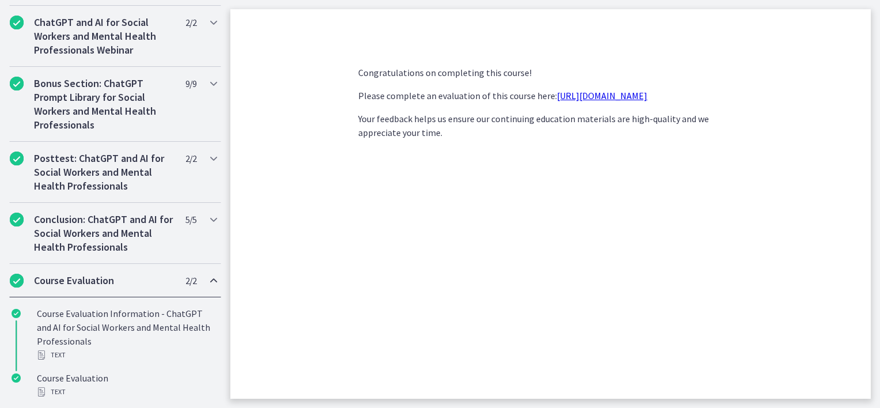
click at [647, 99] on link "https://forms.gle/jm1zbfhChZ2exBv78" at bounding box center [602, 96] width 90 height 12
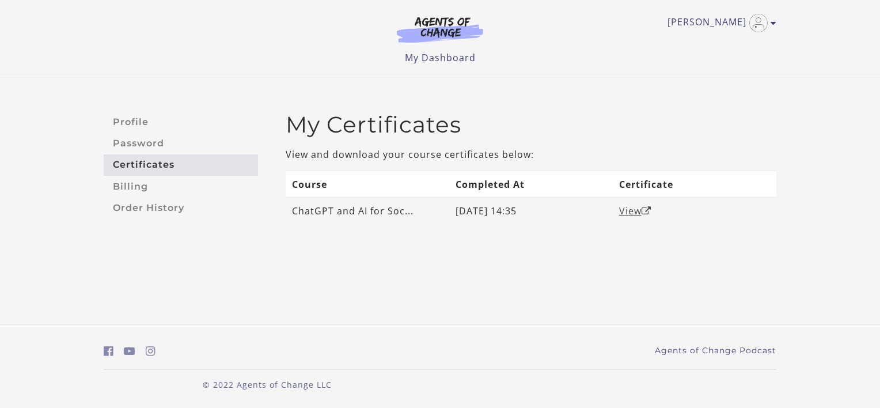
click at [631, 209] on link "View" at bounding box center [635, 210] width 32 height 13
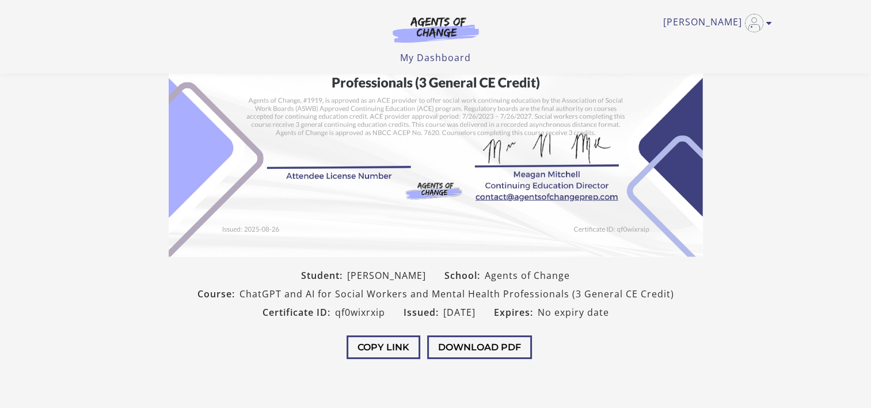
scroll to position [165, 0]
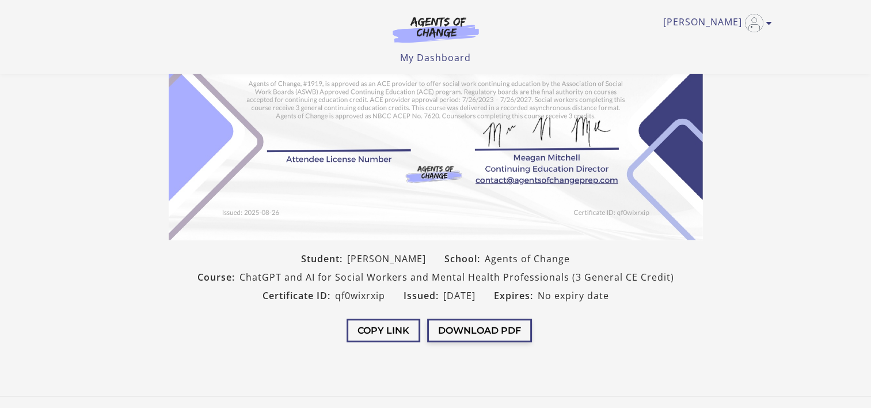
click at [462, 332] on button "Download PDF" at bounding box center [479, 331] width 105 height 24
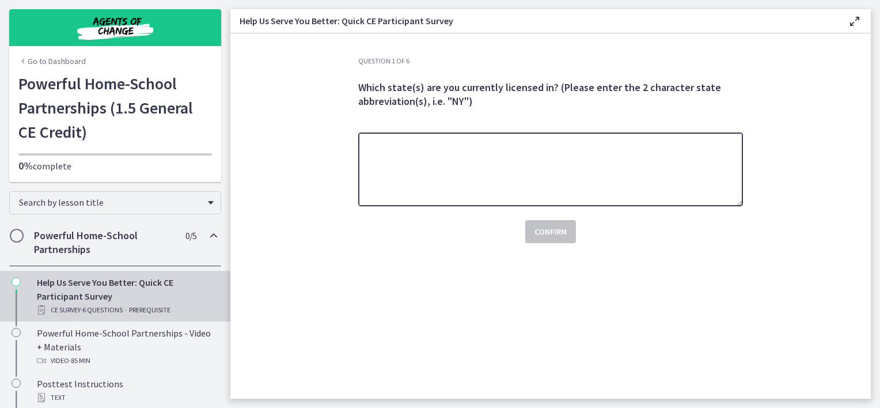
click at [426, 145] on textarea at bounding box center [550, 169] width 385 height 74
type textarea "**"
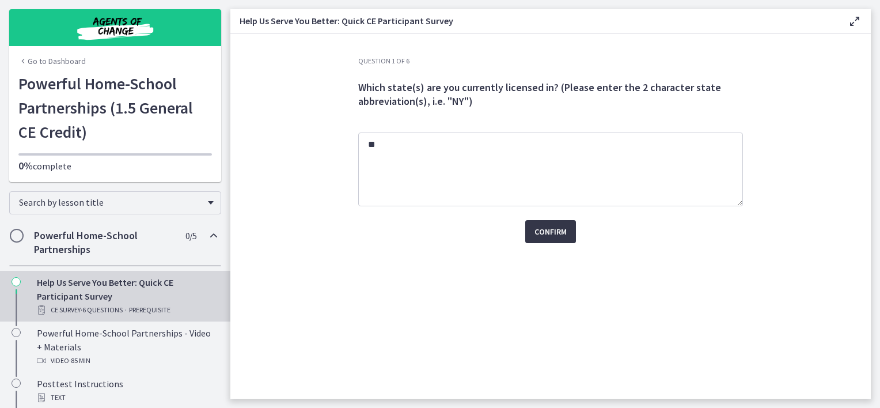
click at [543, 236] on span "Confirm" at bounding box center [551, 232] width 32 height 14
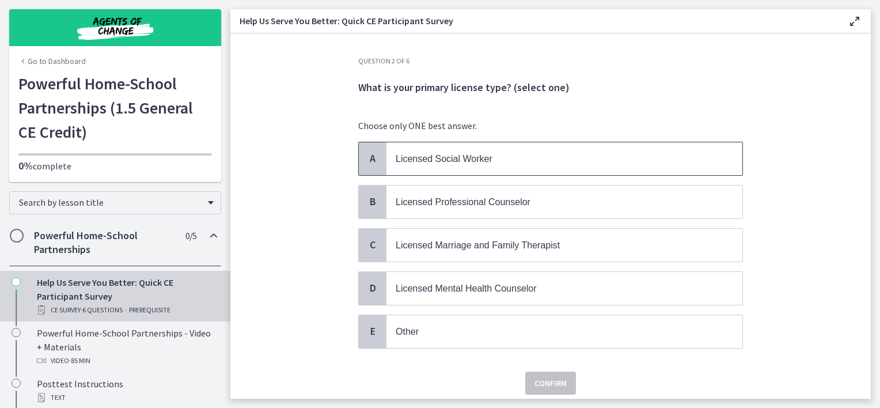
click at [494, 162] on p "Licensed Social Worker" at bounding box center [553, 158] width 314 height 14
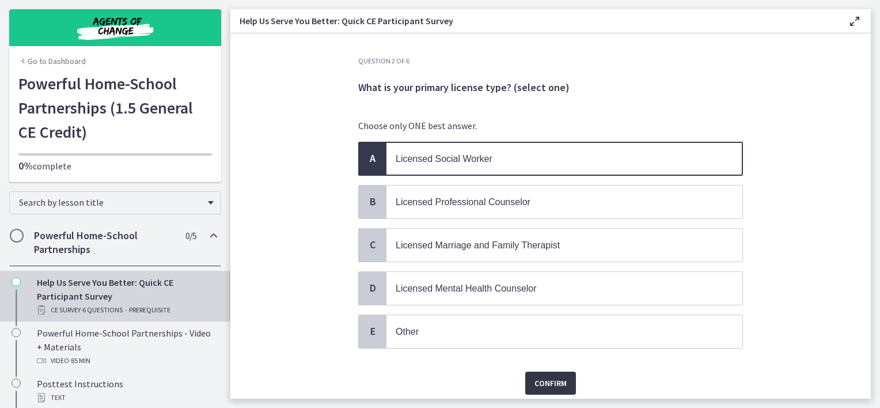
click at [538, 378] on span "Confirm" at bounding box center [551, 383] width 32 height 14
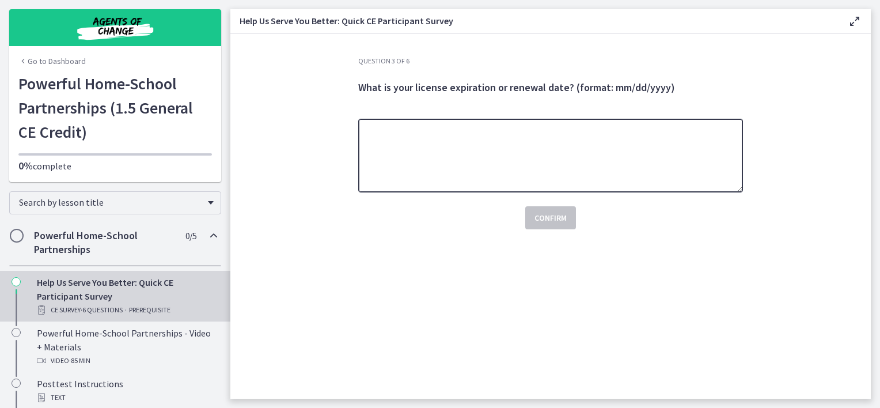
click at [467, 176] on textarea at bounding box center [550, 156] width 385 height 74
type textarea "********"
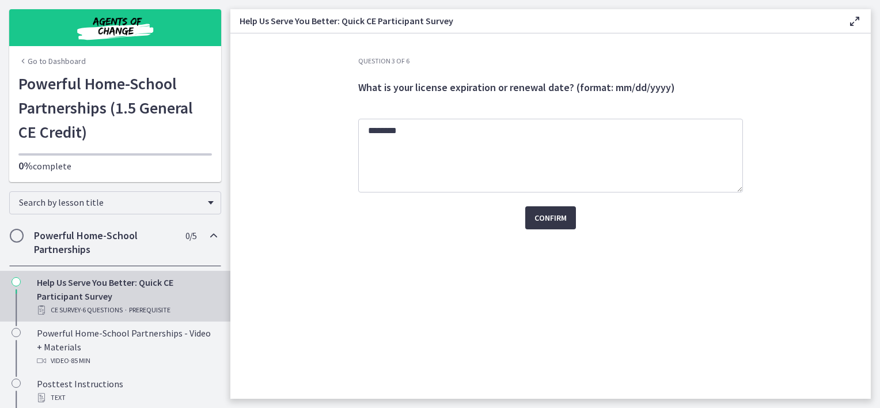
click at [566, 225] on button "Confirm" at bounding box center [550, 217] width 51 height 23
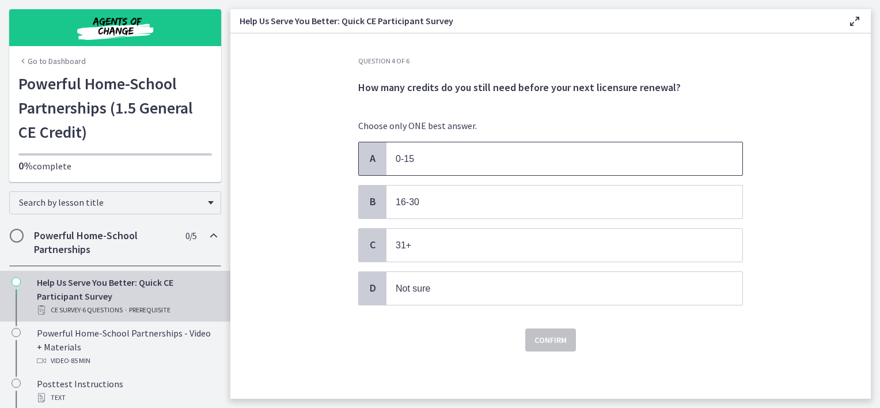
click at [429, 160] on p "0-15" at bounding box center [553, 158] width 314 height 14
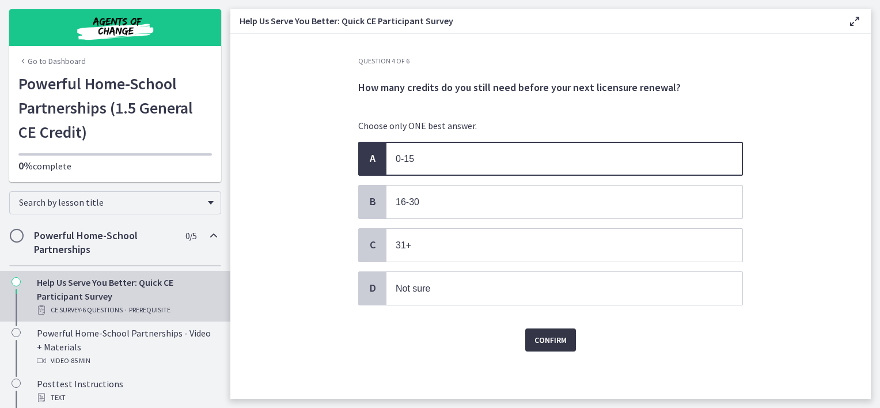
click at [550, 333] on span "Confirm" at bounding box center [551, 340] width 32 height 14
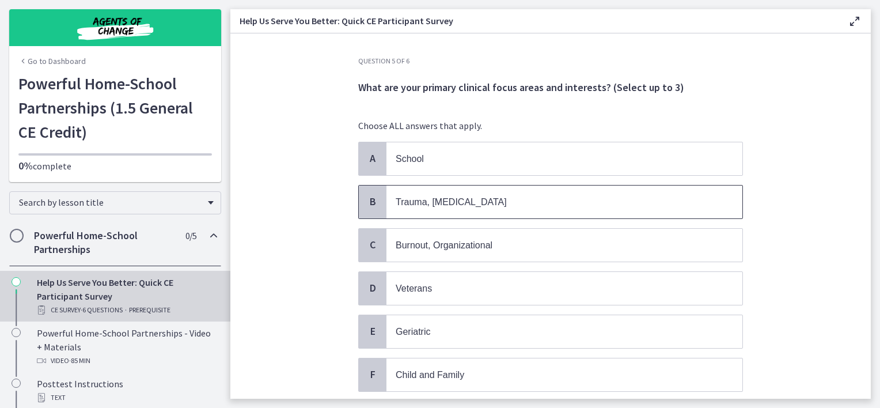
click at [440, 203] on span "Trauma, PTSD" at bounding box center [451, 202] width 111 height 10
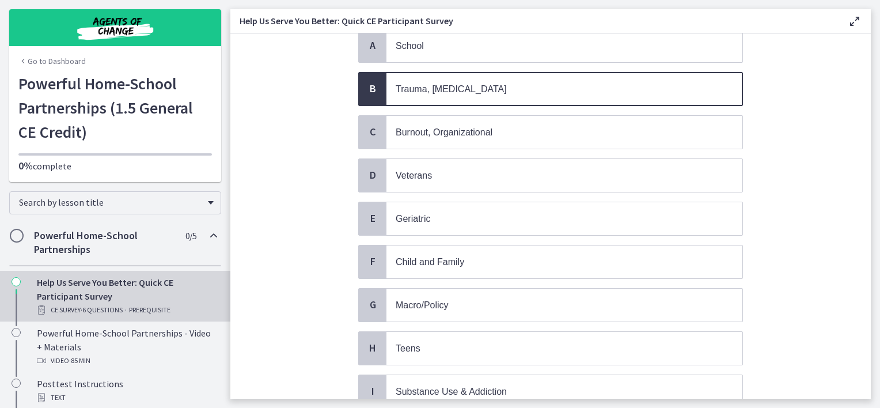
scroll to position [117, 0]
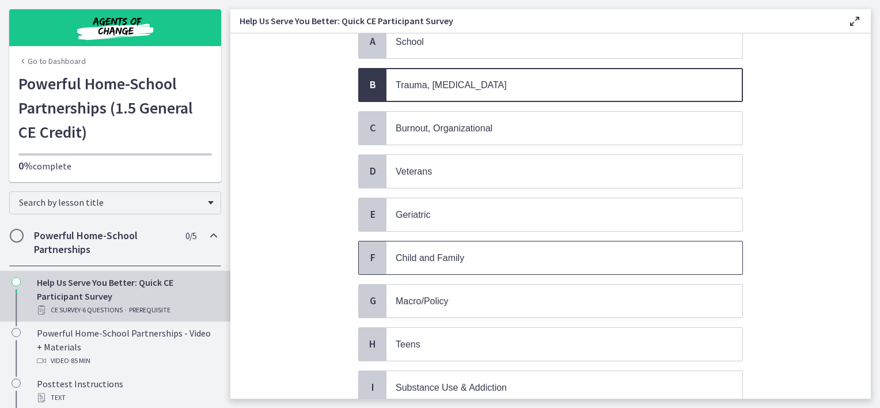
click at [626, 259] on p "Child and Family" at bounding box center [553, 258] width 314 height 14
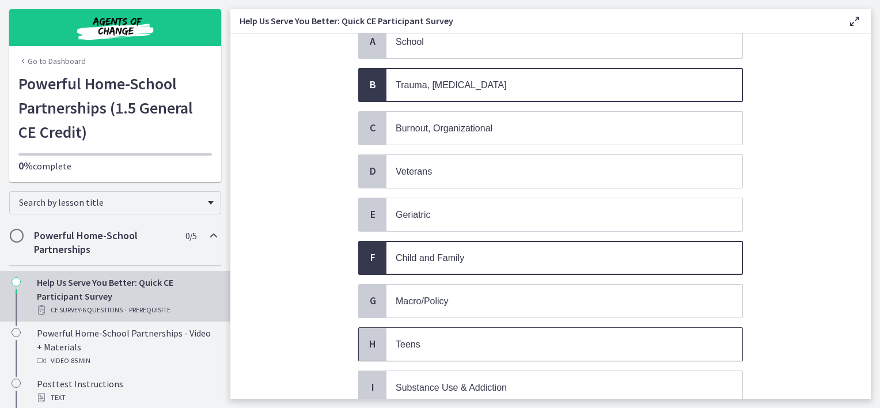
click at [586, 337] on p "Teens" at bounding box center [553, 344] width 314 height 14
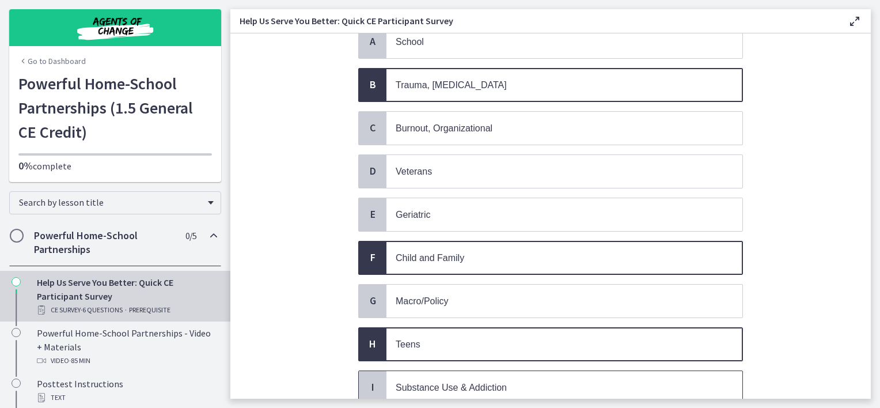
click at [564, 380] on p "Substance Use & Addiction" at bounding box center [553, 387] width 314 height 14
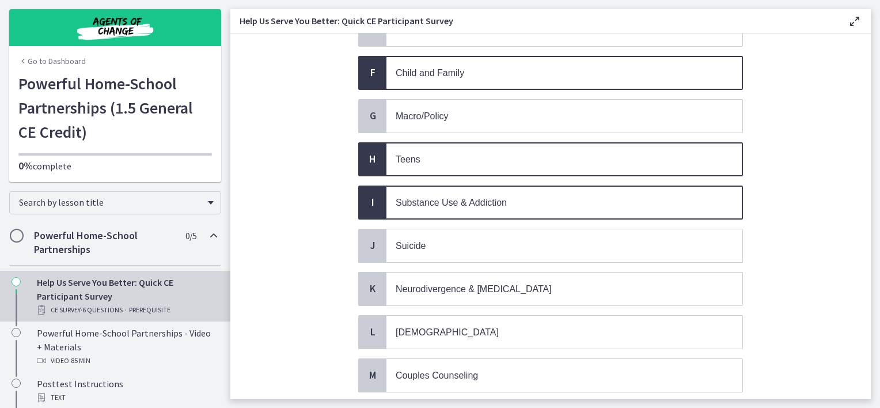
scroll to position [303, 0]
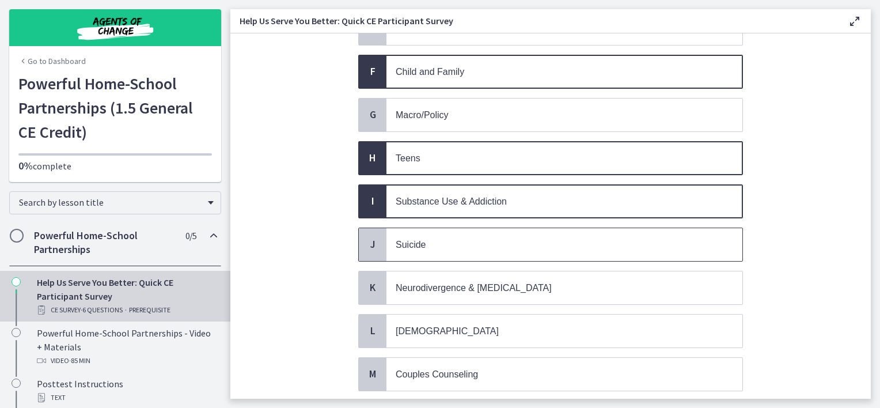
click at [599, 238] on p "Suicide" at bounding box center [553, 244] width 314 height 14
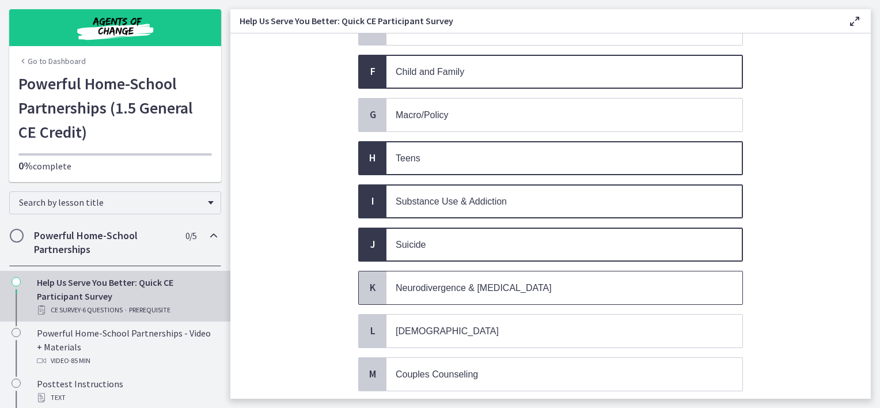
click at [687, 281] on p "Neurodivergence & Developmental Disorders" at bounding box center [553, 288] width 314 height 14
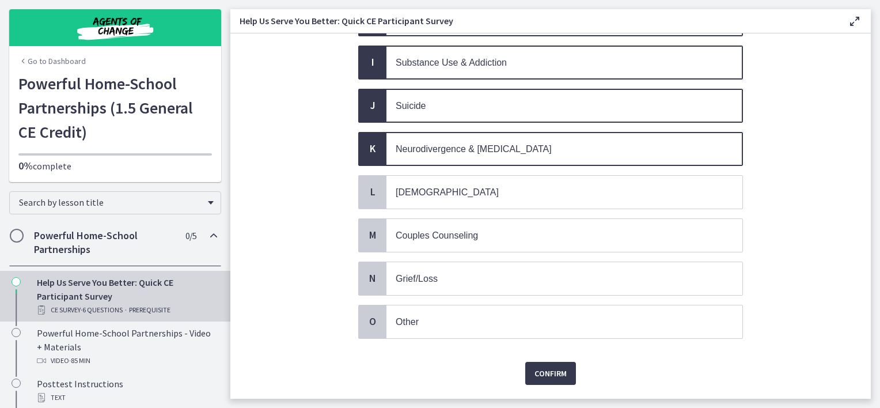
scroll to position [461, 0]
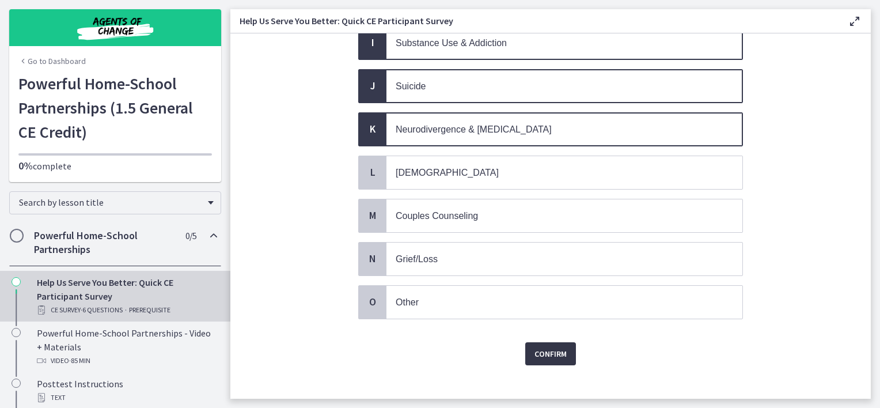
click at [537, 347] on span "Confirm" at bounding box center [551, 354] width 32 height 14
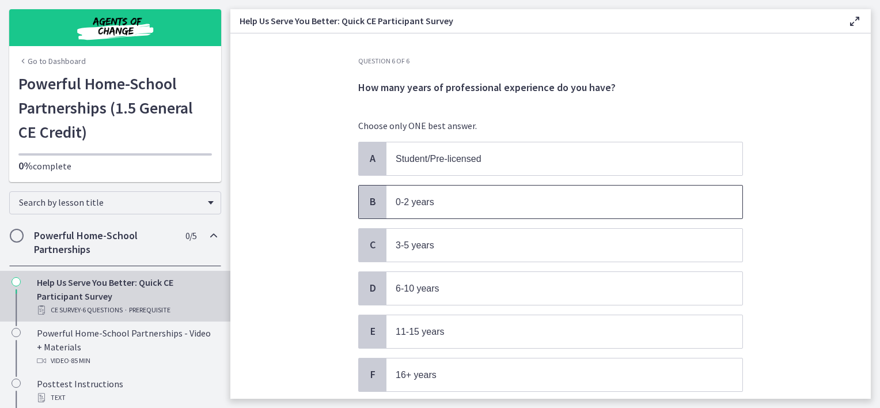
click at [445, 205] on p "0-2 years" at bounding box center [553, 202] width 314 height 14
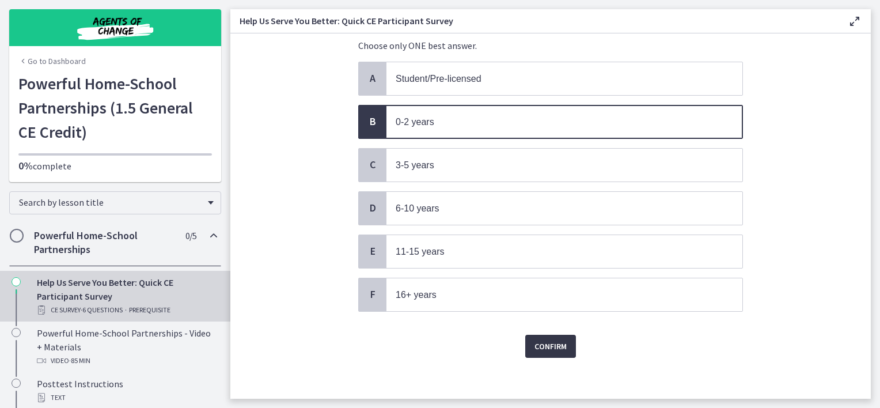
click at [544, 339] on span "Confirm" at bounding box center [551, 346] width 32 height 14
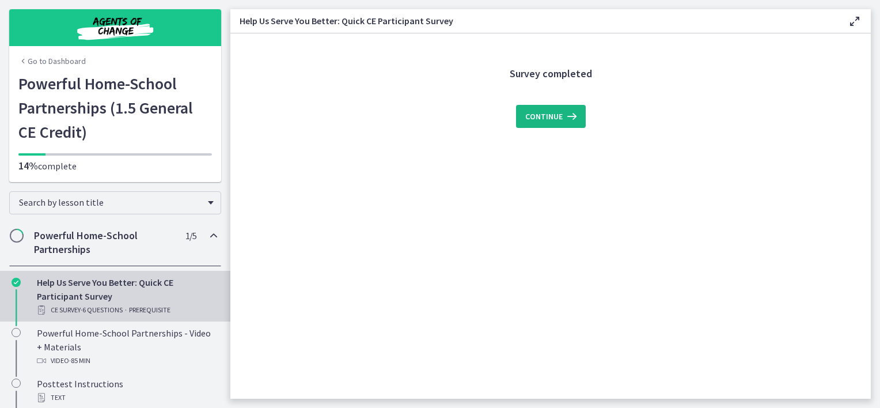
scroll to position [0, 0]
click at [535, 121] on span "Continue" at bounding box center [543, 116] width 37 height 14
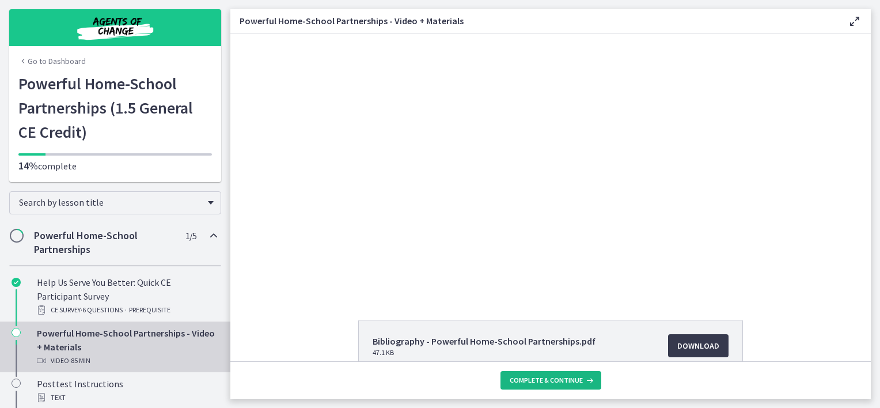
click at [560, 384] on span "Complete & continue" at bounding box center [546, 380] width 73 height 9
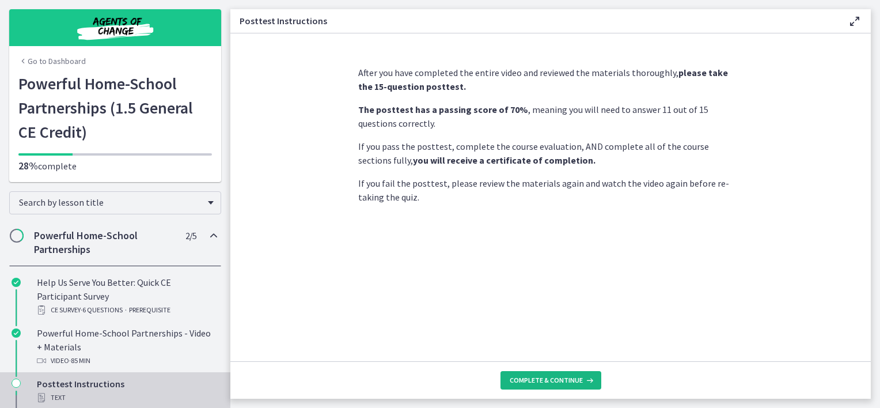
click at [560, 384] on span "Complete & continue" at bounding box center [546, 380] width 73 height 9
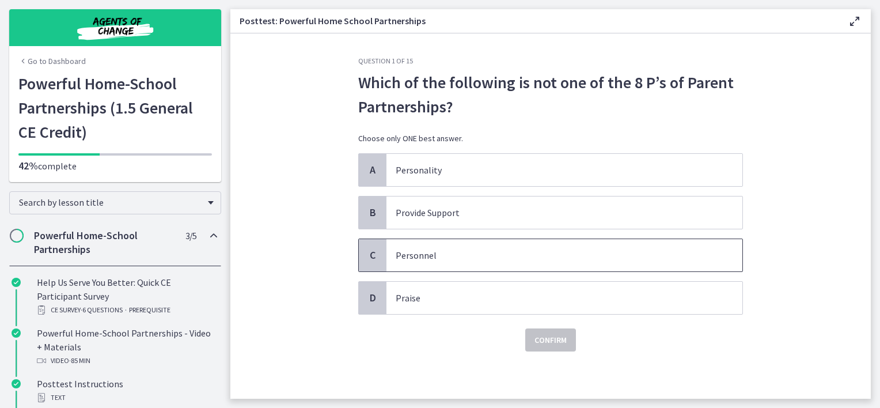
click at [423, 255] on p "Personnel" at bounding box center [553, 255] width 314 height 14
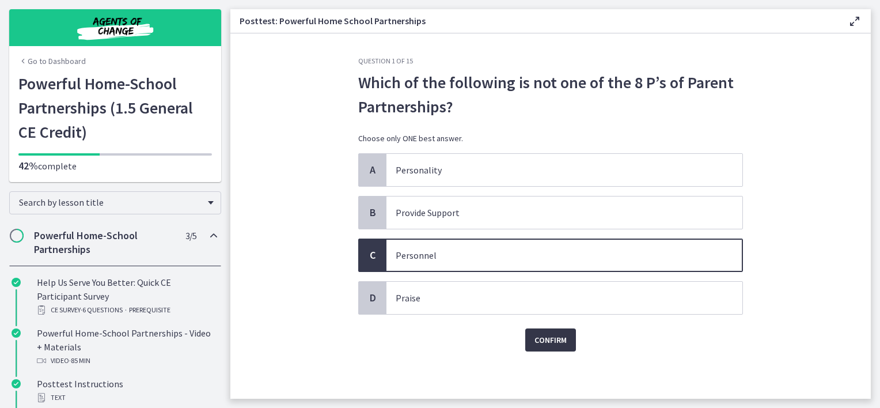
click at [563, 343] on span "Confirm" at bounding box center [551, 340] width 32 height 14
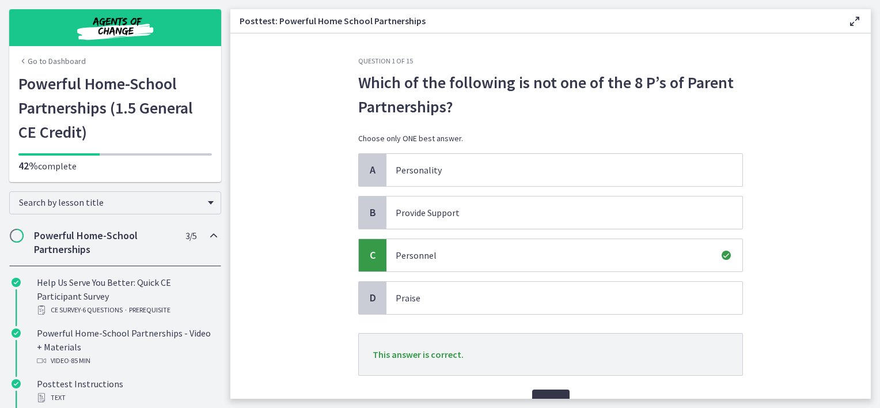
click at [542, 391] on button "Next" at bounding box center [550, 400] width 37 height 23
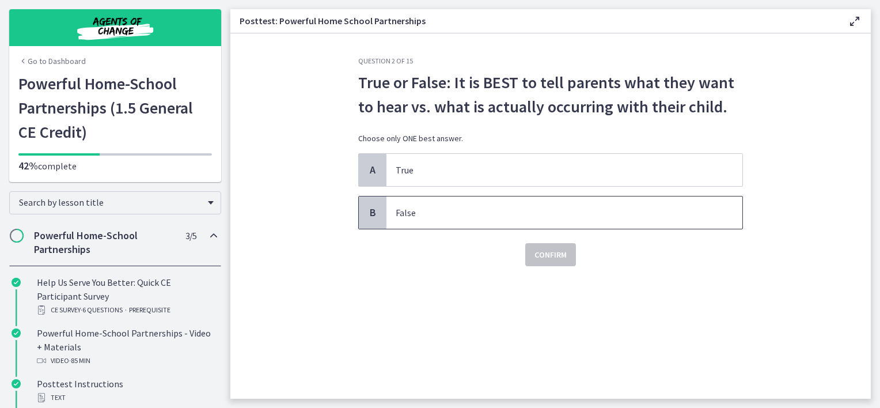
click at [484, 221] on span "False" at bounding box center [564, 212] width 356 height 32
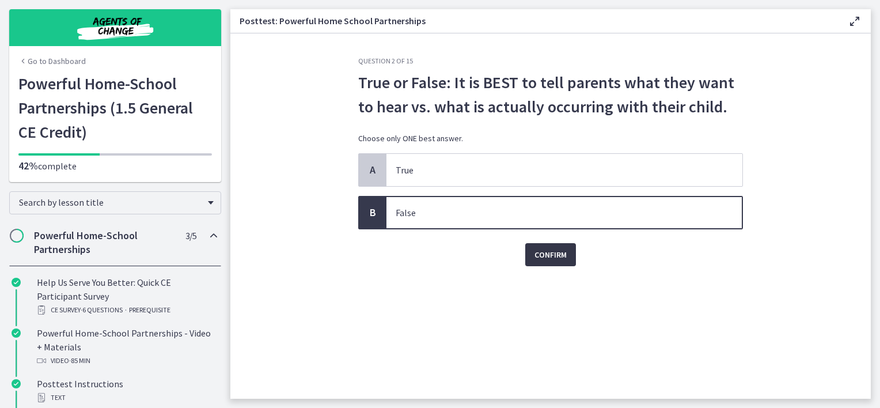
click at [560, 263] on button "Confirm" at bounding box center [550, 254] width 51 height 23
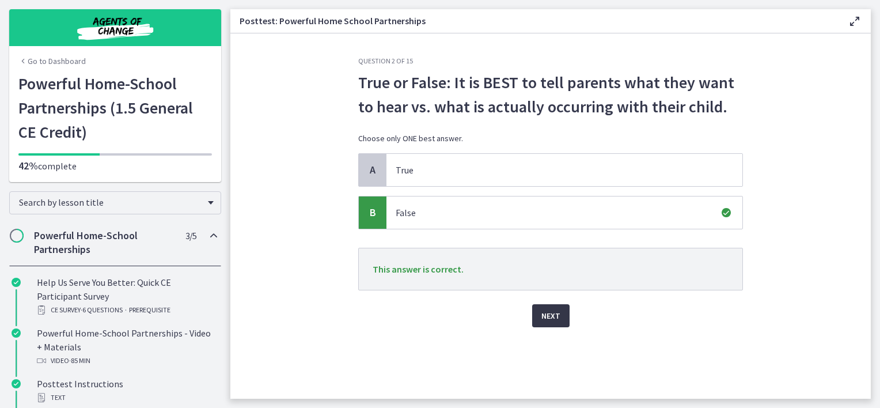
click at [559, 320] on span "Next" at bounding box center [550, 316] width 19 height 14
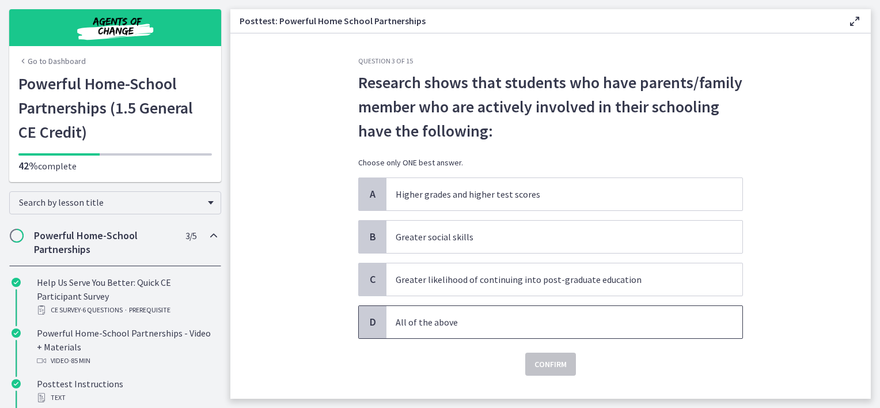
click at [433, 320] on p "All of the above" at bounding box center [553, 322] width 314 height 14
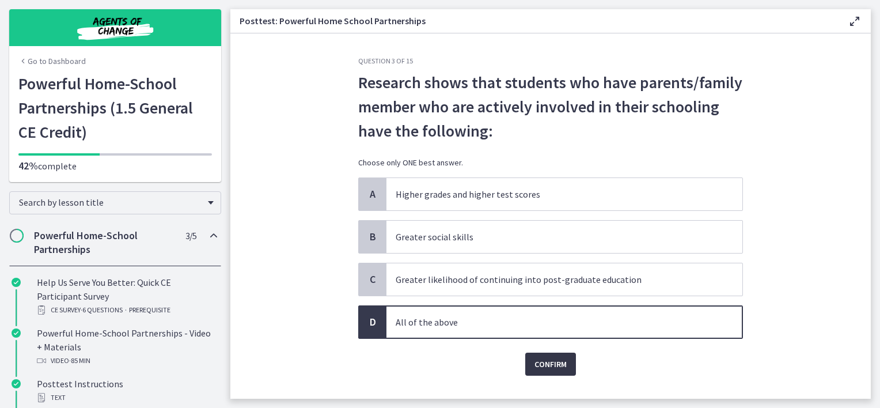
click at [528, 362] on button "Confirm" at bounding box center [550, 364] width 51 height 23
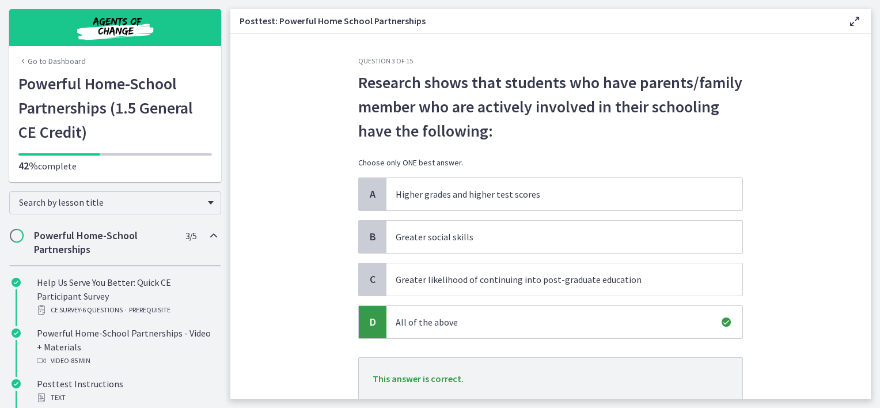
scroll to position [63, 0]
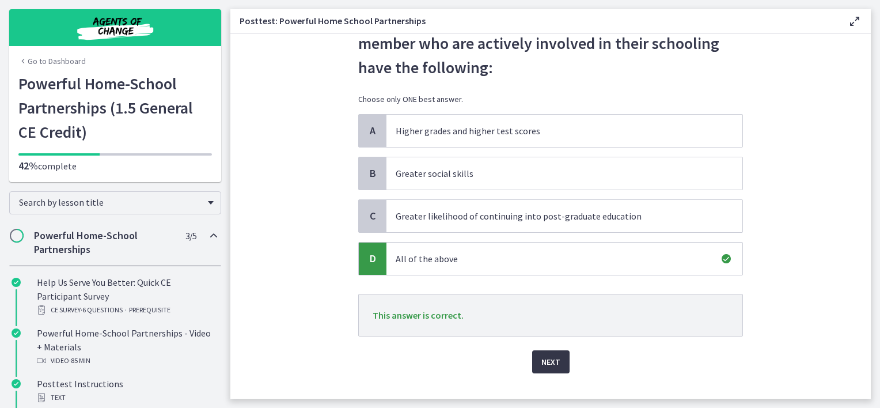
click at [552, 366] on span "Next" at bounding box center [550, 362] width 19 height 14
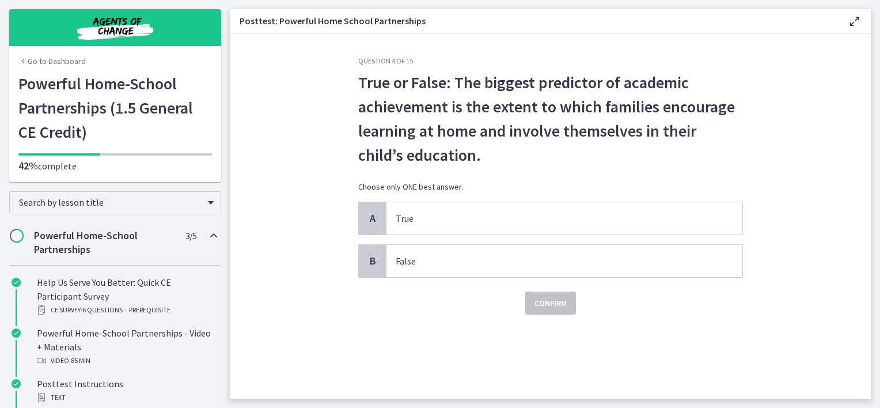
scroll to position [0, 0]
click at [438, 212] on p "True" at bounding box center [553, 218] width 314 height 14
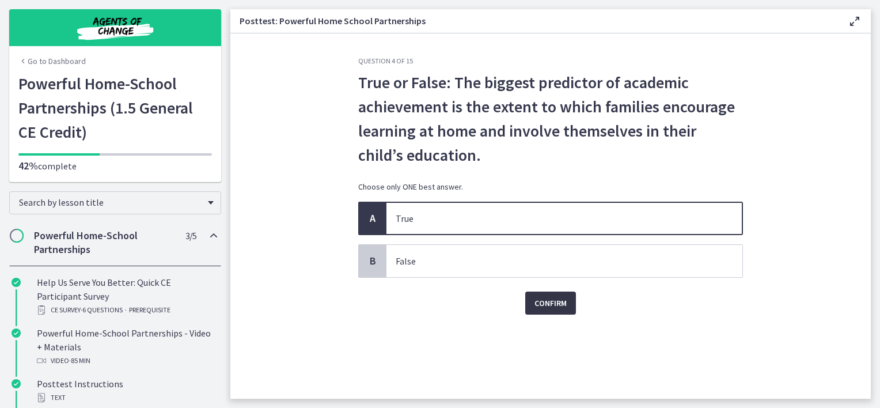
click at [547, 294] on button "Confirm" at bounding box center [550, 302] width 51 height 23
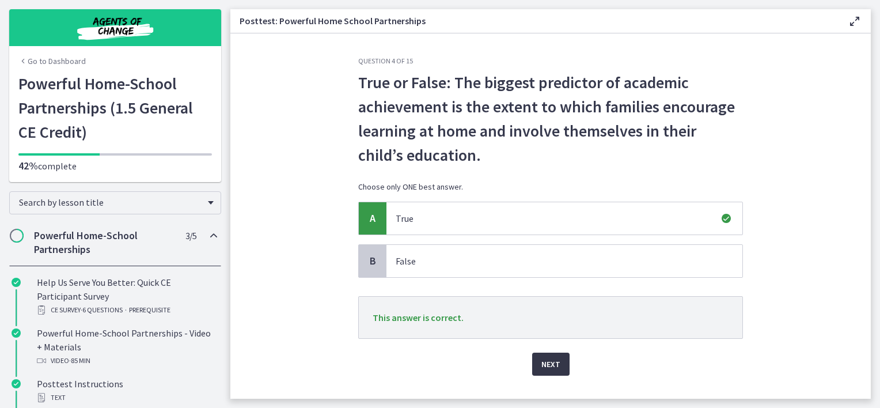
click at [546, 367] on span "Next" at bounding box center [550, 364] width 19 height 14
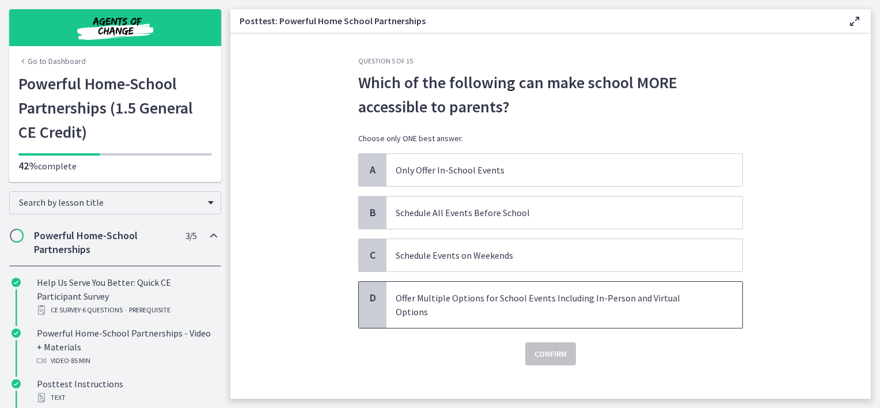
click at [422, 294] on p "Offer Multiple Options for School Events Including In-Person and Virtual Options" at bounding box center [553, 305] width 314 height 28
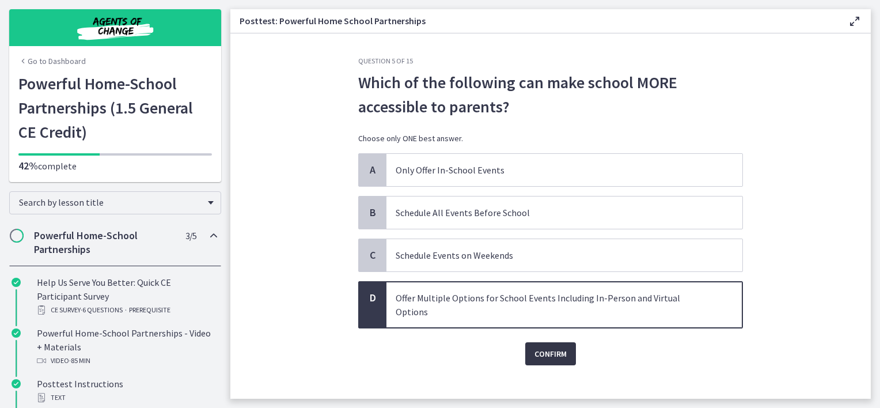
click at [574, 342] on button "Confirm" at bounding box center [550, 353] width 51 height 23
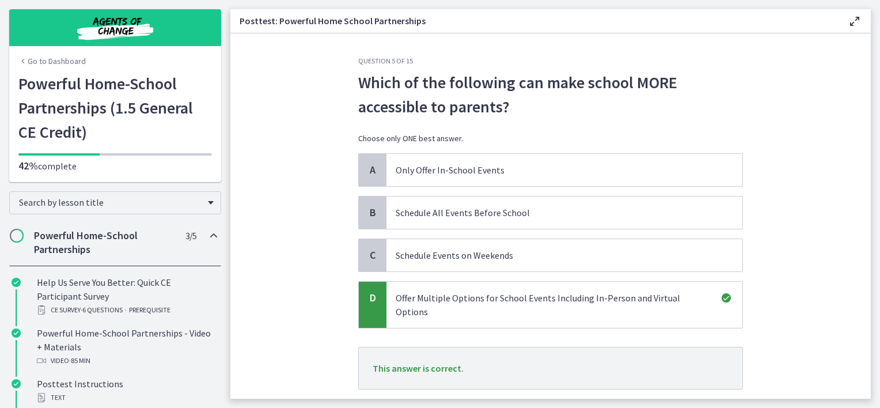
click at [540, 389] on div "Next" at bounding box center [550, 407] width 385 height 37
click at [532, 403] on button "Next" at bounding box center [550, 414] width 37 height 23
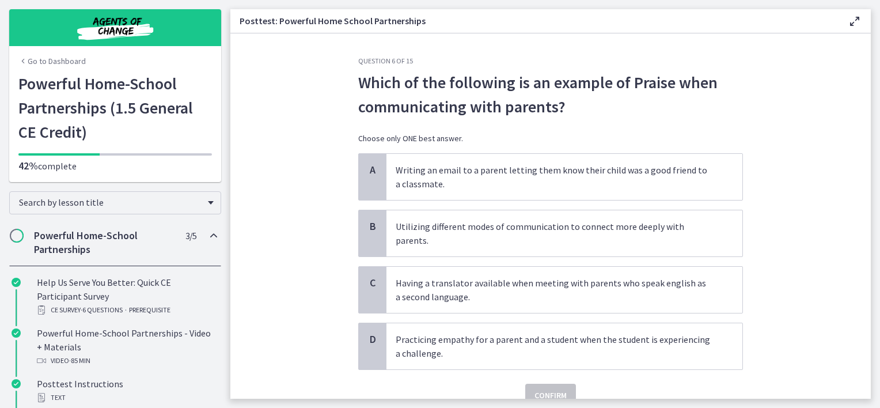
scroll to position [127, 0]
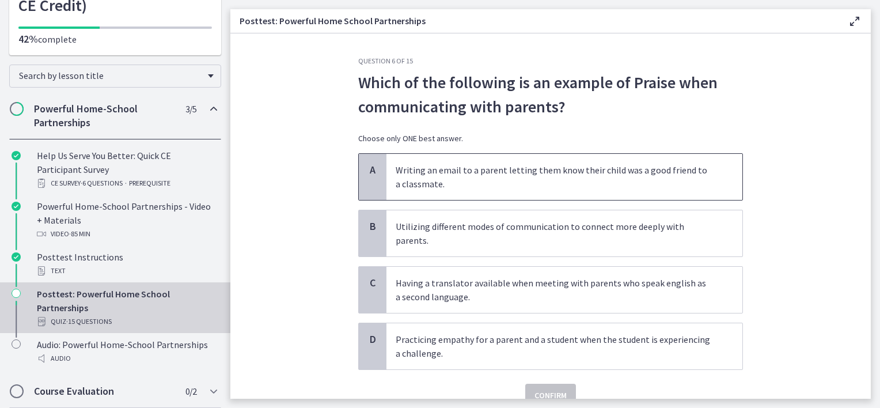
click at [506, 187] on p "Writing an email to a parent letting them know their child was a good friend to…" at bounding box center [553, 177] width 314 height 28
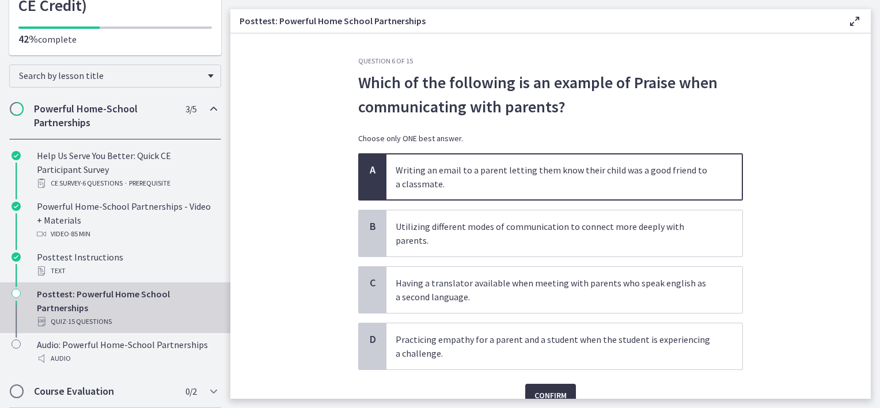
click at [539, 388] on span "Confirm" at bounding box center [551, 395] width 32 height 14
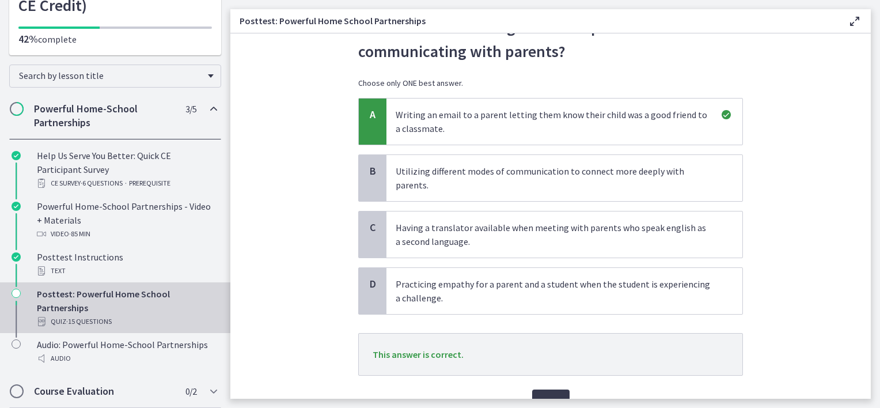
scroll to position [100, 0]
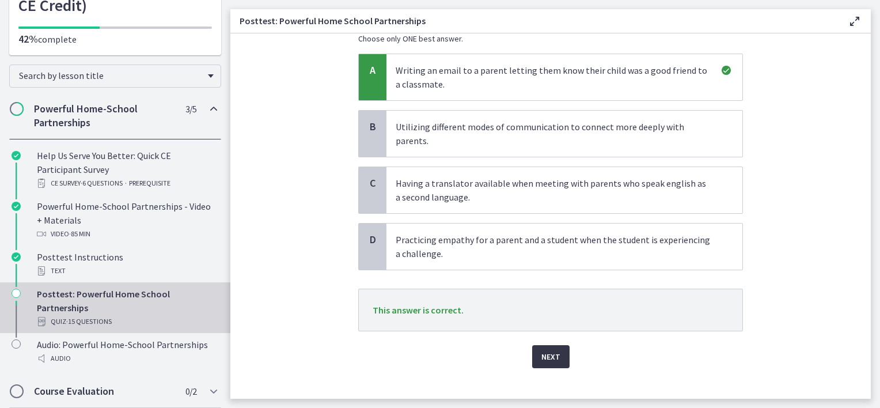
click at [535, 345] on button "Next" at bounding box center [550, 356] width 37 height 23
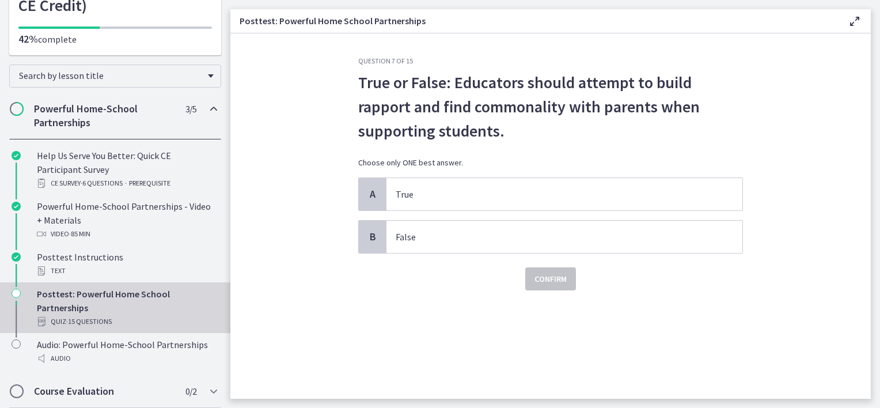
scroll to position [0, 0]
click at [553, 189] on p "True" at bounding box center [553, 194] width 314 height 14
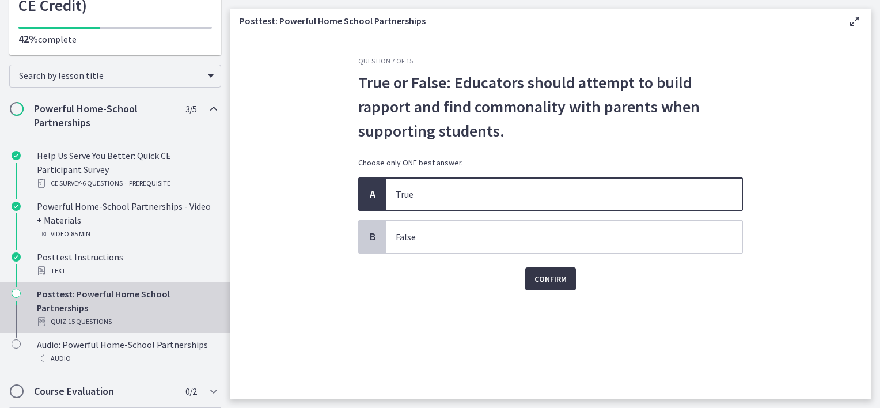
click at [544, 279] on span "Confirm" at bounding box center [551, 279] width 32 height 14
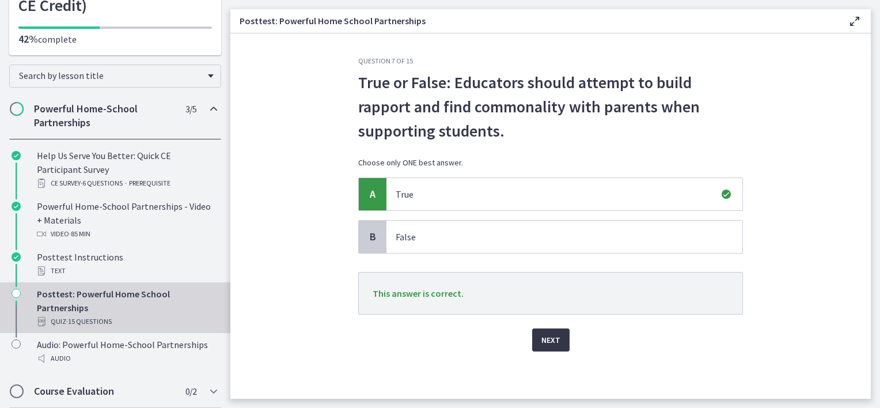
click at [544, 343] on span "Next" at bounding box center [550, 340] width 19 height 14
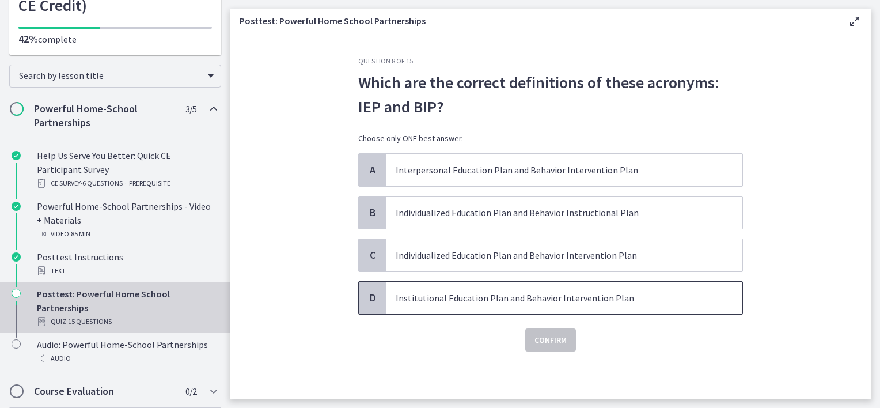
click at [442, 298] on p "Institutional Education Plan and Behavior Intervention Plan" at bounding box center [553, 298] width 314 height 14
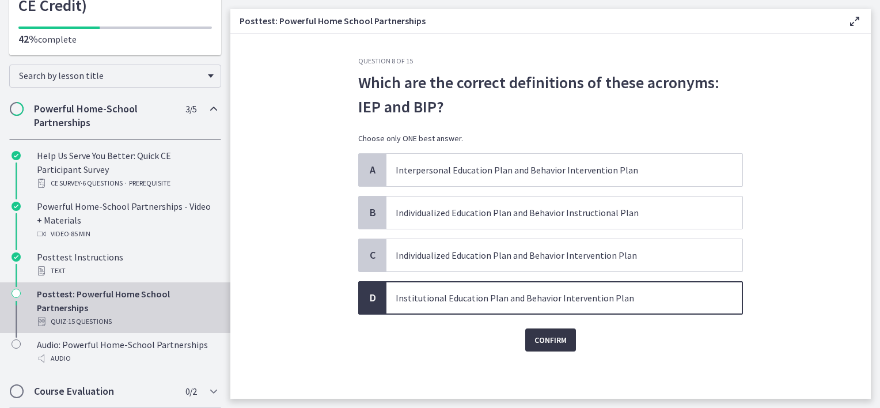
click at [554, 343] on span "Confirm" at bounding box center [551, 340] width 32 height 14
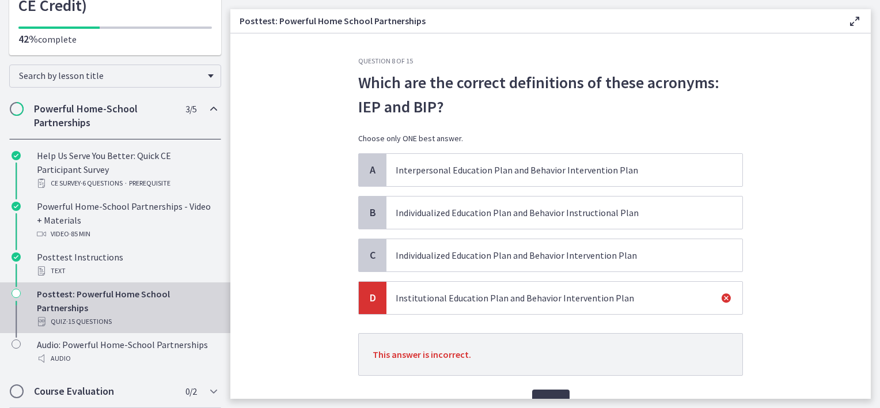
click at [472, 249] on p "Individualized Education Plan and Behavior Intervention Plan" at bounding box center [553, 255] width 314 height 14
click at [550, 391] on button "Next" at bounding box center [550, 400] width 37 height 23
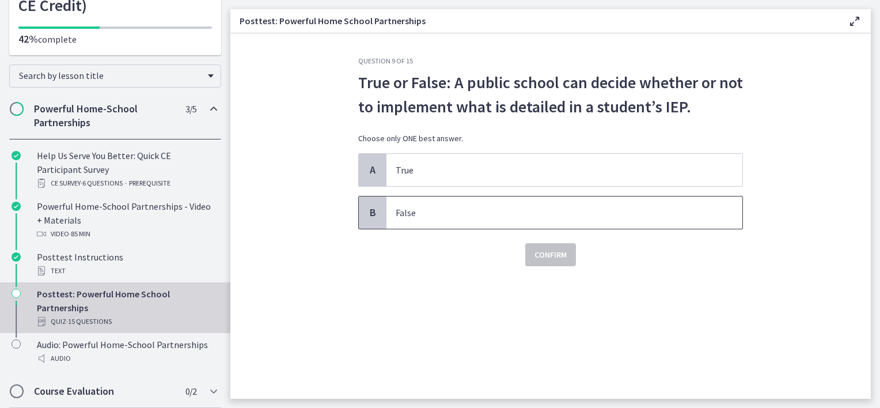
click at [551, 222] on span "False" at bounding box center [564, 212] width 356 height 32
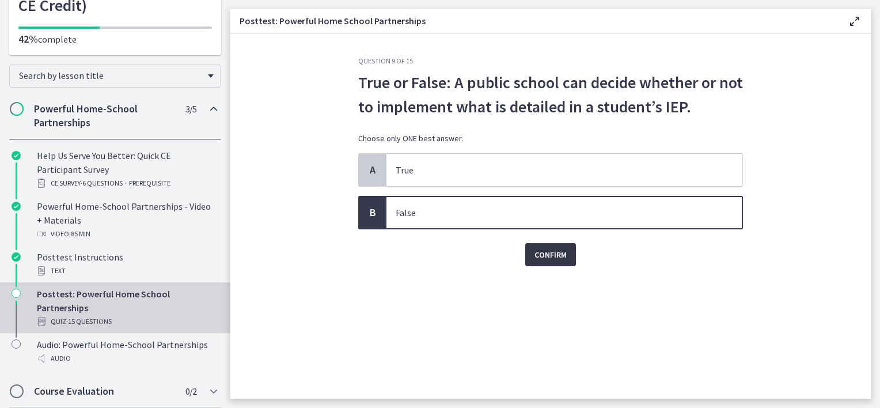
click at [550, 258] on span "Confirm" at bounding box center [551, 255] width 32 height 14
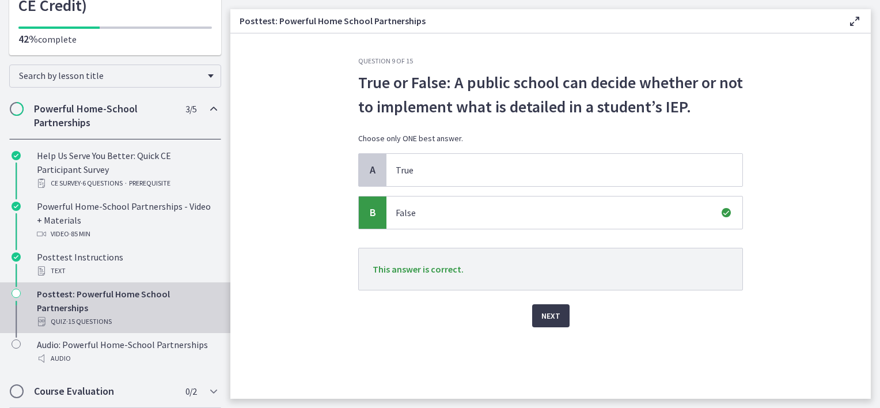
click at [556, 336] on div "Question 9 of 15 True or False: A public school can decide whether or not to im…" at bounding box center [550, 227] width 403 height 342
click at [546, 321] on span "Next" at bounding box center [550, 316] width 19 height 14
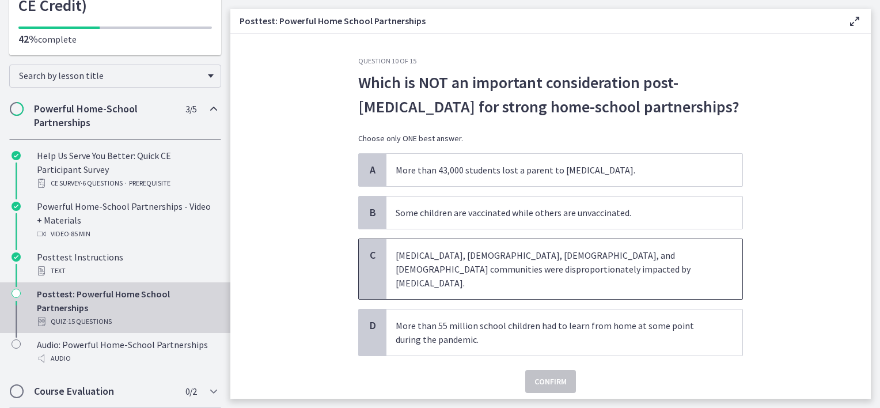
click at [485, 270] on p "Low-income, Black, Latino, and Native American communities were disproportionat…" at bounding box center [553, 268] width 314 height 41
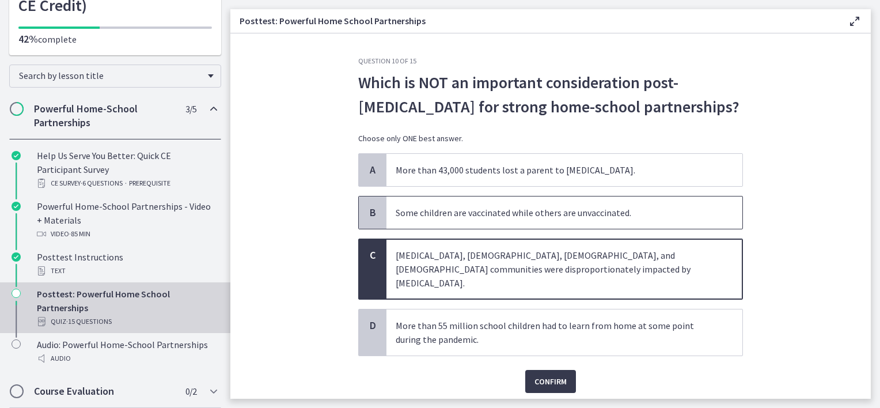
click at [428, 221] on span "Some children are vaccinated while others are unvaccinated." at bounding box center [564, 212] width 356 height 32
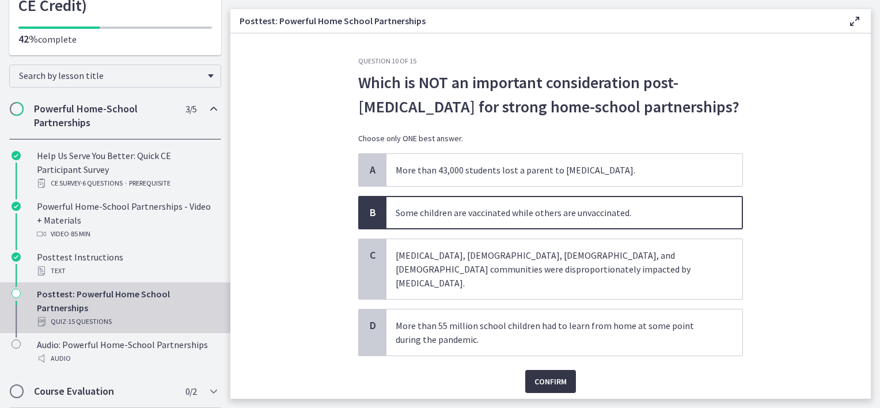
click at [555, 370] on button "Confirm" at bounding box center [550, 381] width 51 height 23
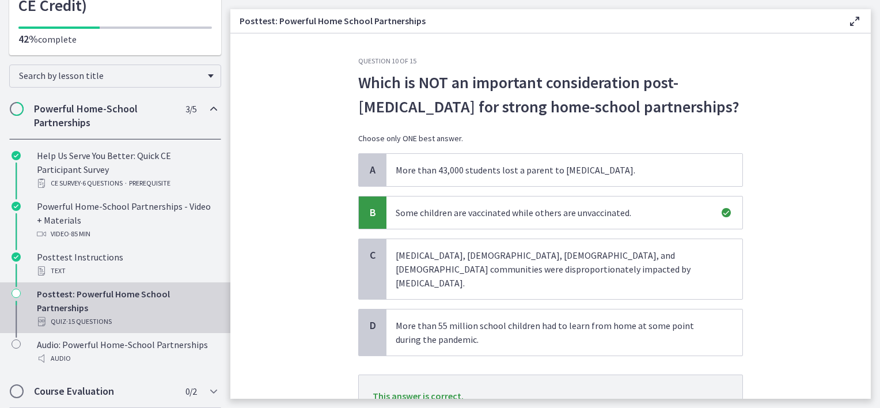
scroll to position [86, 0]
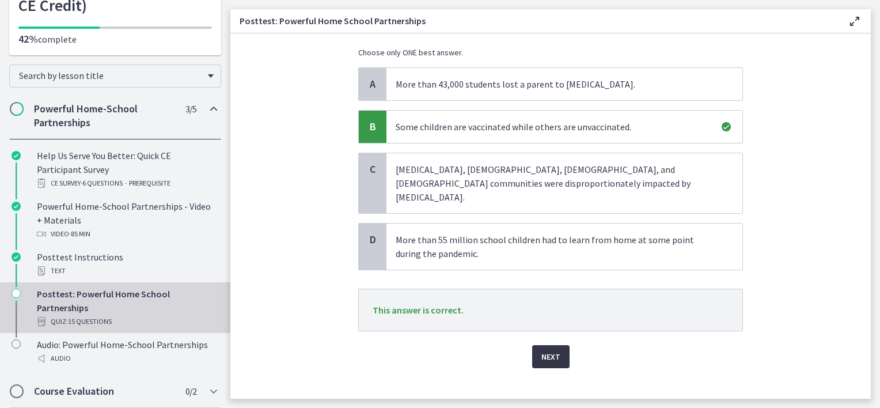
click at [555, 351] on button "Next" at bounding box center [550, 356] width 37 height 23
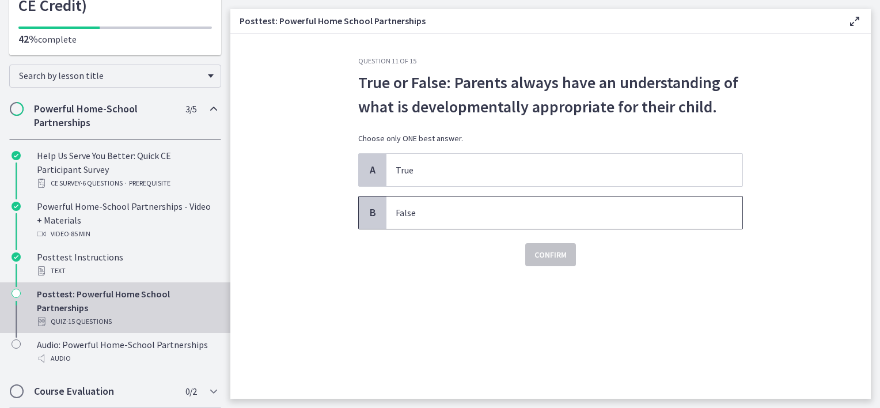
click at [456, 220] on span "False" at bounding box center [564, 212] width 356 height 32
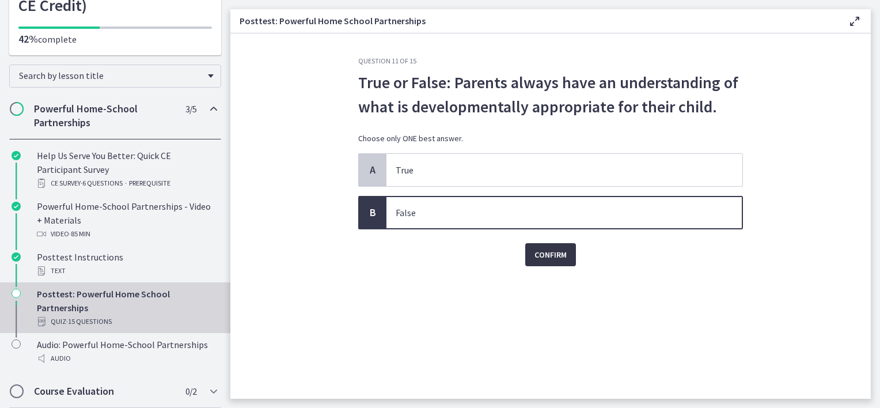
click at [544, 263] on button "Confirm" at bounding box center [550, 254] width 51 height 23
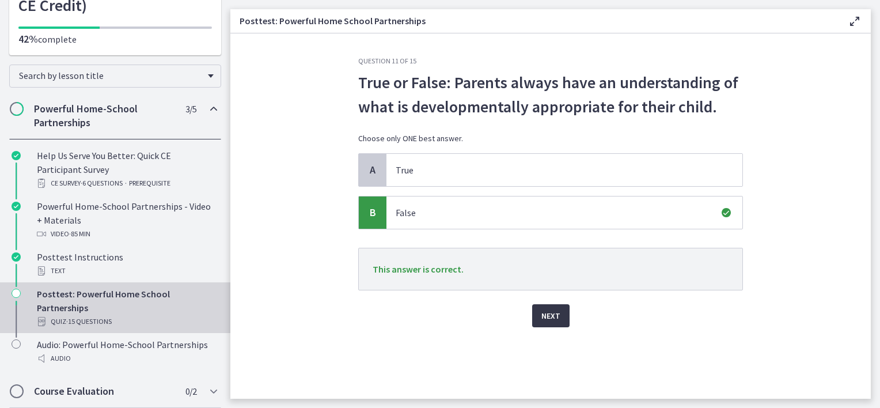
click at [545, 312] on span "Next" at bounding box center [550, 316] width 19 height 14
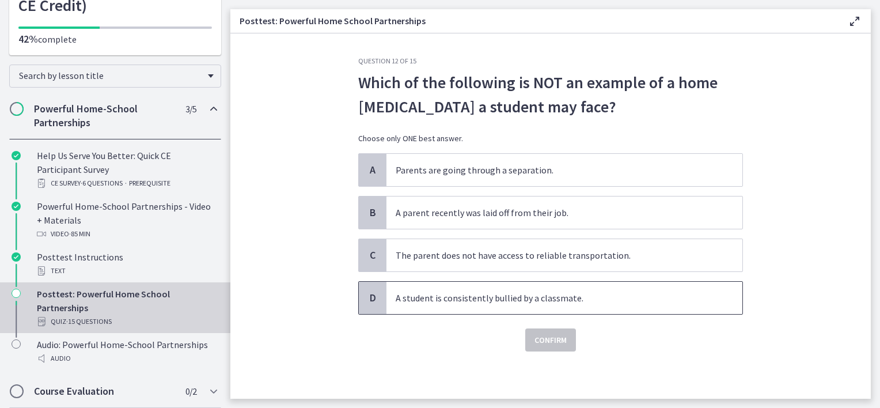
click at [468, 292] on p "A student is consistently bullied by a classmate." at bounding box center [553, 298] width 314 height 14
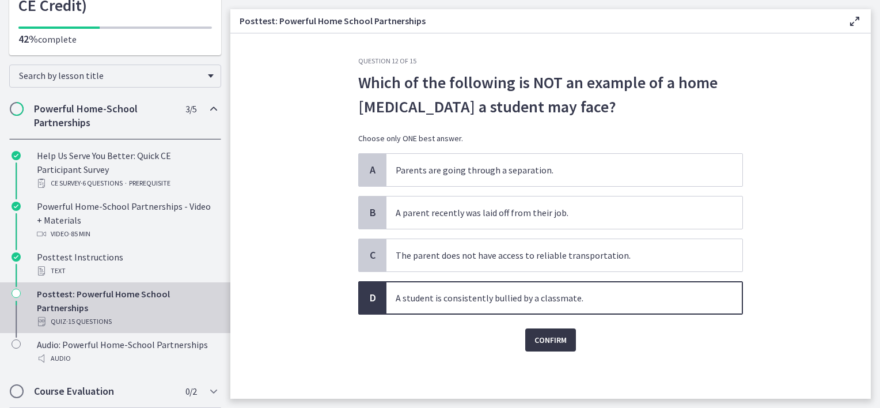
click at [540, 340] on span "Confirm" at bounding box center [551, 340] width 32 height 14
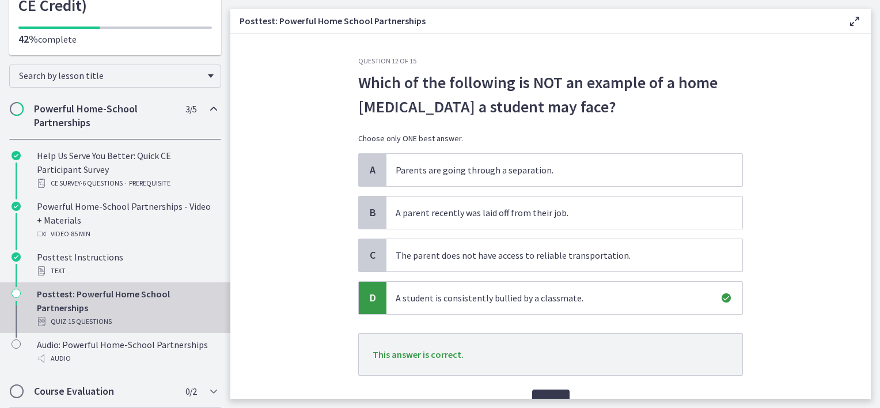
click at [548, 400] on main "Posttest: Powerful Home School Partnerships Enable fullscreen Question 12 of 15…" at bounding box center [555, 204] width 650 height 408
click at [540, 392] on button "Next" at bounding box center [550, 400] width 37 height 23
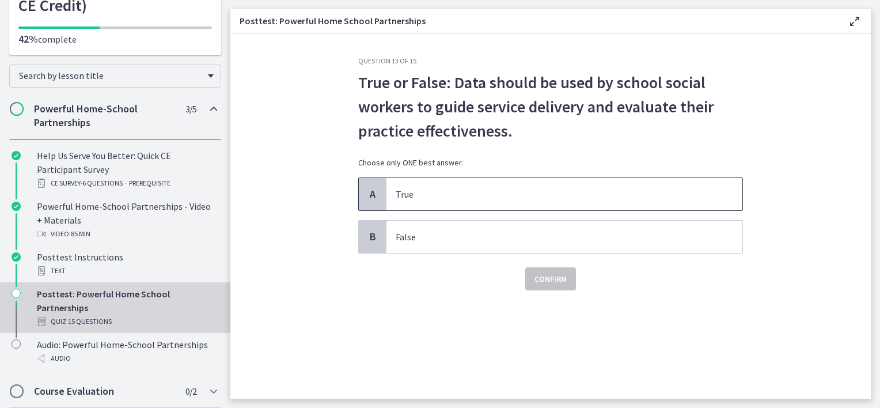
click at [566, 205] on span "True" at bounding box center [564, 194] width 356 height 32
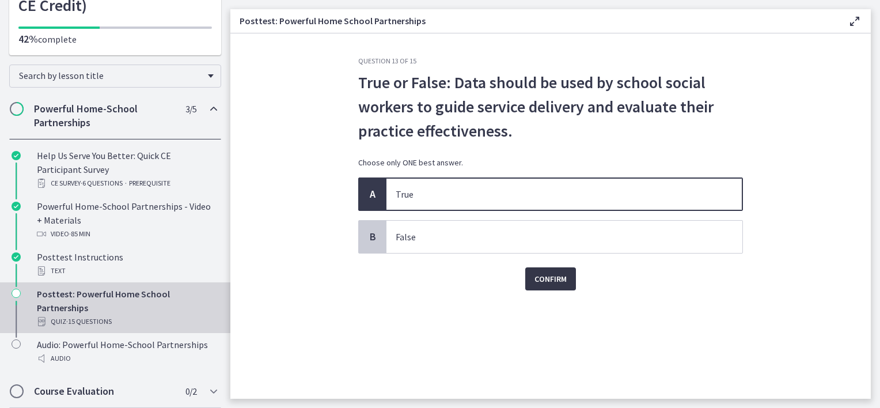
click at [541, 272] on span "Confirm" at bounding box center [551, 279] width 32 height 14
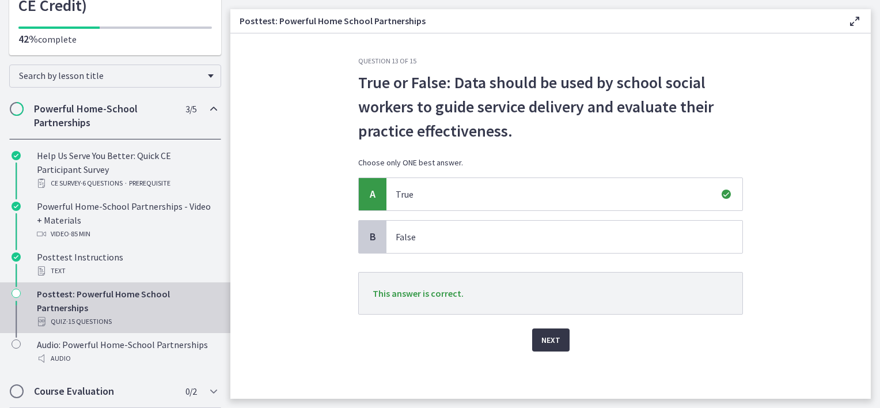
click at [548, 337] on span "Next" at bounding box center [550, 340] width 19 height 14
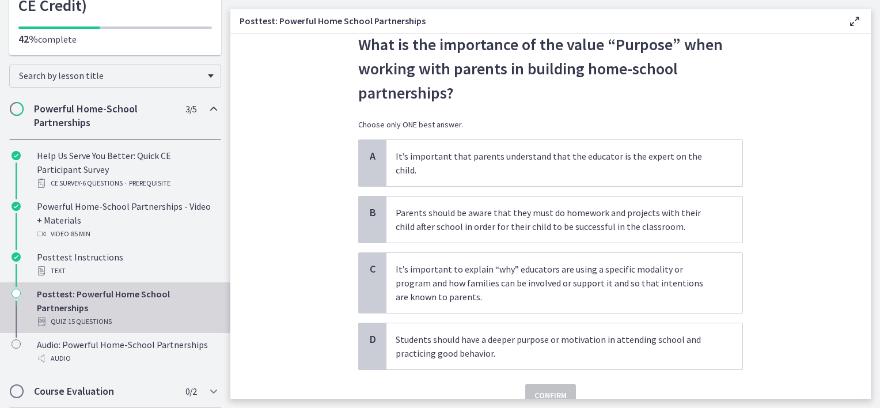
scroll to position [40, 0]
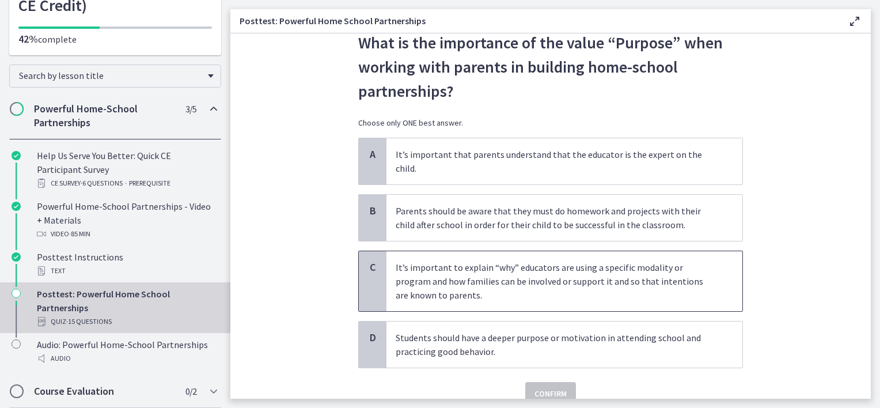
click at [439, 260] on p "It’s important to explain “why” educators are using a specific modality or prog…" at bounding box center [553, 280] width 314 height 41
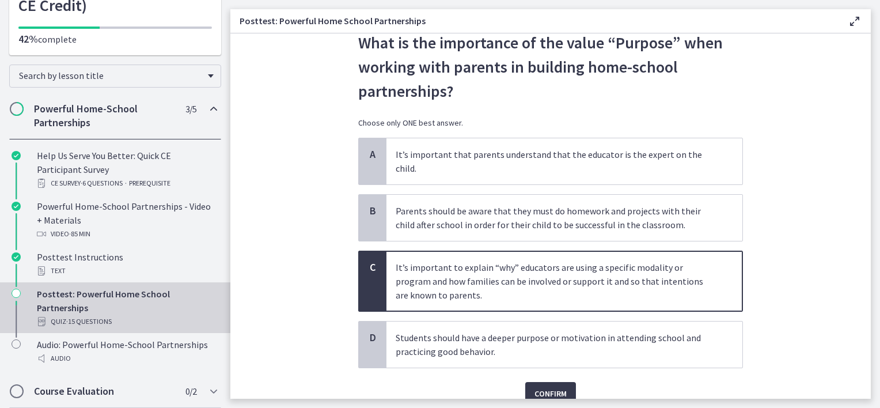
click at [531, 368] on div "Confirm" at bounding box center [550, 386] width 385 height 37
click at [535, 386] on span "Confirm" at bounding box center [551, 393] width 32 height 14
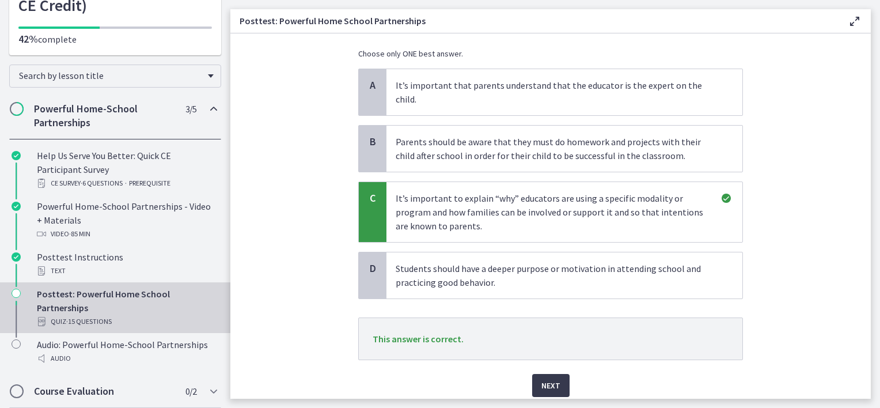
scroll to position [138, 0]
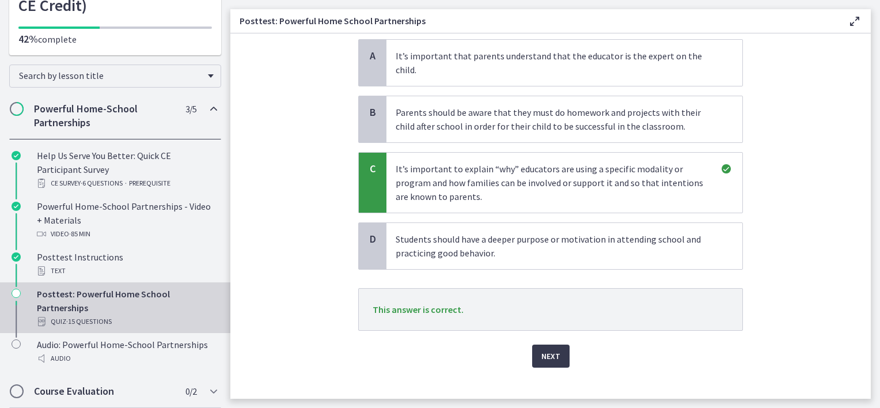
click at [558, 331] on div "Next" at bounding box center [550, 349] width 385 height 37
click at [546, 349] on span "Next" at bounding box center [550, 356] width 19 height 14
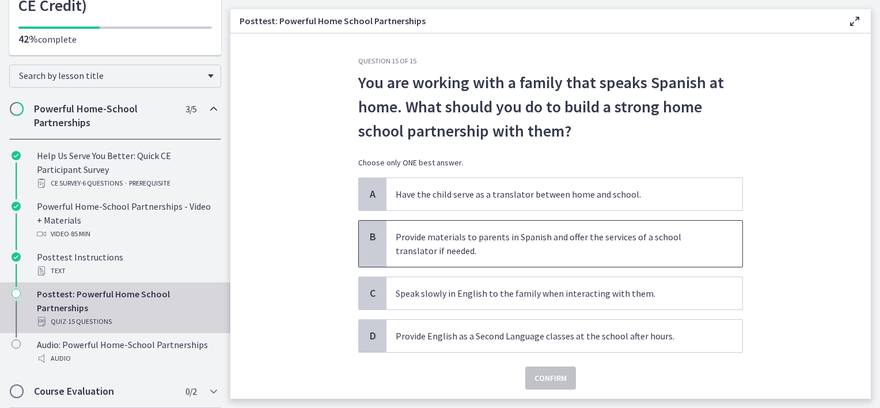
click at [553, 244] on p "Provide materials to parents in Spanish and offer the services of a school tran…" at bounding box center [553, 244] width 314 height 28
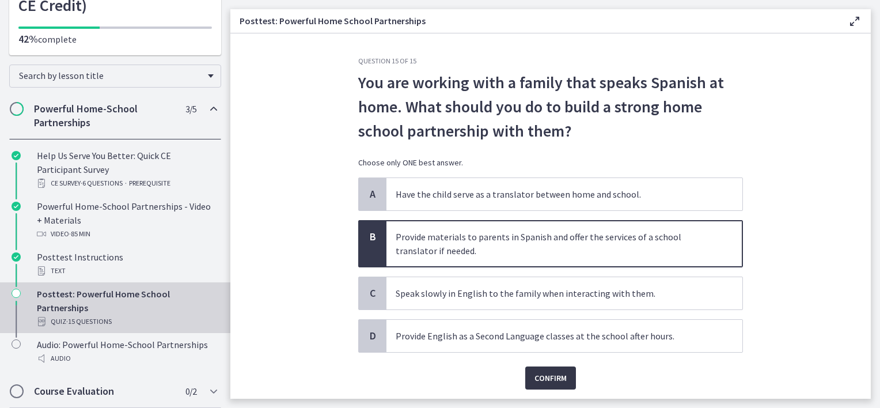
click at [560, 386] on button "Confirm" at bounding box center [550, 377] width 51 height 23
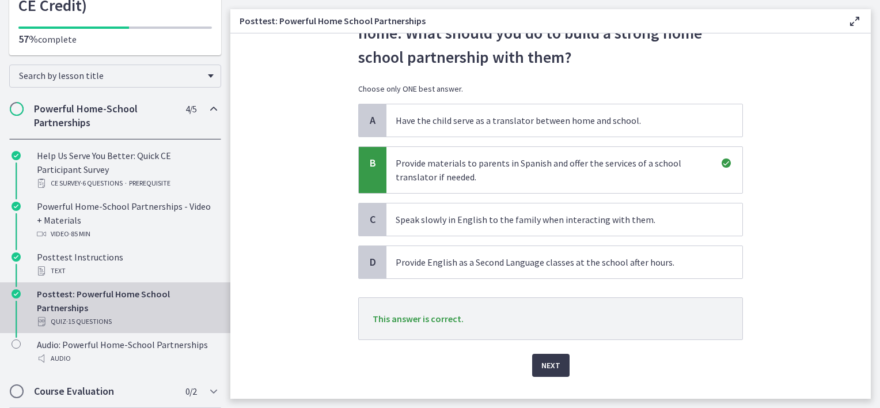
scroll to position [97, 0]
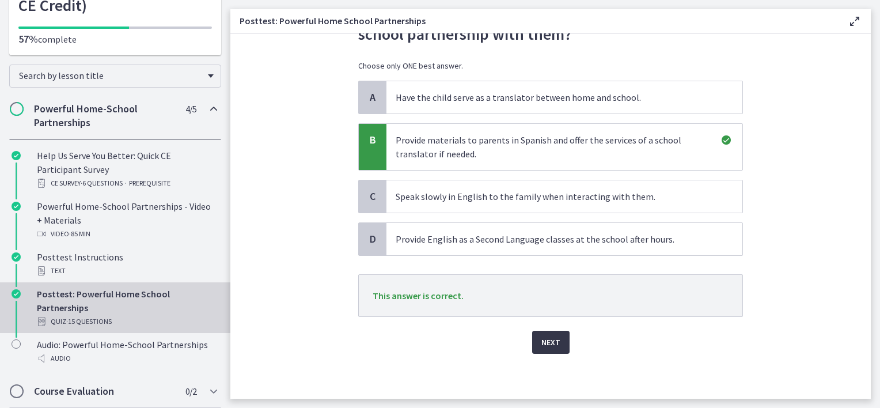
click at [560, 336] on button "Next" at bounding box center [550, 342] width 37 height 23
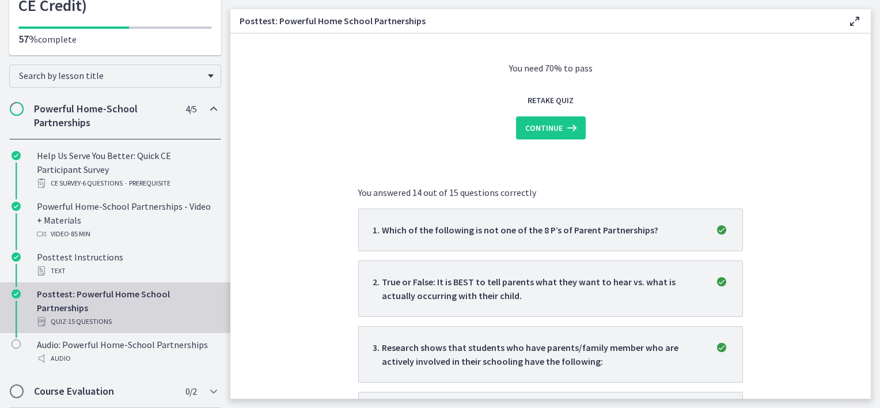
scroll to position [0, 0]
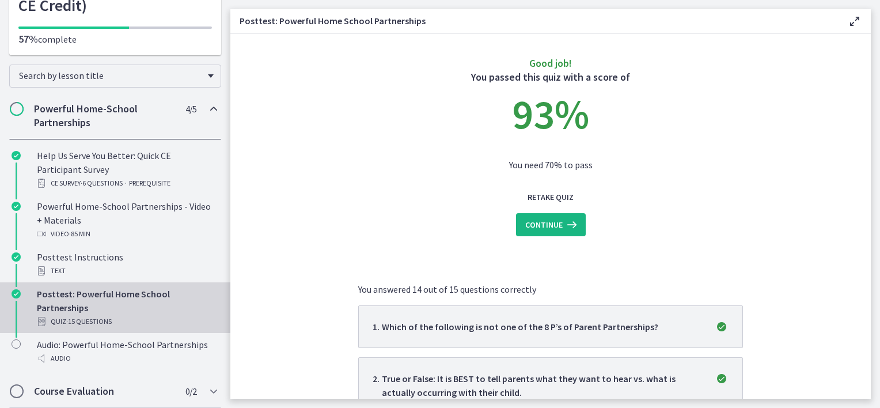
click at [553, 227] on span "Continue" at bounding box center [543, 225] width 37 height 14
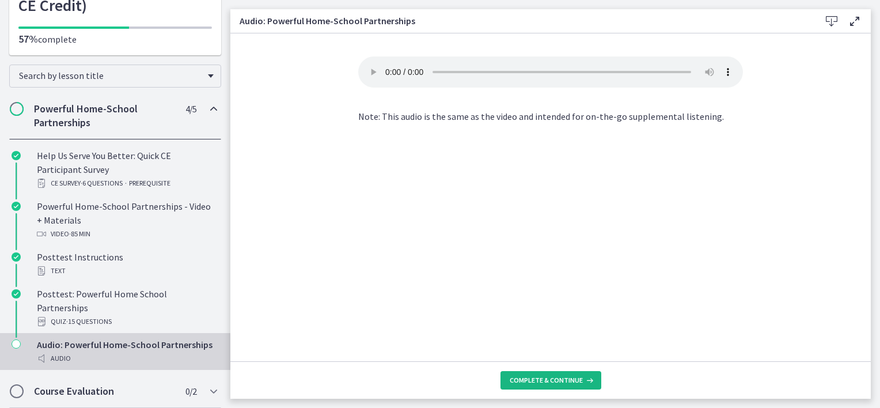
click at [562, 378] on span "Complete & continue" at bounding box center [546, 380] width 73 height 9
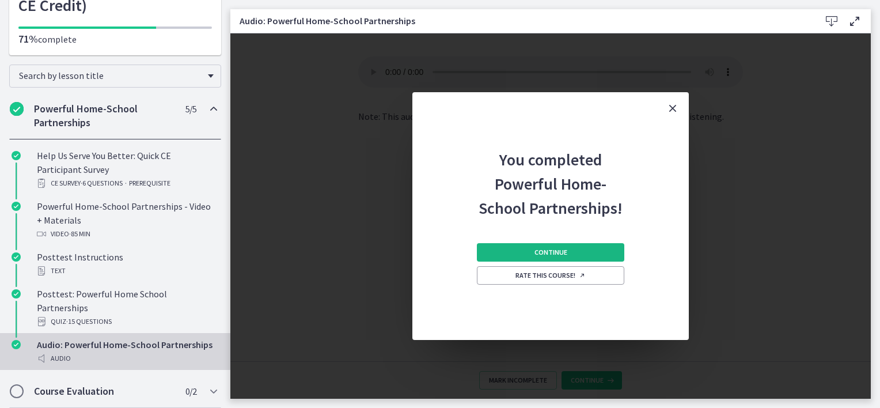
click at [545, 244] on button "Continue" at bounding box center [550, 252] width 147 height 18
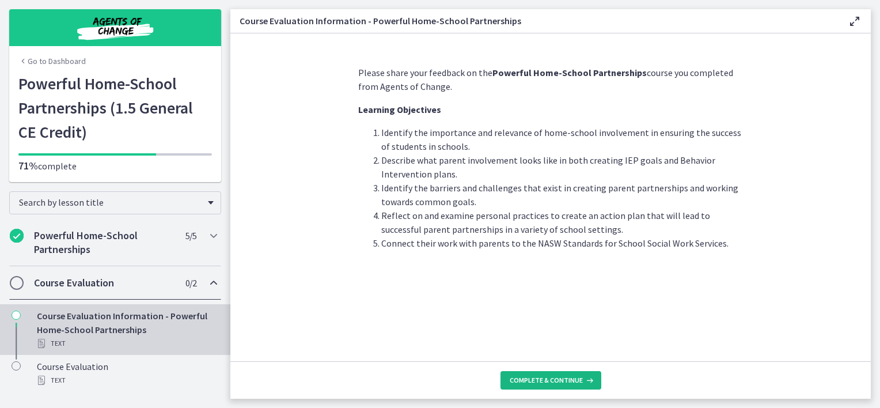
click at [527, 382] on span "Complete & continue" at bounding box center [546, 380] width 73 height 9
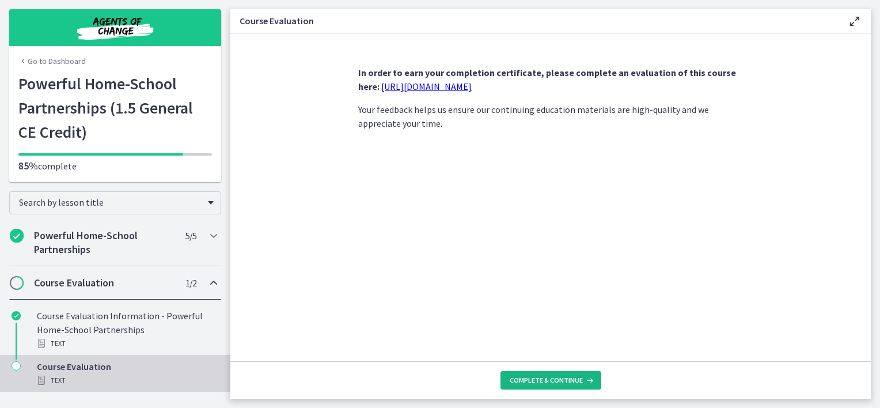
click at [527, 382] on span "Complete & continue" at bounding box center [546, 380] width 73 height 9
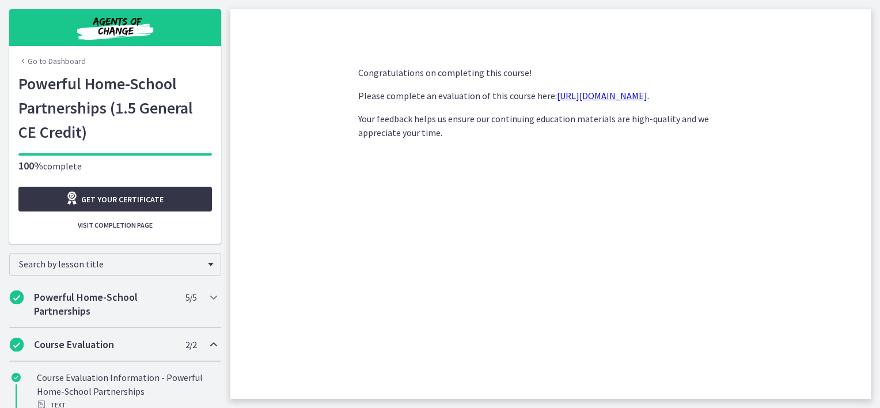
click at [156, 198] on span "Get your certificate" at bounding box center [122, 199] width 82 height 14
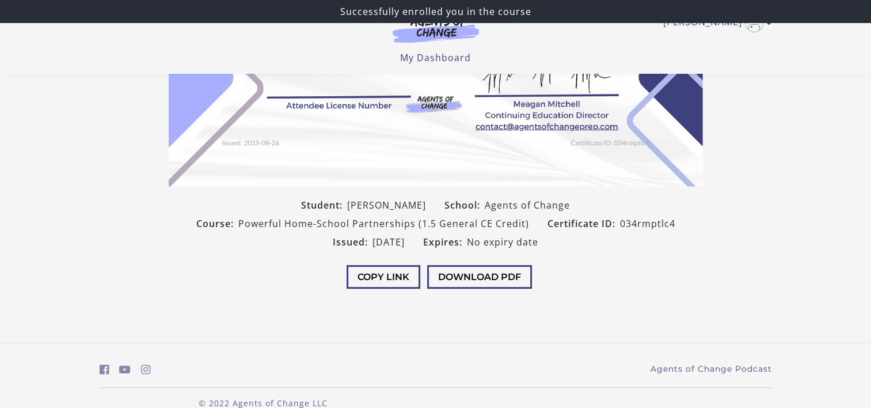
scroll to position [236, 0]
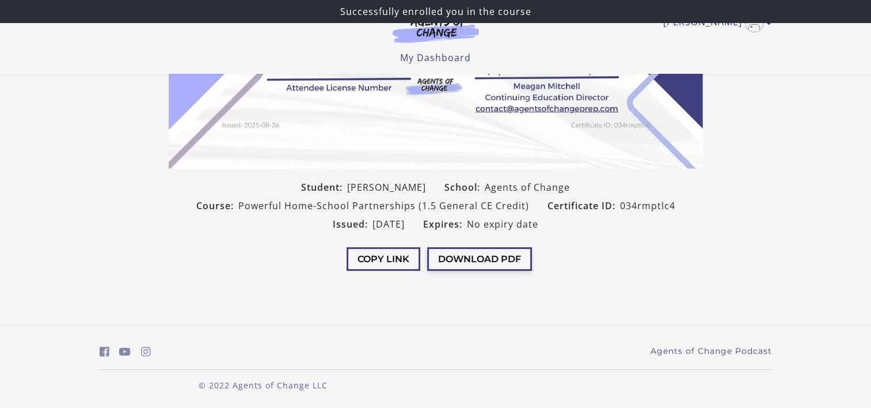
click at [463, 256] on button "Download PDF" at bounding box center [479, 259] width 105 height 24
